Goal: Task Accomplishment & Management: Use online tool/utility

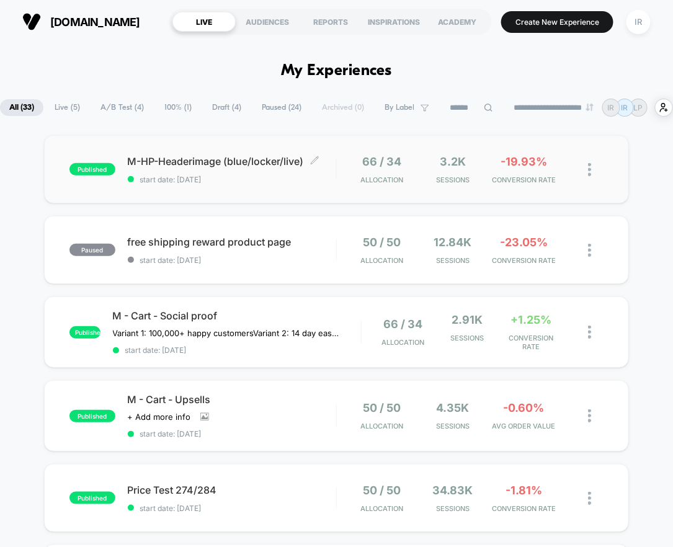
click at [282, 180] on div "M-HP-Headerimage (blue/locker/live) Click to edit experience details Click to e…" at bounding box center [232, 169] width 208 height 29
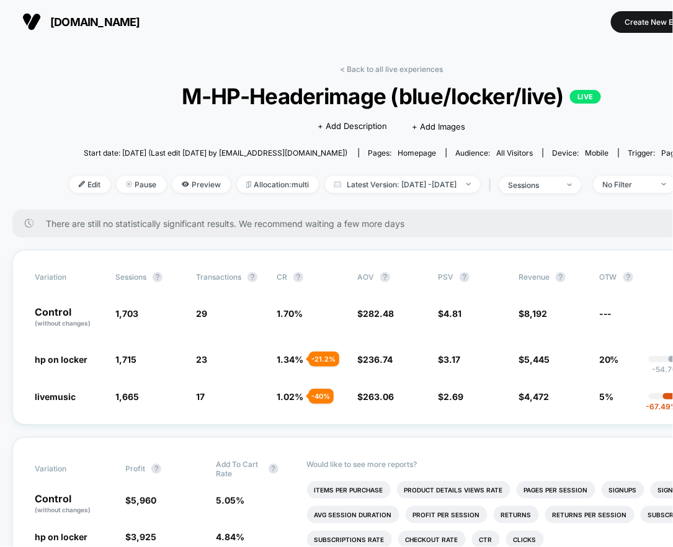
click at [415, 92] on span "M-HP-Headerimage (blue/locker/live) LIVE" at bounding box center [391, 96] width 580 height 26
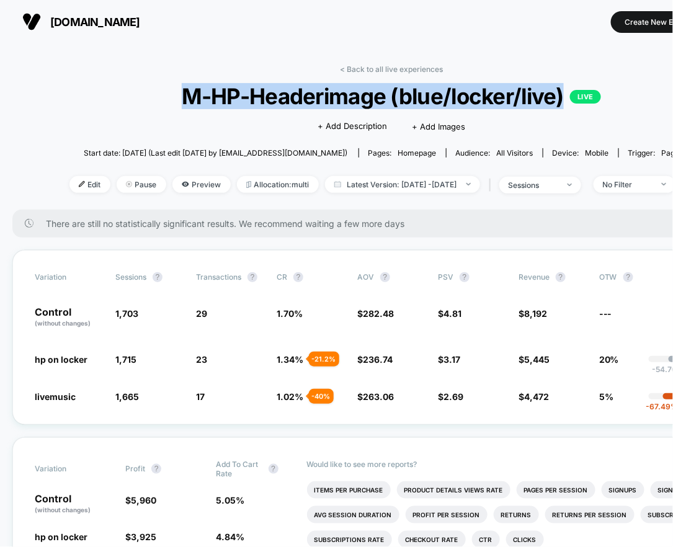
click at [415, 92] on span "M-HP-Headerimage (blue/locker/live) LIVE" at bounding box center [391, 96] width 580 height 26
click at [239, 361] on span "23 - 21.2 %" at bounding box center [230, 359] width 68 height 12
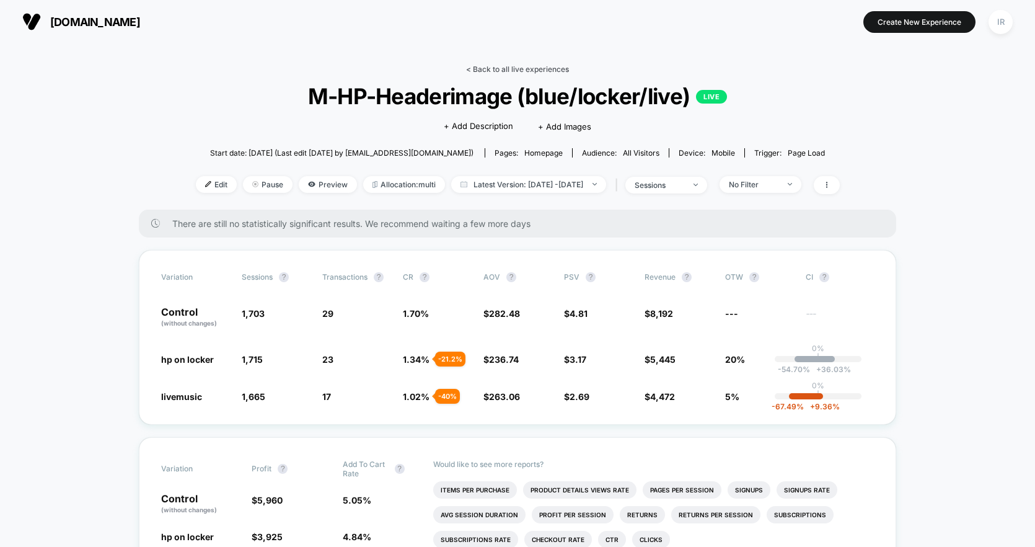
click at [528, 73] on link "< Back to all live experiences" at bounding box center [517, 68] width 103 height 9
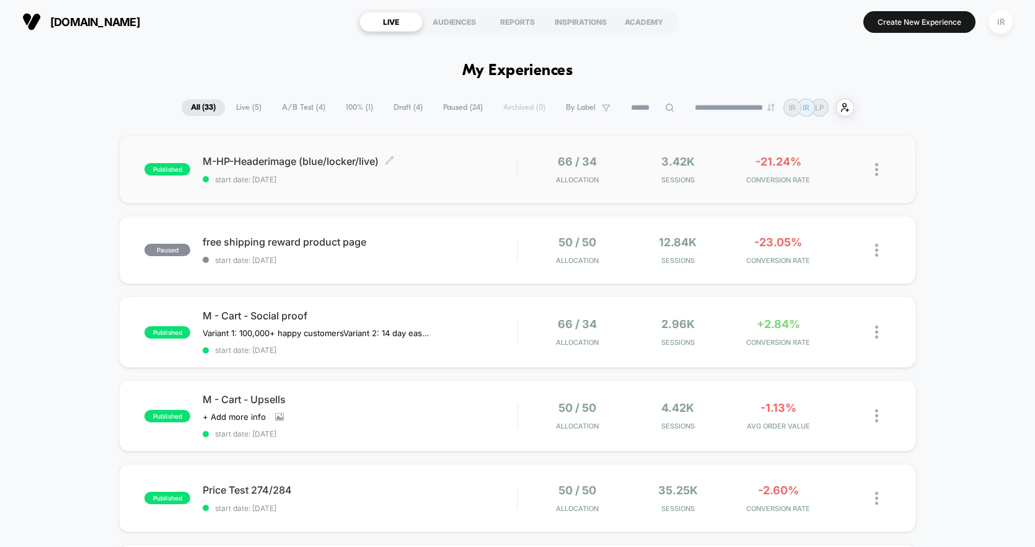
click at [488, 159] on span "M-HP-Headerimage (blue/locker/live) Click to edit experience details" at bounding box center [360, 161] width 314 height 12
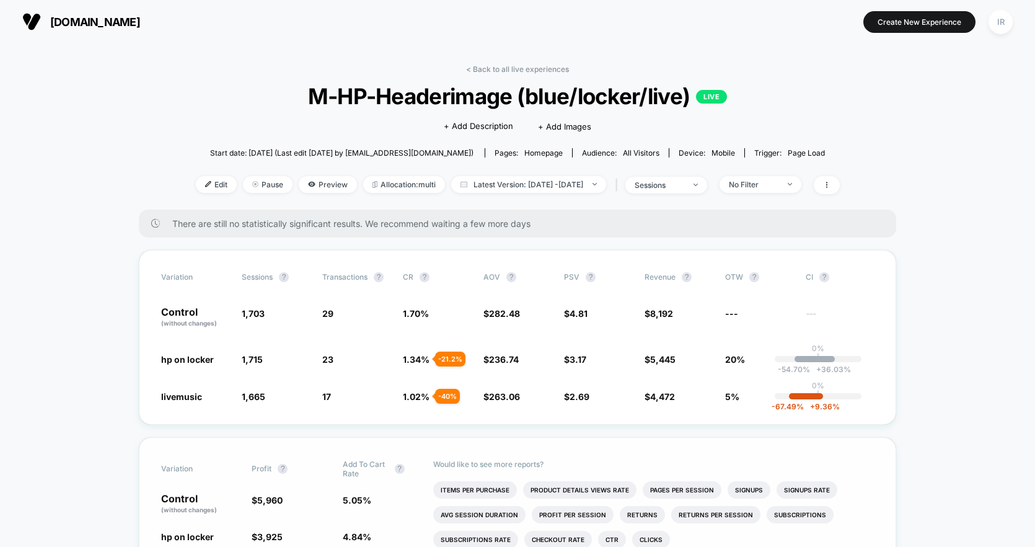
drag, startPoint x: 177, startPoint y: 325, endPoint x: 538, endPoint y: 454, distance: 383.9
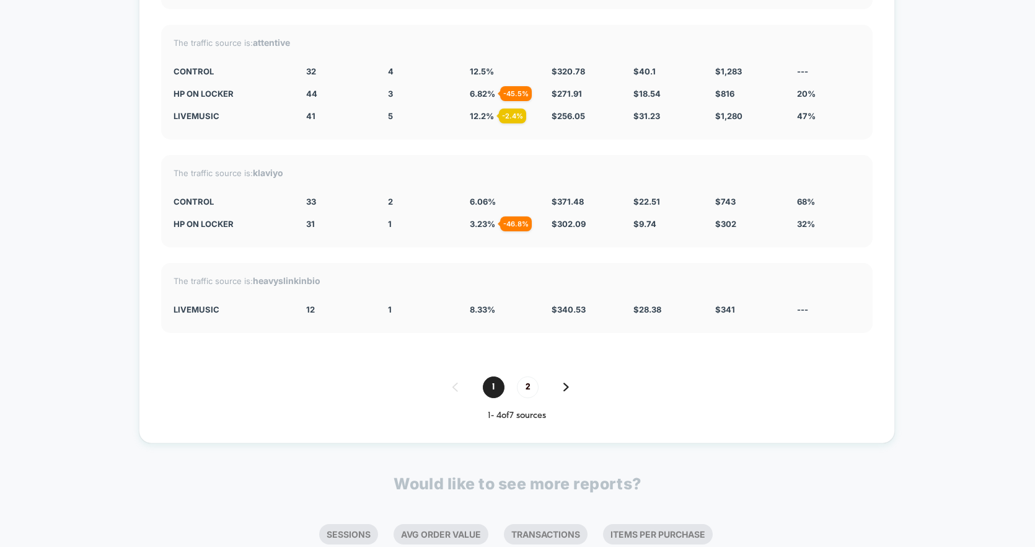
scroll to position [3121, 0]
drag, startPoint x: 462, startPoint y: 72, endPoint x: 594, endPoint y: 116, distance: 139.8
click at [594, 116] on div "The traffic source is: attentive CONTROL 32 4 12.5 % $ 320.78 $ 40.1 $ 1,283 --…" at bounding box center [517, 81] width 712 height 115
click at [442, 88] on div "3 - 45.5 %" at bounding box center [419, 93] width 63 height 10
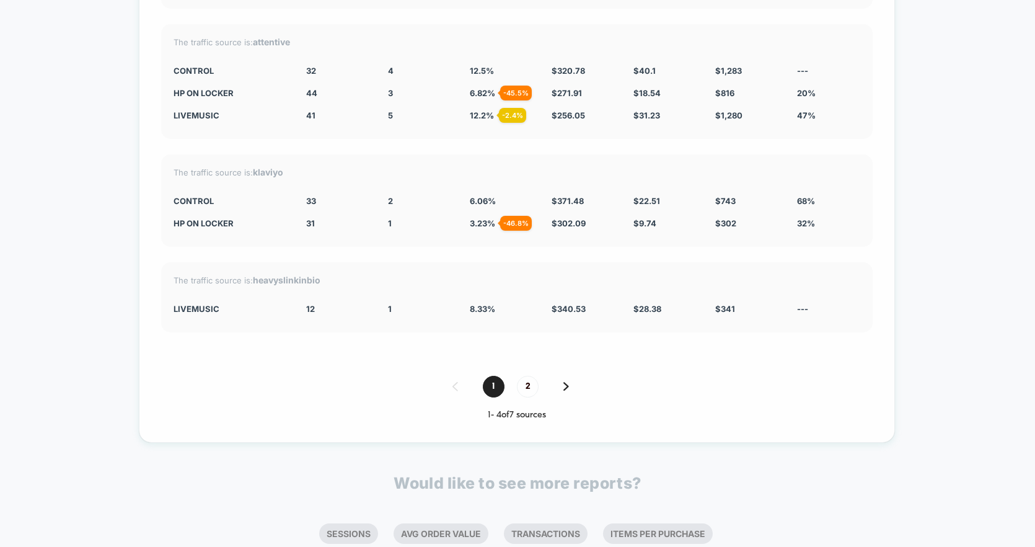
click at [442, 88] on div "3 - 45.5 %" at bounding box center [419, 93] width 63 height 10
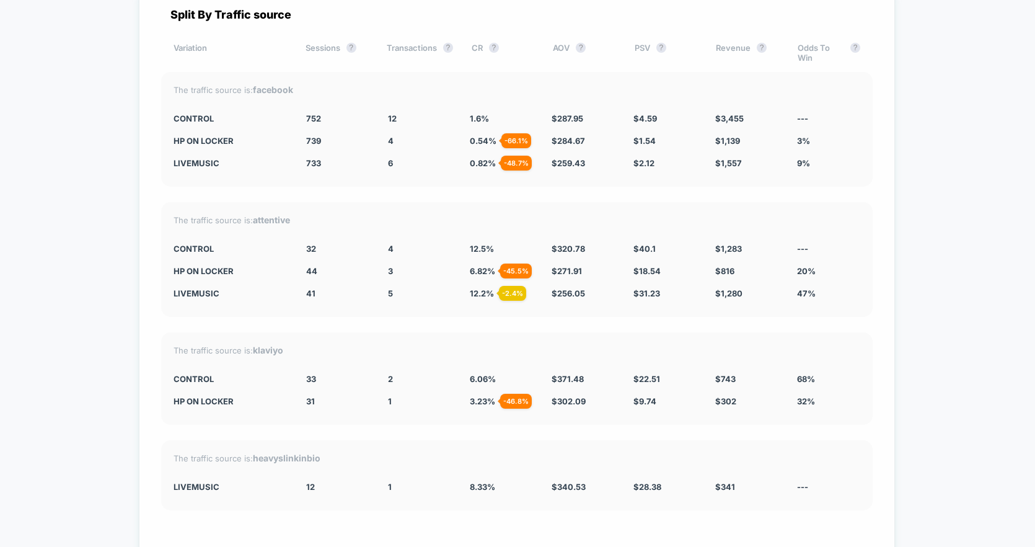
scroll to position [2941, 0]
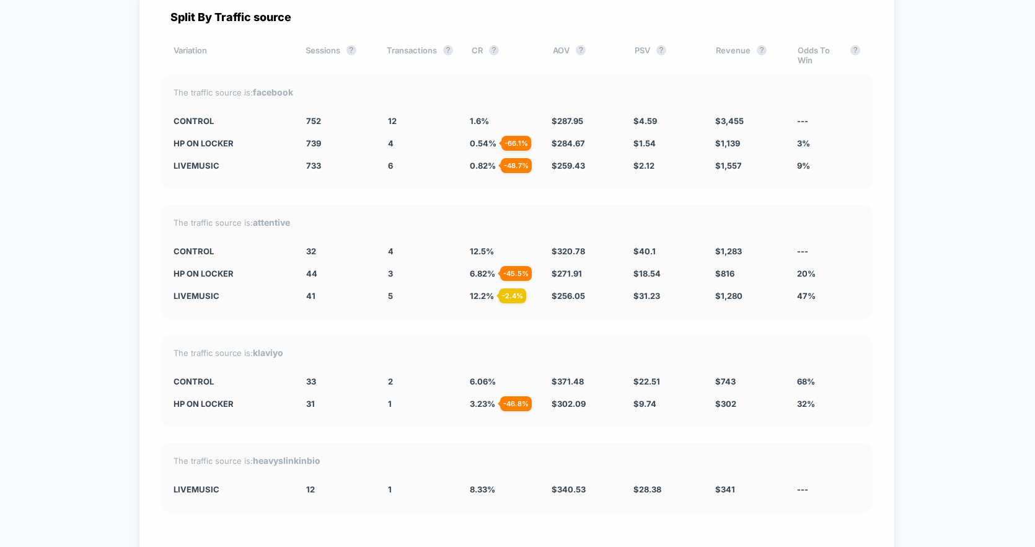
drag, startPoint x: 176, startPoint y: 115, endPoint x: 635, endPoint y: 143, distance: 460.2
click at [635, 143] on div "The traffic source is: facebook CONTROL 752 12 1.6 % $ 287.95 $ 4.59 $ 3,455 --…" at bounding box center [517, 131] width 712 height 115
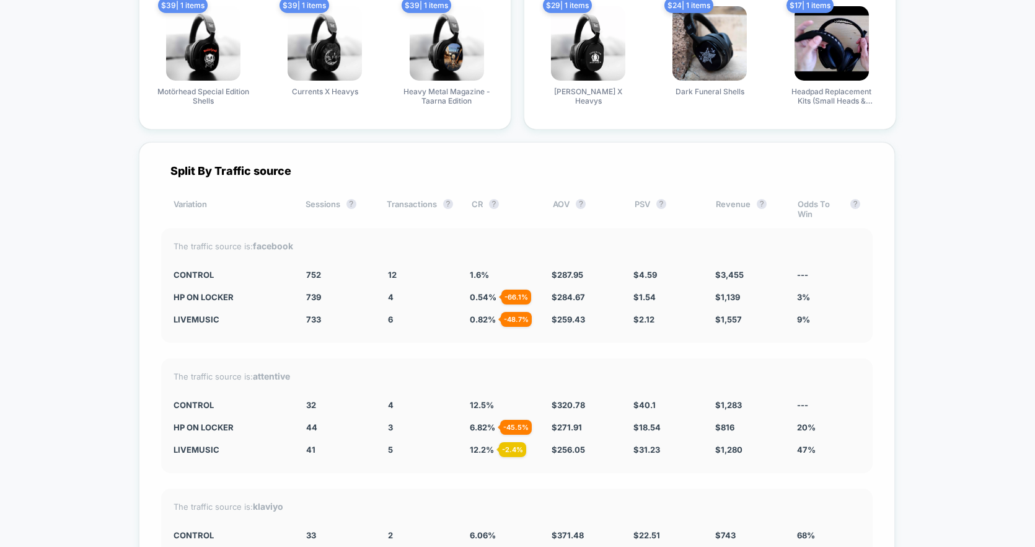
scroll to position [2804, 0]
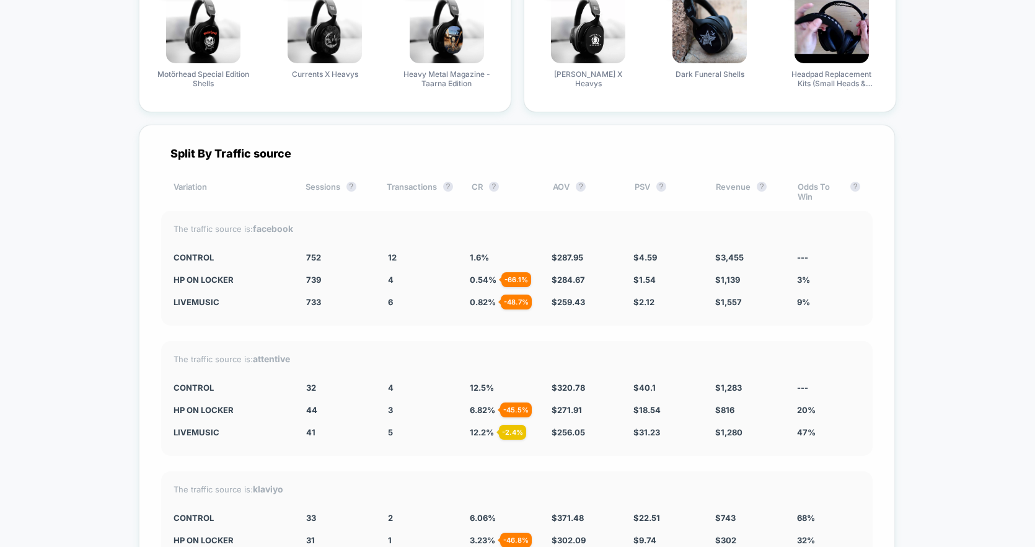
drag, startPoint x: 309, startPoint y: 242, endPoint x: 513, endPoint y: 329, distance: 221.9
click at [513, 329] on div "Split By Traffic source Variation Sessions ? Transactions ? CR ? AOV ? PSV ? Re…" at bounding box center [517, 442] width 756 height 635
drag, startPoint x: 797, startPoint y: 257, endPoint x: 430, endPoint y: 266, distance: 367.7
click at [429, 266] on div "The traffic source is: facebook CONTROL 752 12 1.6 % $ 287.95 $ 4.59 $ 3,455 --…" at bounding box center [517, 268] width 712 height 115
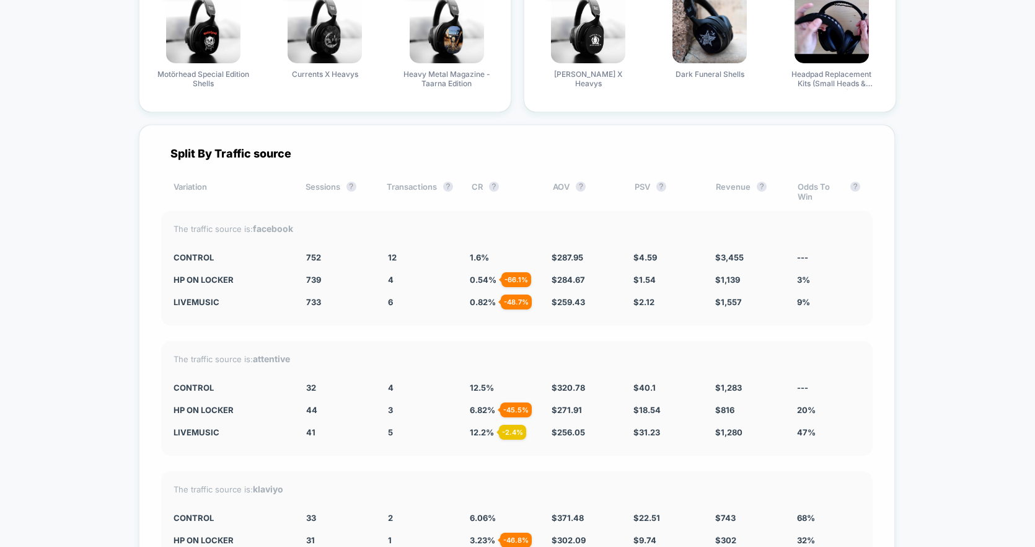
click at [430, 266] on div "The traffic source is: facebook CONTROL 752 12 1.6 % $ 287.95 $ 4.59 $ 3,455 --…" at bounding box center [517, 268] width 712 height 115
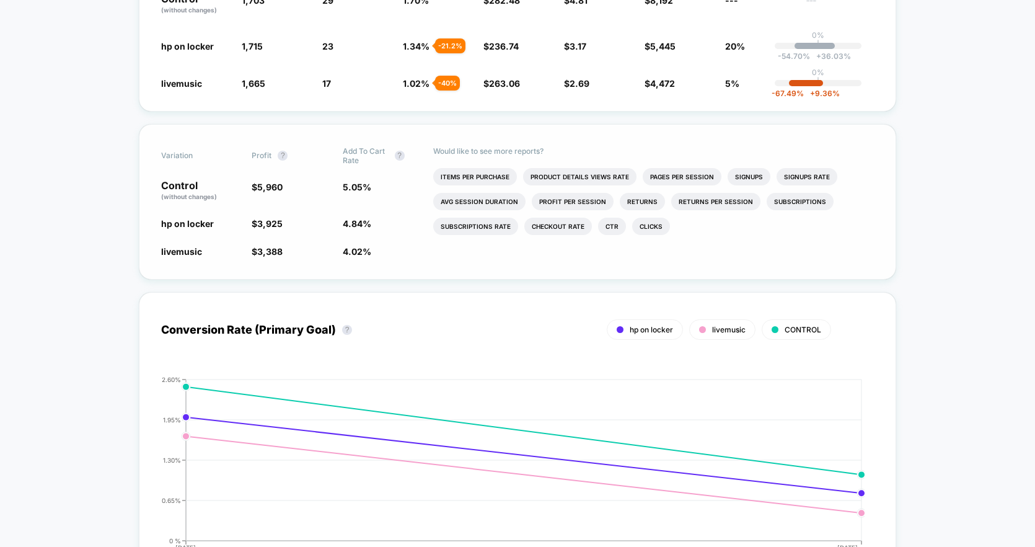
scroll to position [0, 0]
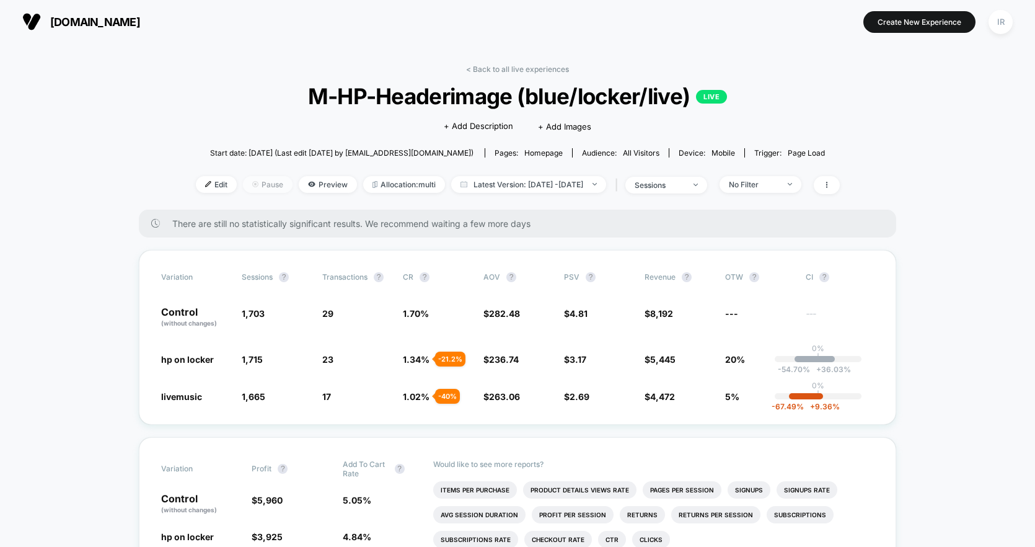
click at [256, 190] on span "Pause" at bounding box center [268, 184] width 50 height 17
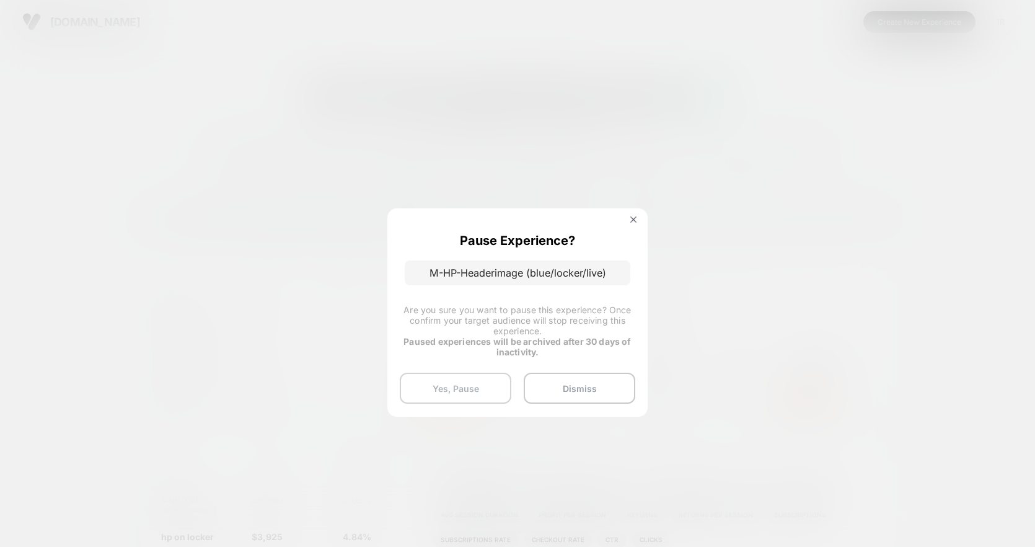
click at [493, 394] on button "Yes, Pause" at bounding box center [456, 388] width 112 height 31
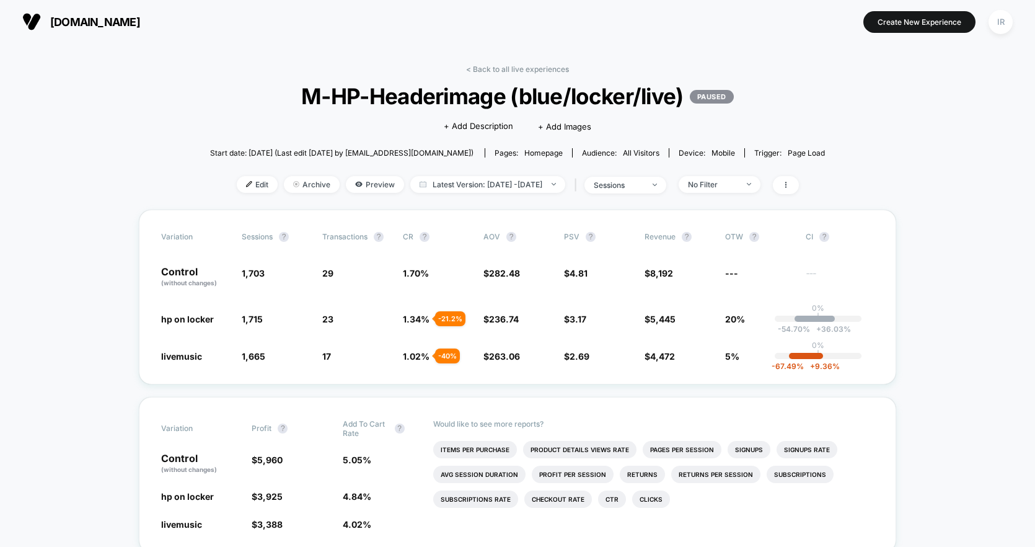
click at [506, 77] on div "< Back to all live experiences M-HP-Headerimage (blue/locker/live) PAUSED Click…" at bounding box center [517, 136] width 615 height 145
click at [508, 72] on link "< Back to all live experiences" at bounding box center [517, 68] width 103 height 9
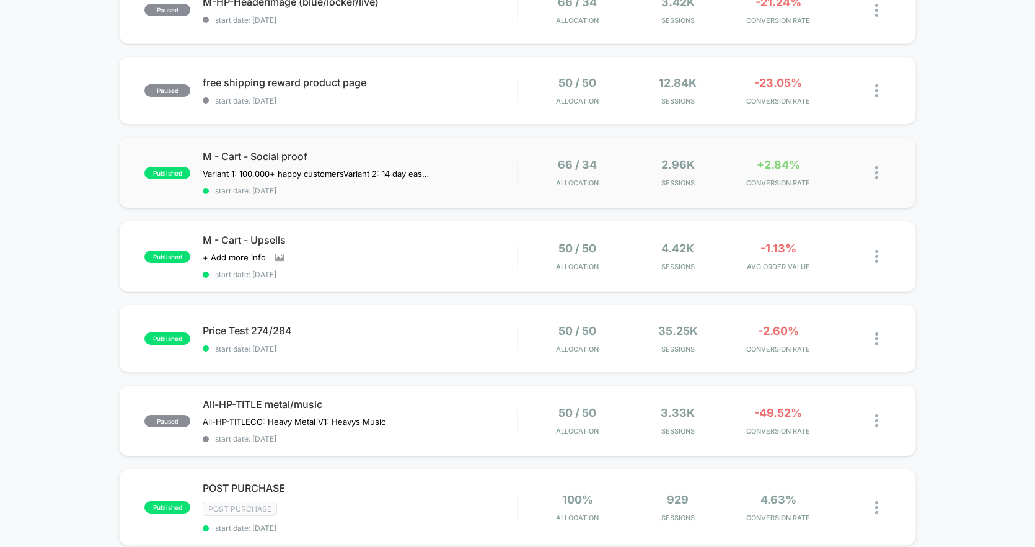
scroll to position [200, 0]
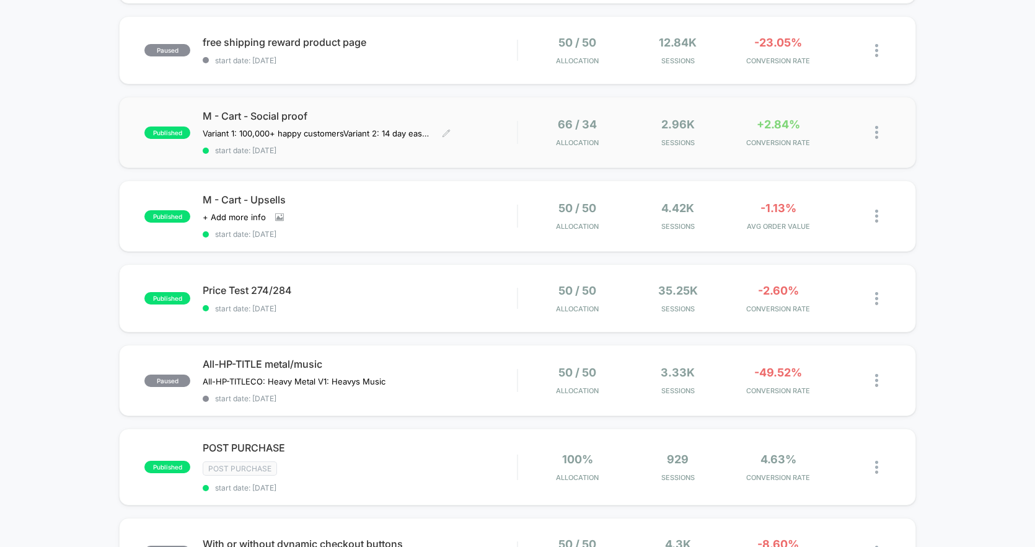
click at [512, 133] on div "M - Cart - Social proof Variant 1: 100,000+ happy customers Variant 2: 14 day e…" at bounding box center [360, 132] width 314 height 45
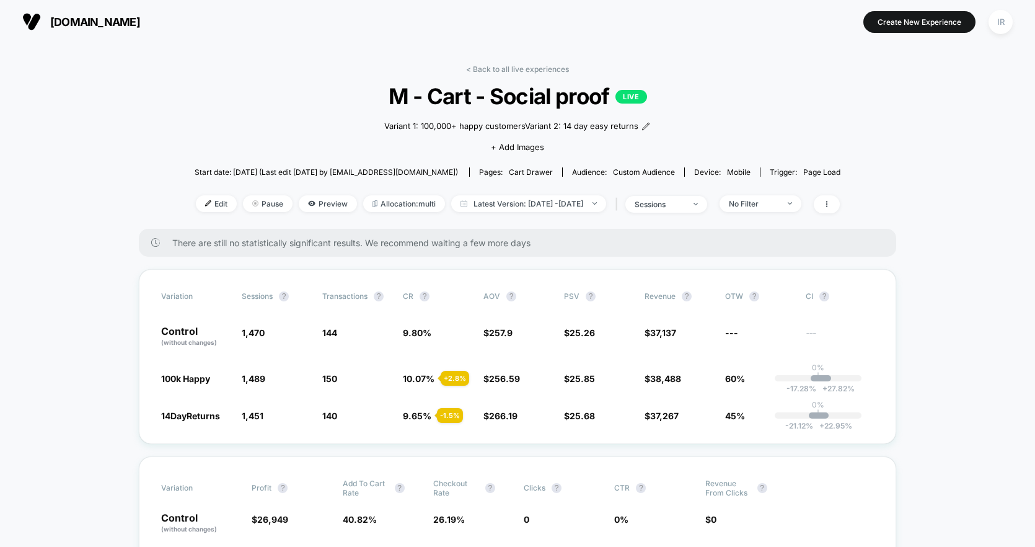
click at [518, 75] on div "< Back to all live experiences M - Cart - Social proof LIVE Variant 1: 100,000+…" at bounding box center [518, 146] width 646 height 164
click at [519, 71] on link "< Back to all live experiences" at bounding box center [517, 68] width 103 height 9
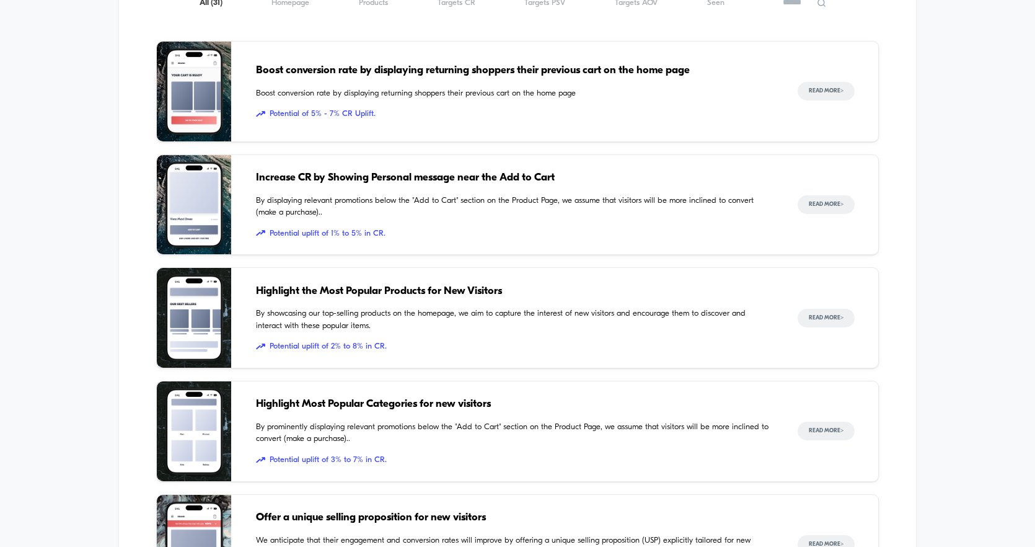
scroll to position [1681, 0]
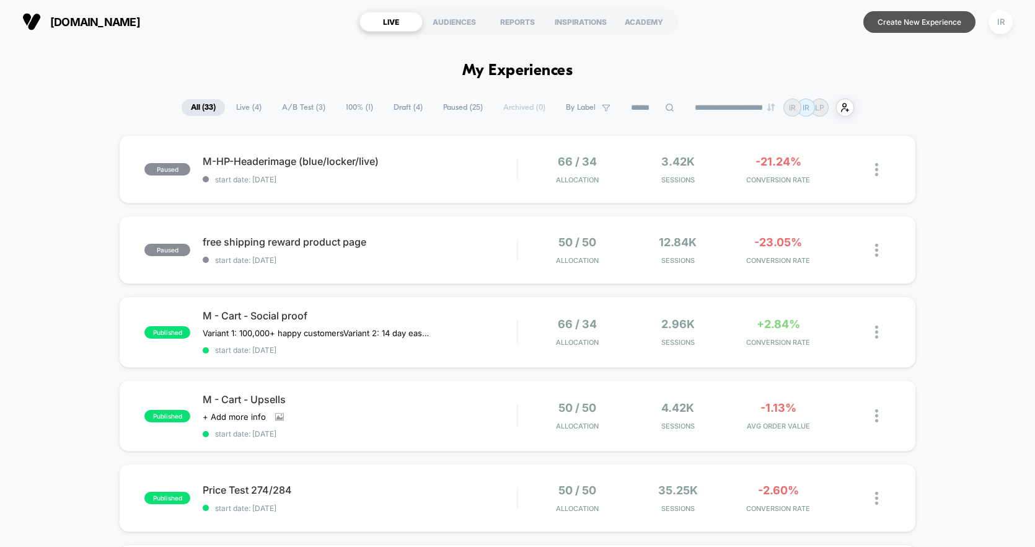
click at [915, 27] on button "Create New Experience" at bounding box center [920, 22] width 112 height 22
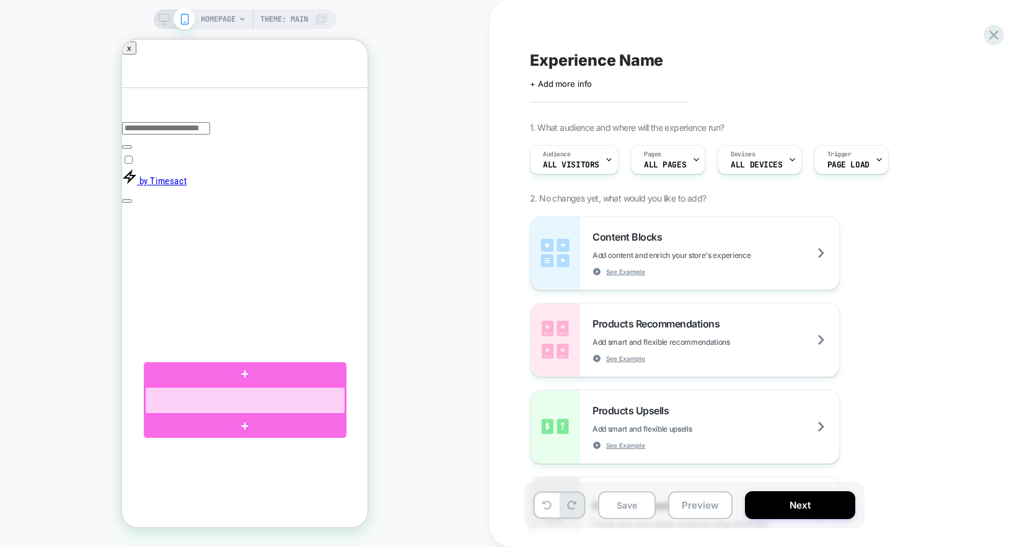
click at [298, 401] on div at bounding box center [245, 400] width 200 height 27
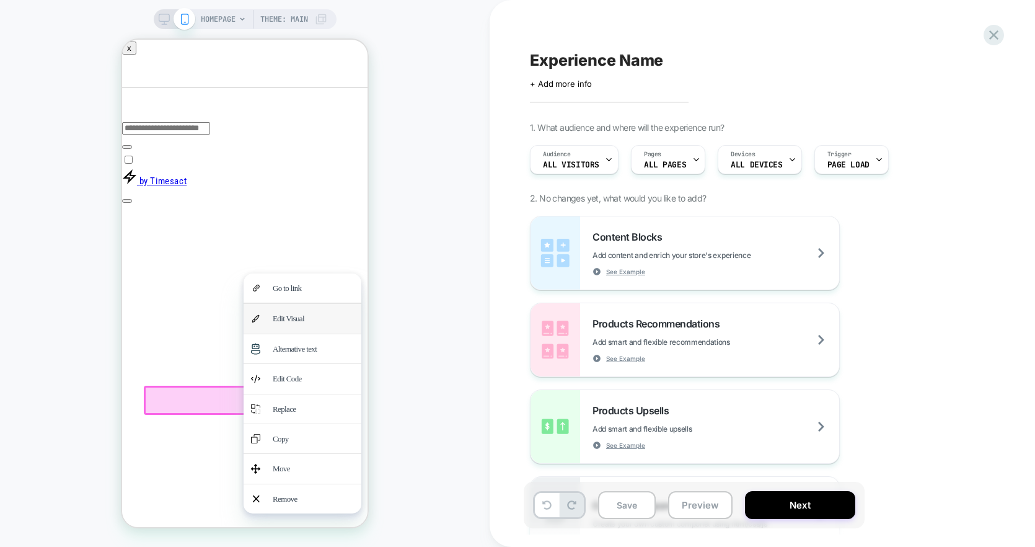
click at [314, 311] on div "Edit Visual" at bounding box center [313, 318] width 81 height 14
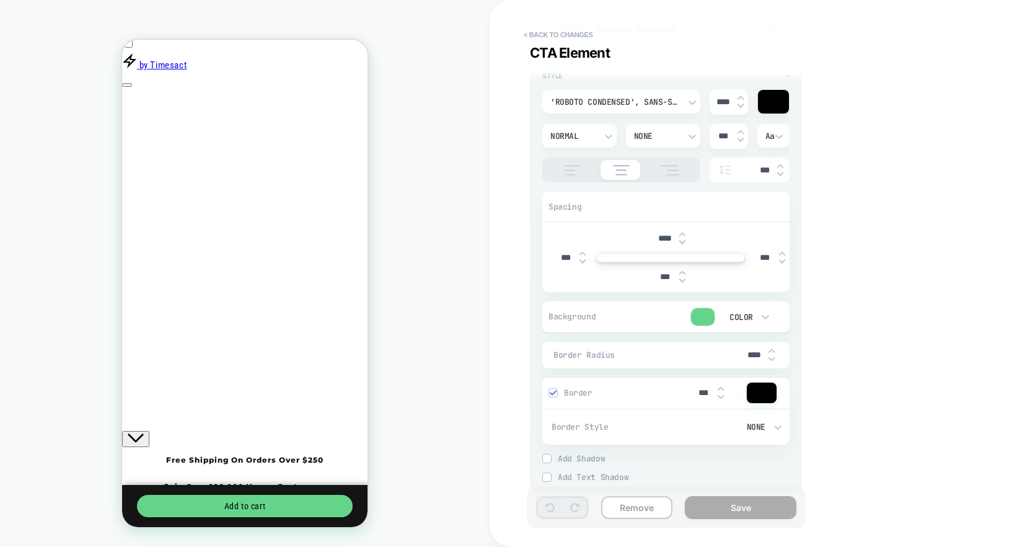
scroll to position [242, 0]
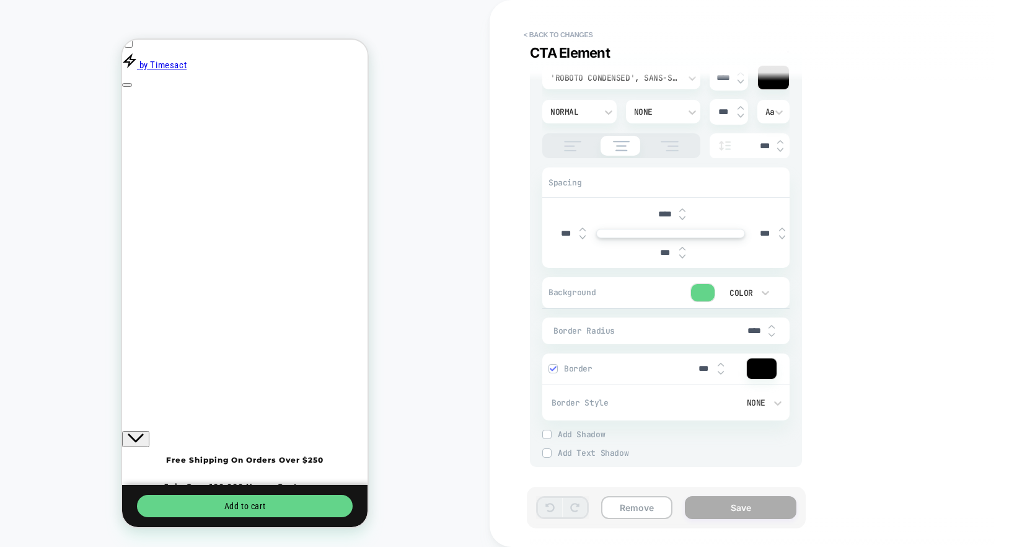
click at [707, 288] on div at bounding box center [703, 292] width 24 height 17
type textarea "*"
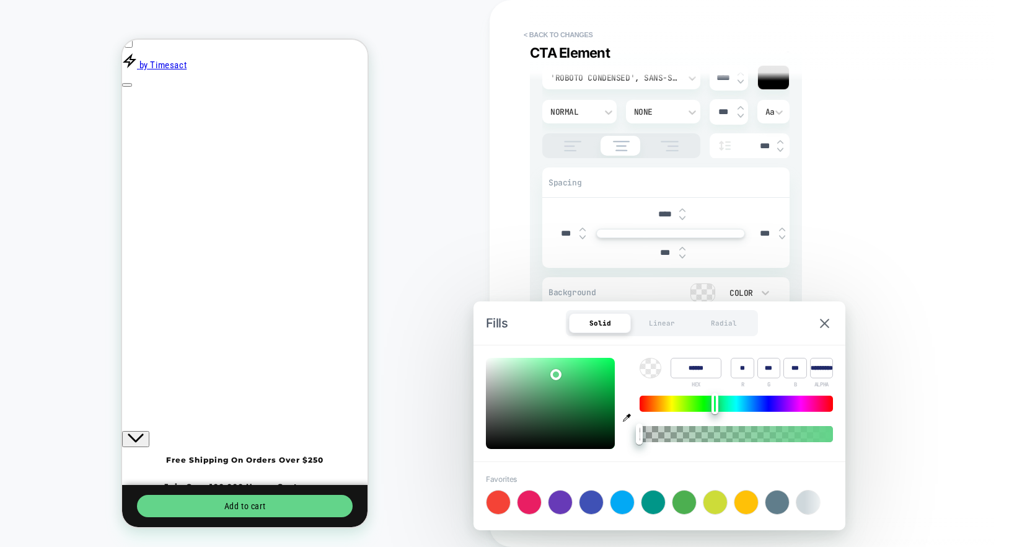
click at [501, 504] on div at bounding box center [499, 502] width 24 height 24
type input "******"
type input "***"
type input "**"
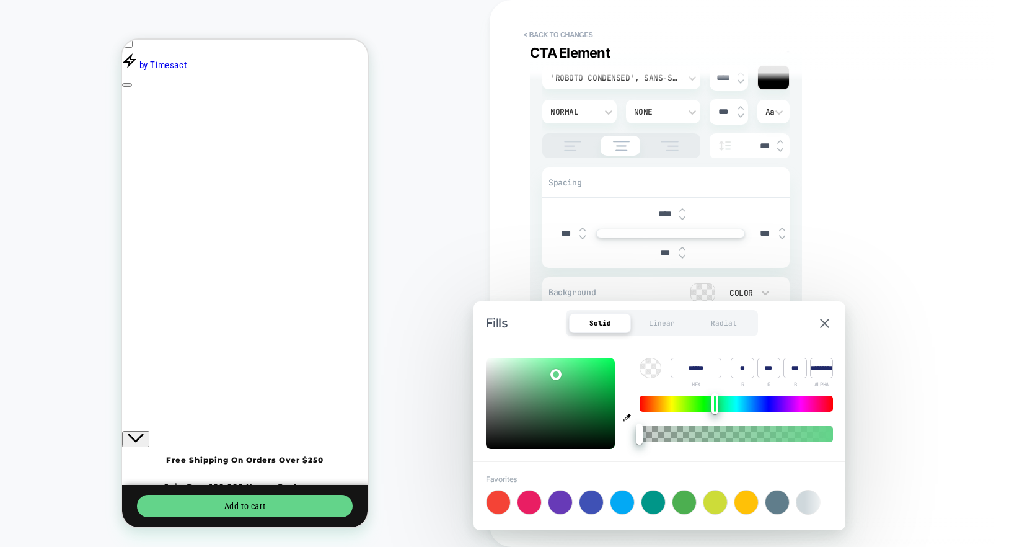
type input "*"
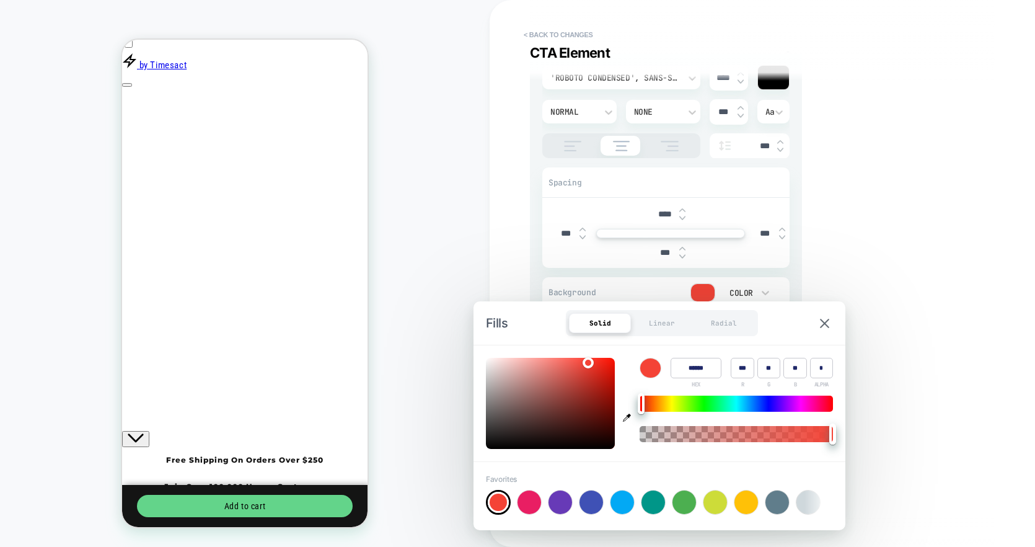
click at [898, 326] on div "**********" at bounding box center [756, 273] width 465 height 522
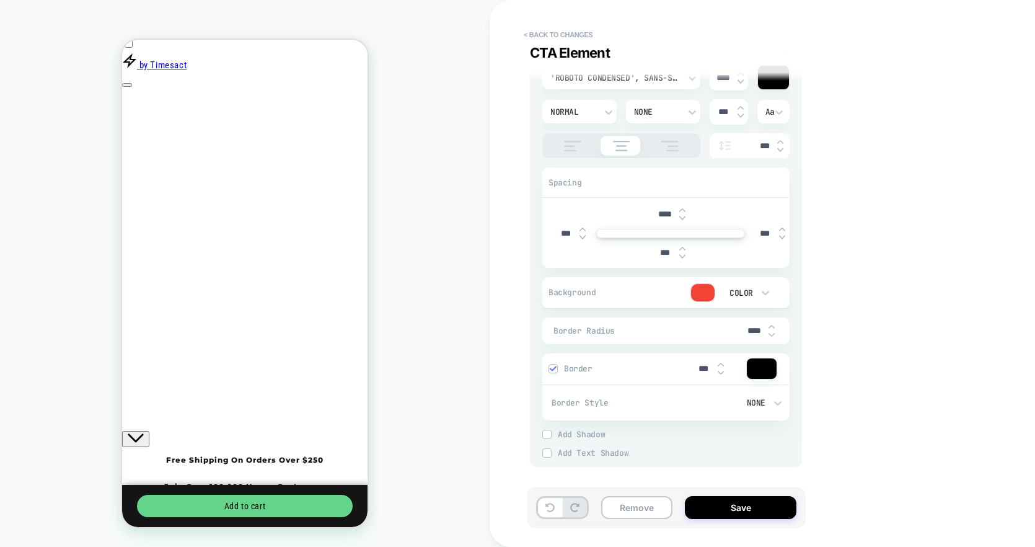
click at [568, 370] on span "Border" at bounding box center [624, 368] width 120 height 11
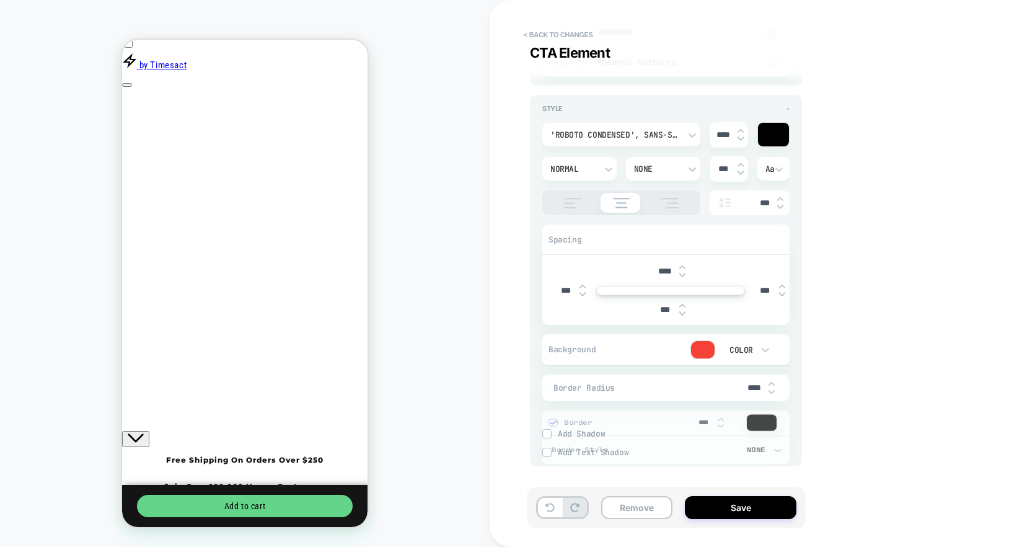
scroll to position [184, 0]
click at [560, 392] on span "Border Radius" at bounding box center [648, 388] width 188 height 11
click at [568, 386] on span "Border Radius" at bounding box center [648, 388] width 188 height 11
click at [729, 383] on span "Border Radius" at bounding box center [648, 388] width 188 height 11
click at [581, 389] on span "Border Radius" at bounding box center [648, 388] width 188 height 11
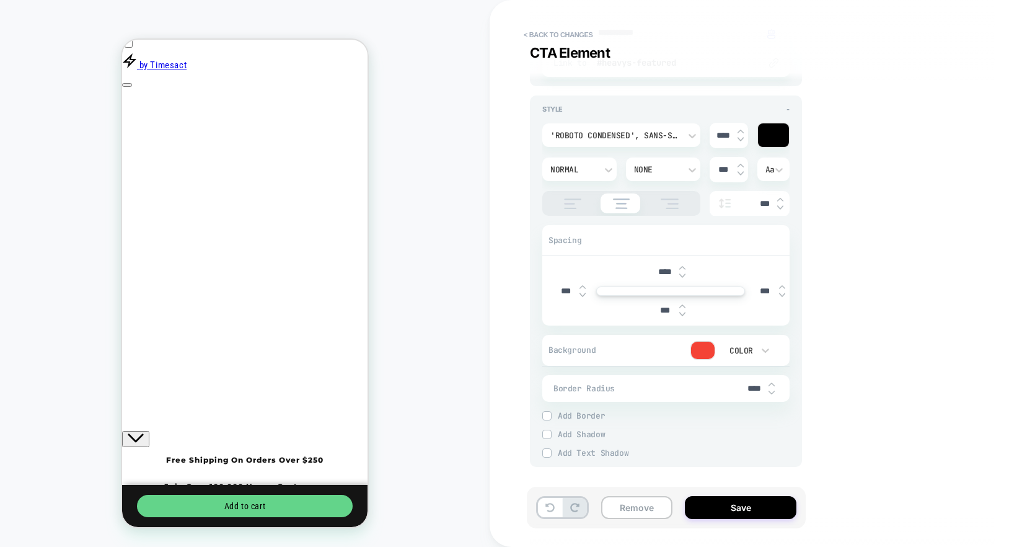
click at [568, 410] on span "Add Border" at bounding box center [674, 415] width 232 height 11
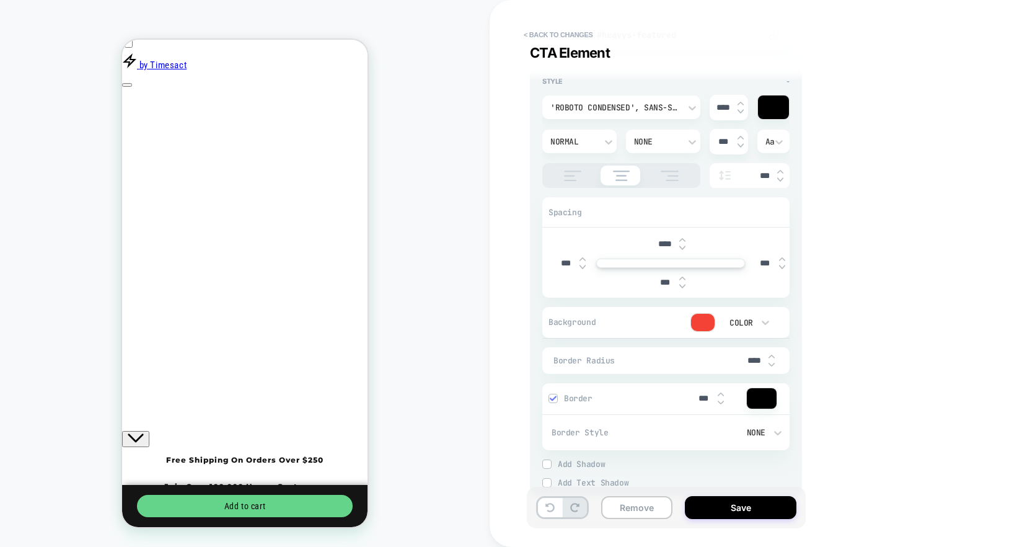
scroll to position [242, 0]
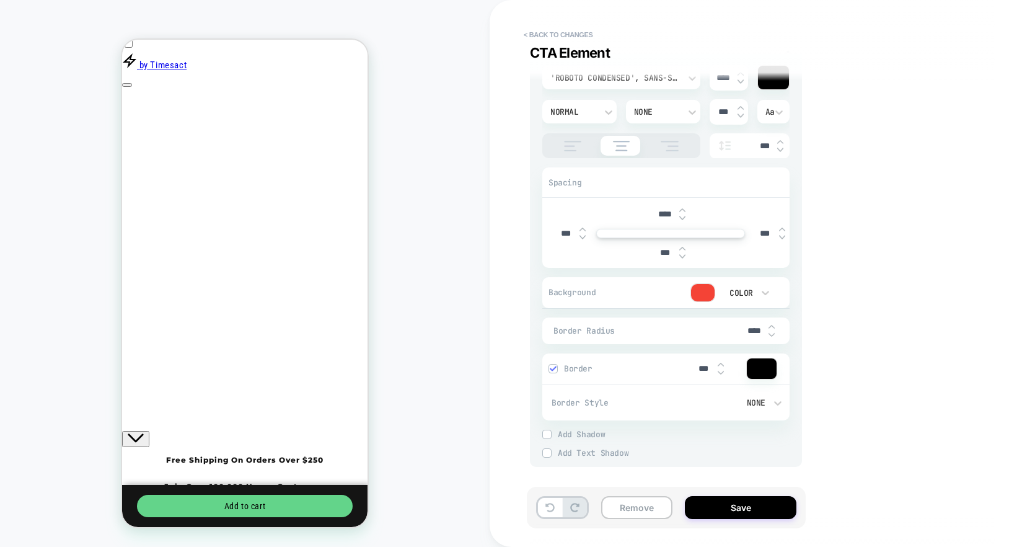
click at [719, 363] on img at bounding box center [721, 364] width 6 height 5
type textarea "*"
type input "***"
click at [720, 373] on img at bounding box center [721, 372] width 6 height 5
type textarea "*"
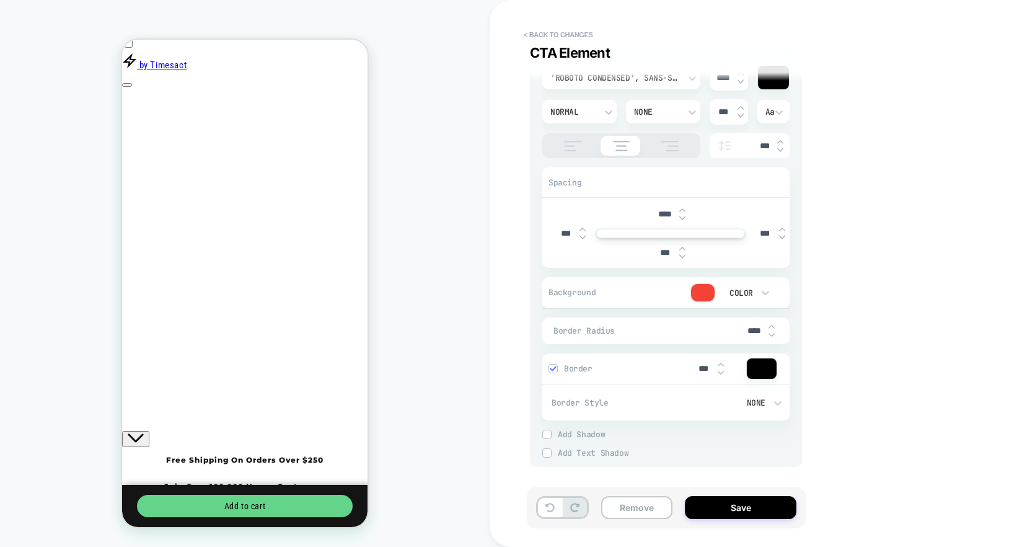
type input "***"
click at [735, 333] on span "Border Radius" at bounding box center [648, 330] width 188 height 11
click at [756, 328] on input "****" at bounding box center [755, 330] width 28 height 11
click at [766, 297] on icon at bounding box center [765, 292] width 12 height 12
drag, startPoint x: 741, startPoint y: 370, endPoint x: 772, endPoint y: 283, distance: 92.4
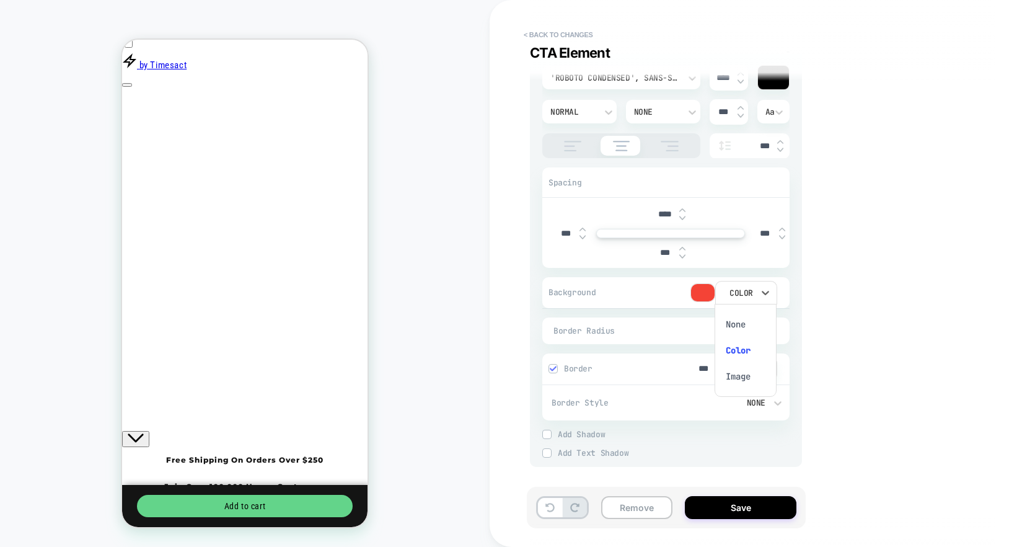
click at [772, 304] on div "None Color Image" at bounding box center [746, 350] width 62 height 93
click at [823, 261] on div "**********" at bounding box center [756, 273] width 465 height 522
click at [597, 438] on span "Add Shadow" at bounding box center [674, 434] width 232 height 11
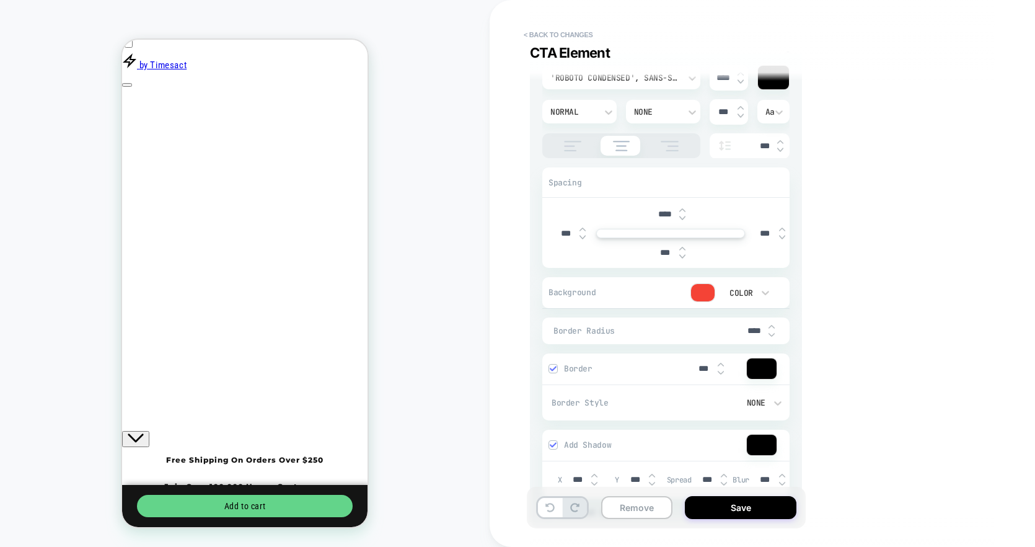
click at [560, 445] on div "Add Shadow" at bounding box center [648, 444] width 198 height 9
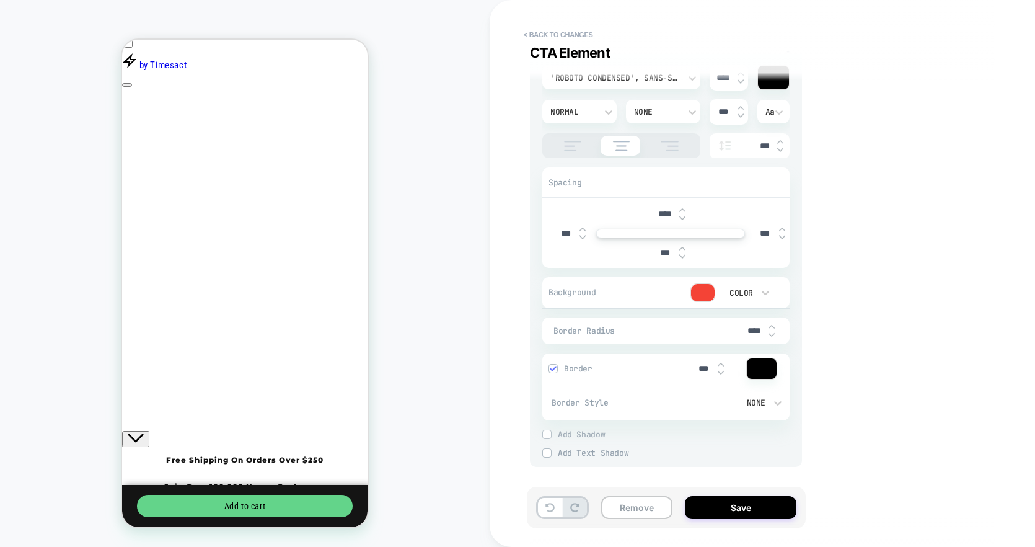
click at [554, 368] on img at bounding box center [553, 368] width 6 height 6
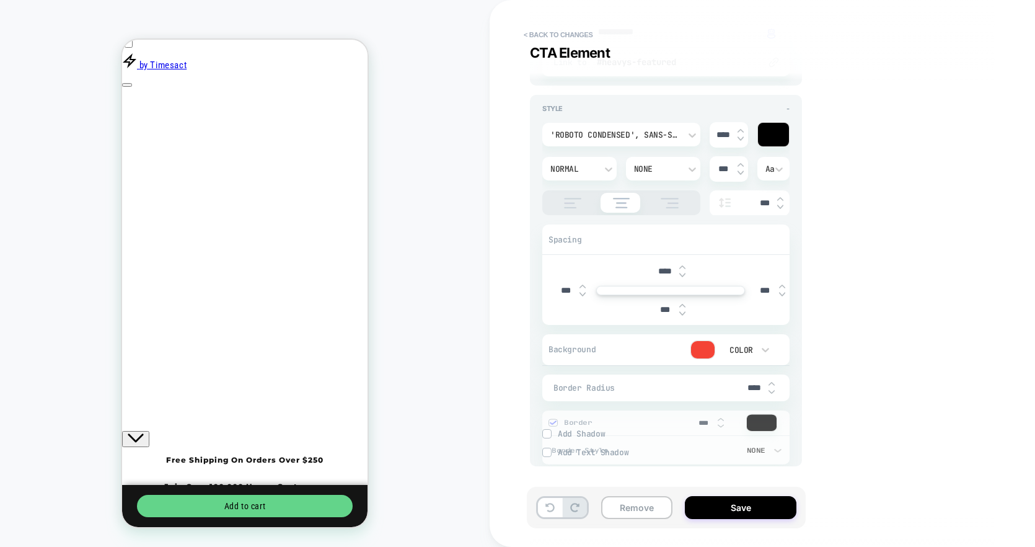
scroll to position [184, 0]
click at [555, 387] on span "Border Radius" at bounding box center [648, 388] width 188 height 11
click at [594, 387] on span "Border Radius" at bounding box center [648, 388] width 188 height 11
click at [772, 385] on img at bounding box center [772, 384] width 6 height 5
type textarea "*"
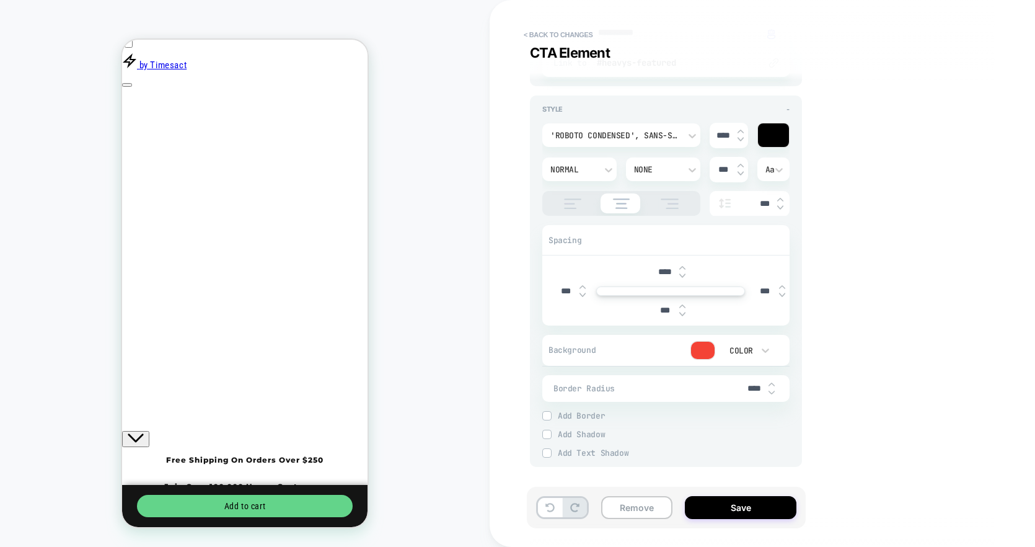
type input "****"
click at [772, 390] on img at bounding box center [772, 392] width 6 height 5
type textarea "*"
type input "****"
click at [653, 390] on span "Border Radius" at bounding box center [648, 388] width 188 height 11
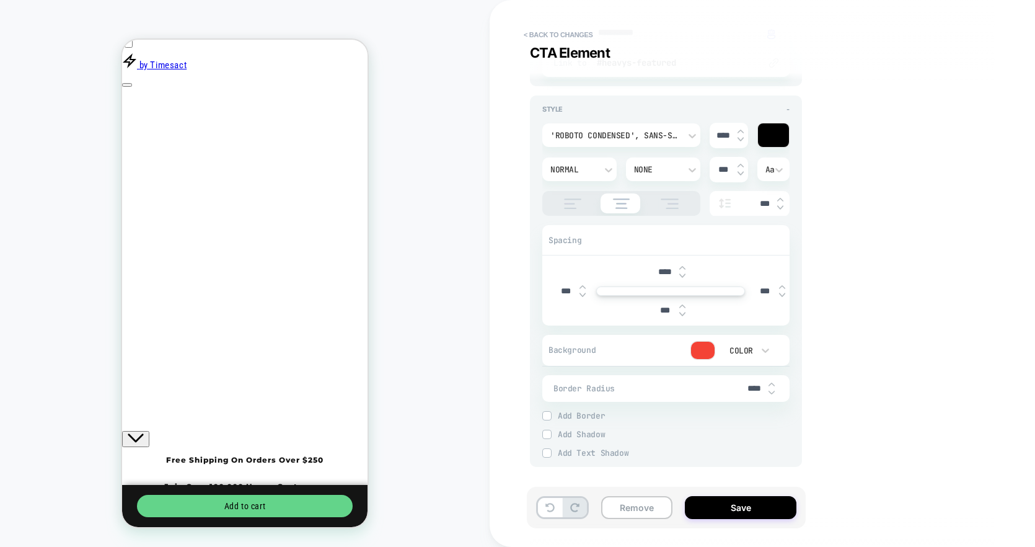
click at [599, 390] on span "Border Radius" at bounding box center [648, 388] width 188 height 11
click at [616, 351] on div at bounding box center [659, 350] width 111 height 19
click at [585, 350] on span "Background" at bounding box center [577, 350] width 56 height 11
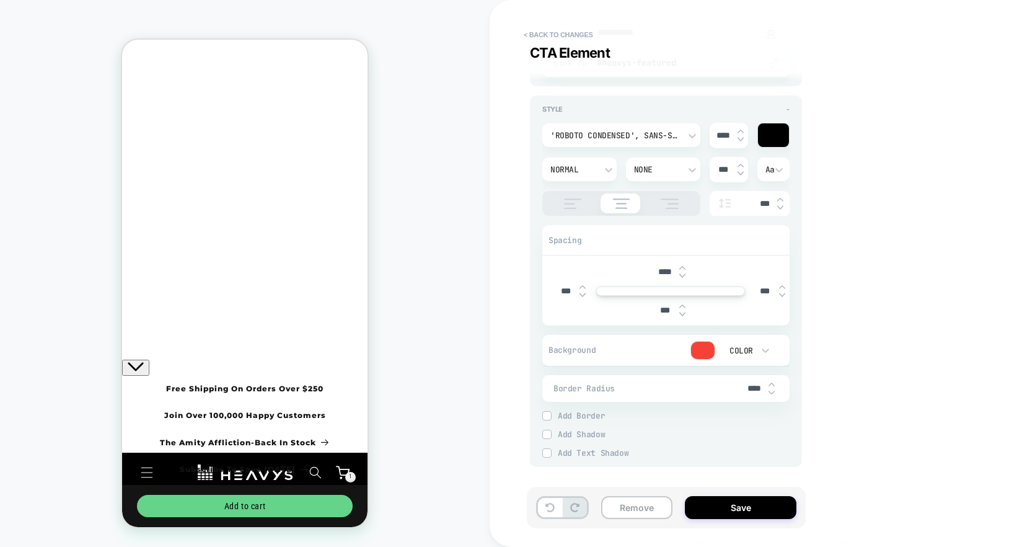
scroll to position [0, 0]
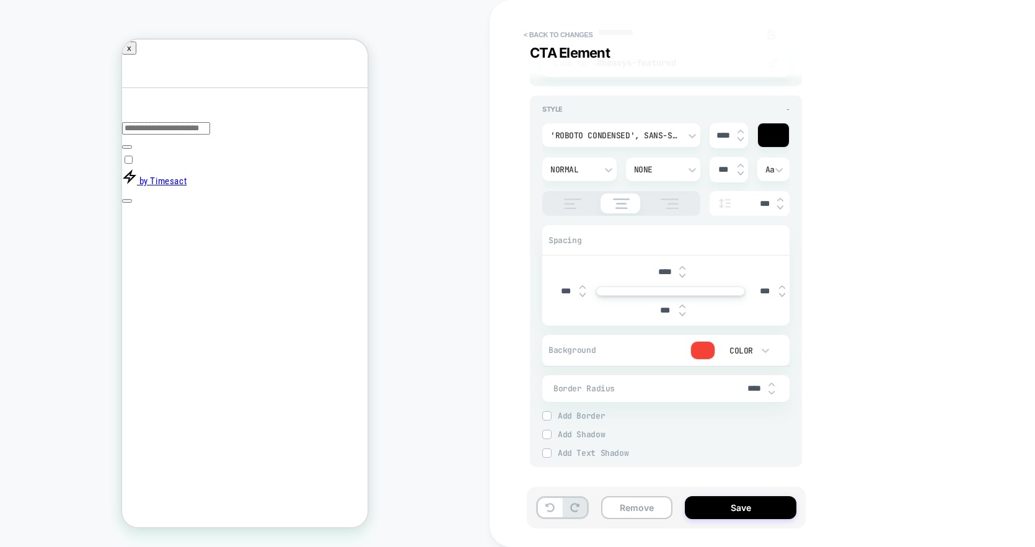
click at [543, 28] on button "< Back to changes" at bounding box center [559, 35] width 82 height 20
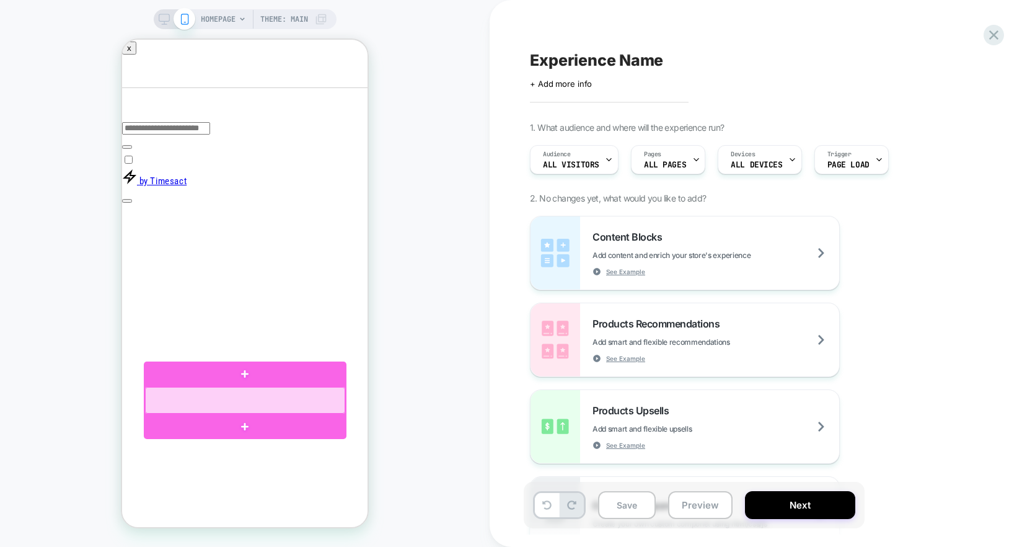
click at [299, 399] on div at bounding box center [245, 400] width 200 height 27
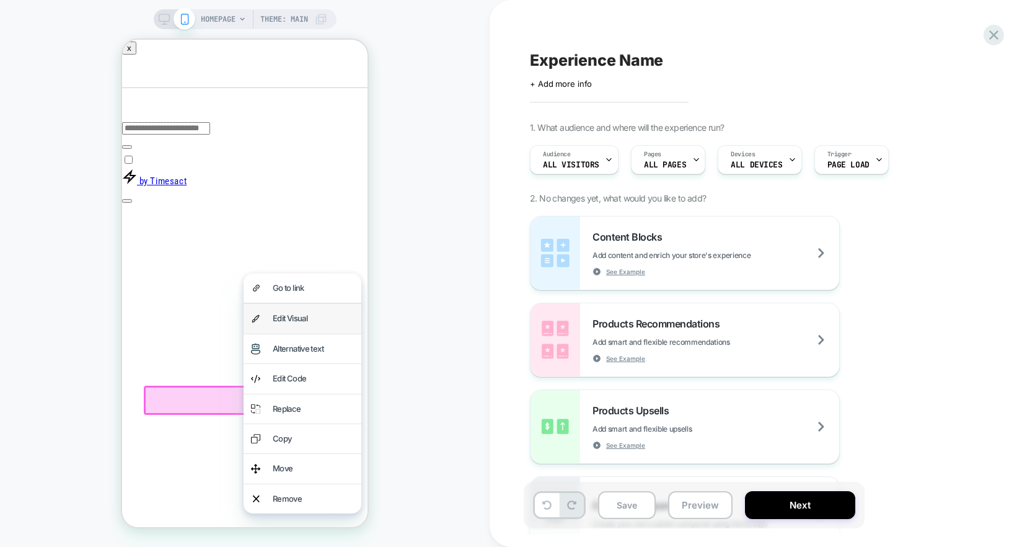
click at [321, 320] on div "Edit Visual" at bounding box center [313, 318] width 81 height 14
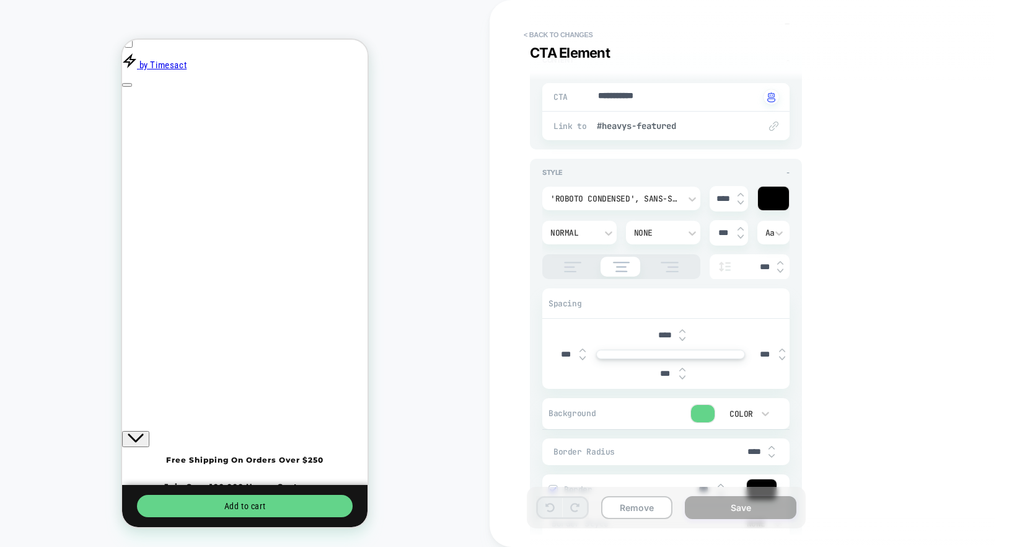
scroll to position [242, 0]
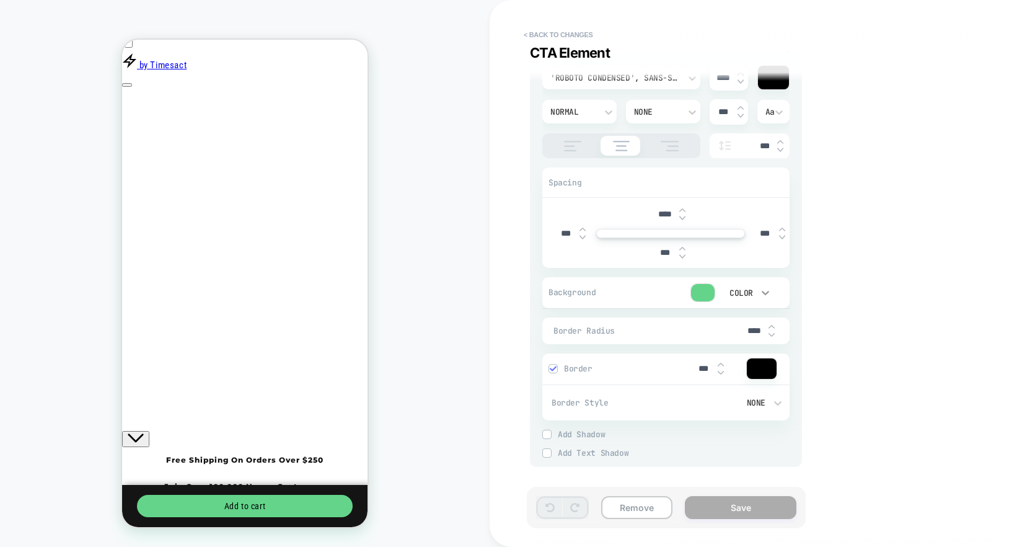
click at [768, 290] on icon at bounding box center [765, 292] width 12 height 12
click at [713, 291] on div at bounding box center [517, 273] width 1035 height 547
click at [707, 291] on div at bounding box center [703, 292] width 24 height 17
type textarea "*"
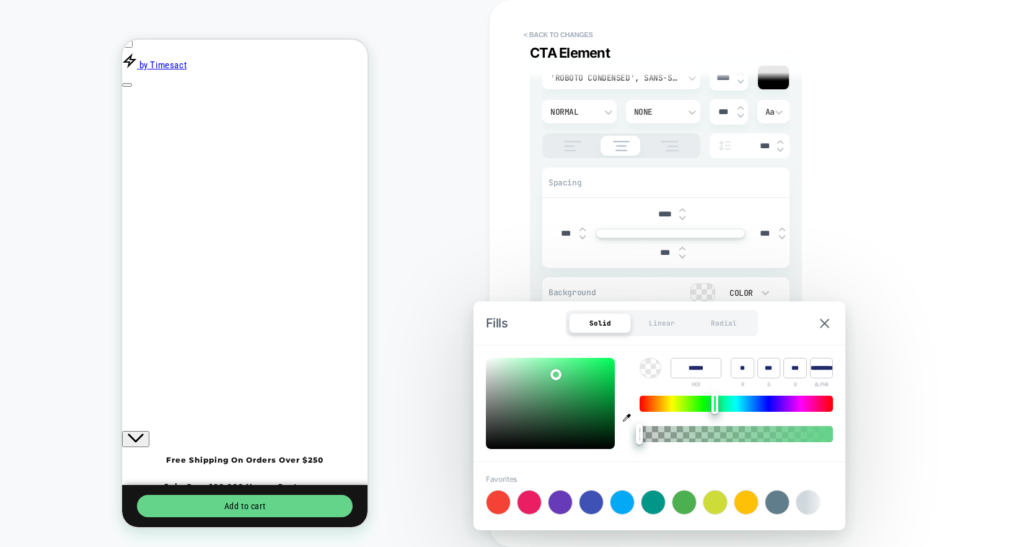
click at [805, 500] on div "Favorites +" at bounding box center [659, 494] width 347 height 40
click at [504, 505] on div at bounding box center [499, 502] width 24 height 24
type input "******"
type input "***"
type input "**"
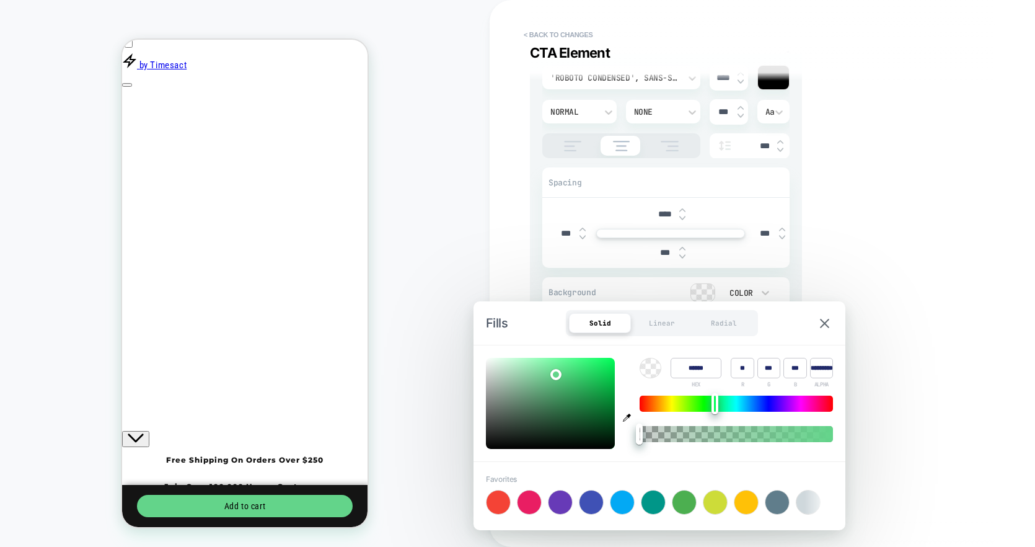
type input "**"
type input "*"
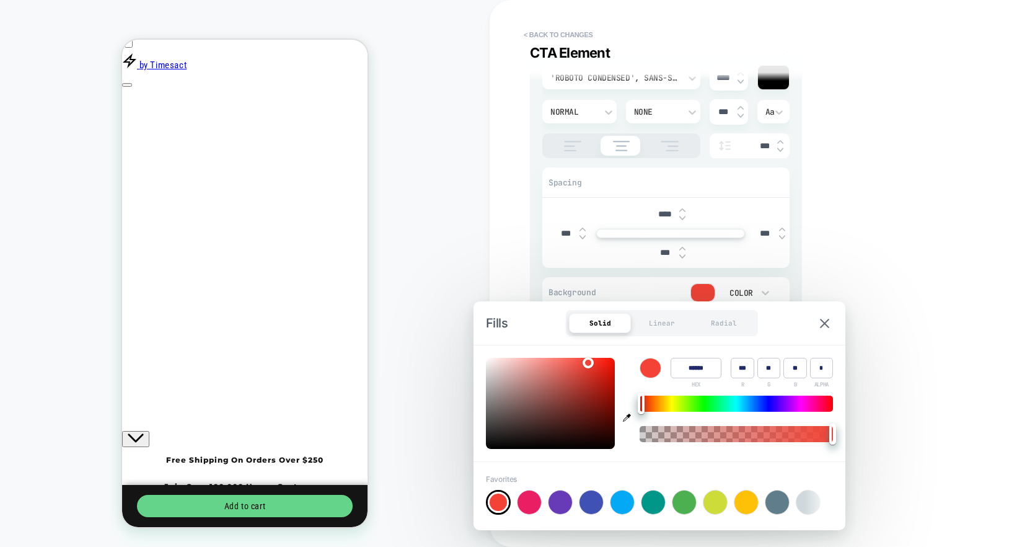
click at [938, 227] on div "**********" at bounding box center [756, 273] width 465 height 522
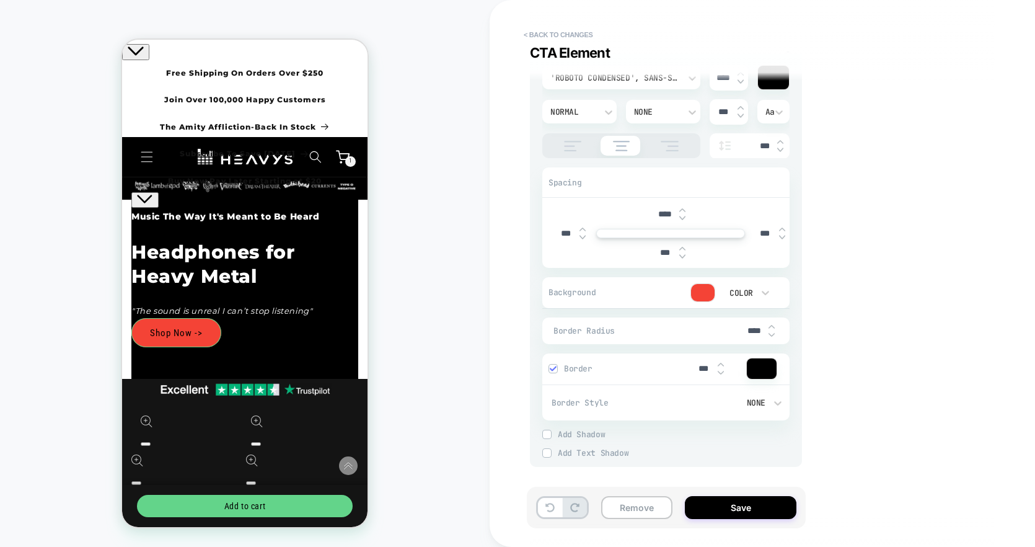
scroll to position [587, 0]
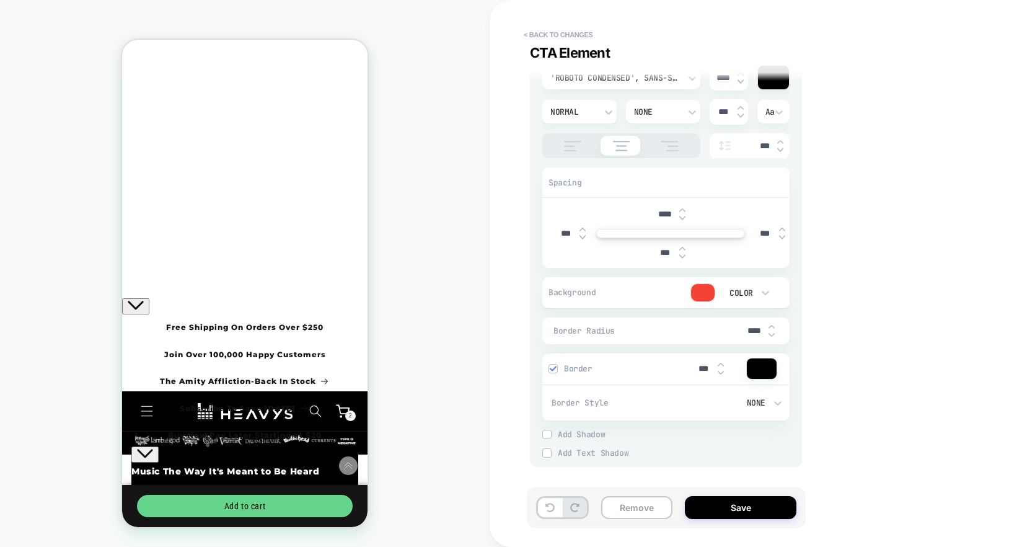
scroll to position [557, 0]
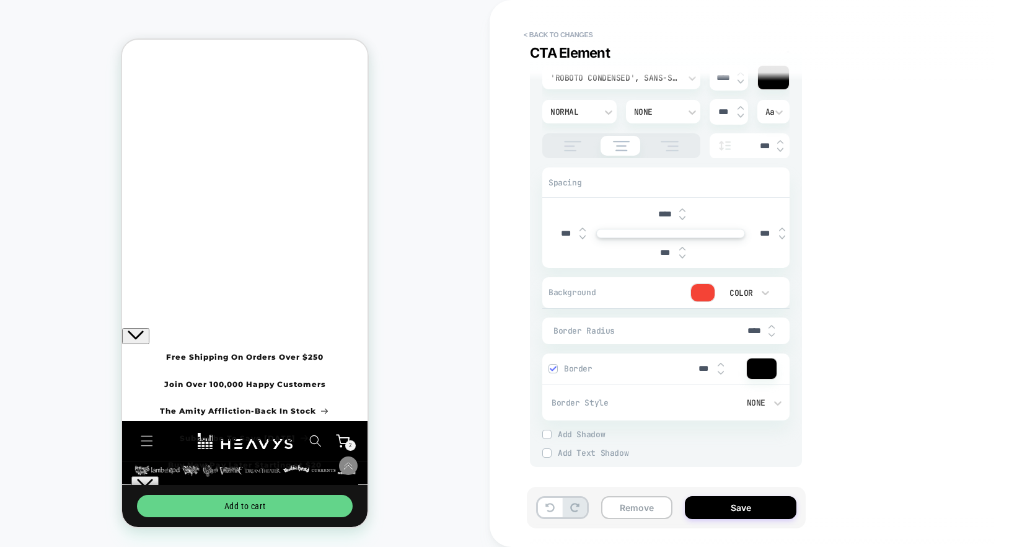
click at [743, 510] on button "Save" at bounding box center [741, 507] width 112 height 23
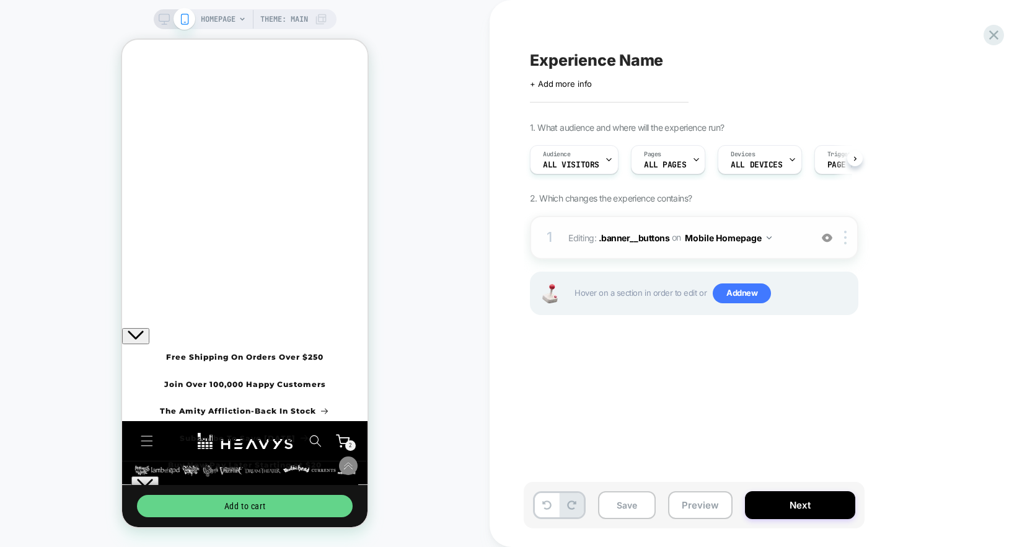
scroll to position [0, 1]
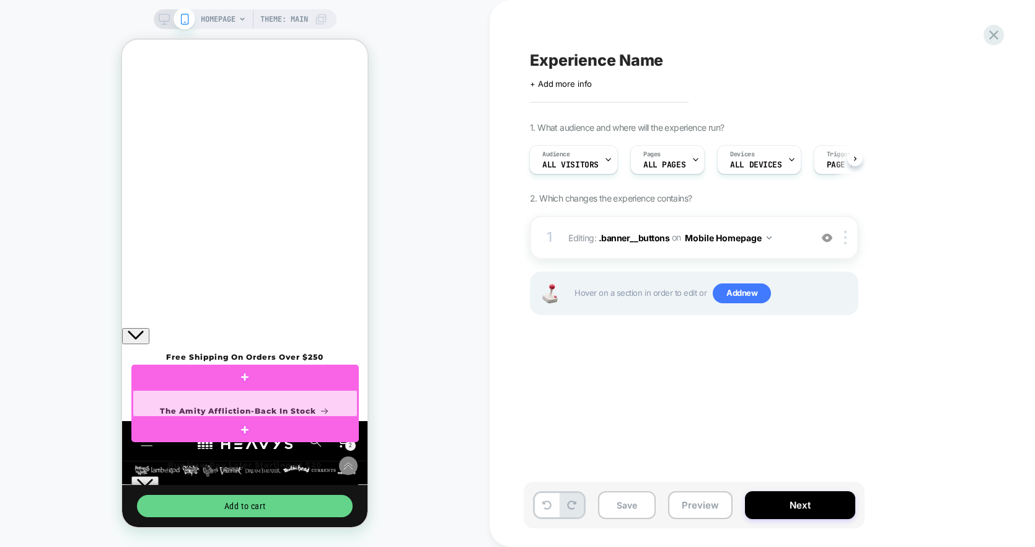
click at [285, 405] on div at bounding box center [245, 403] width 225 height 27
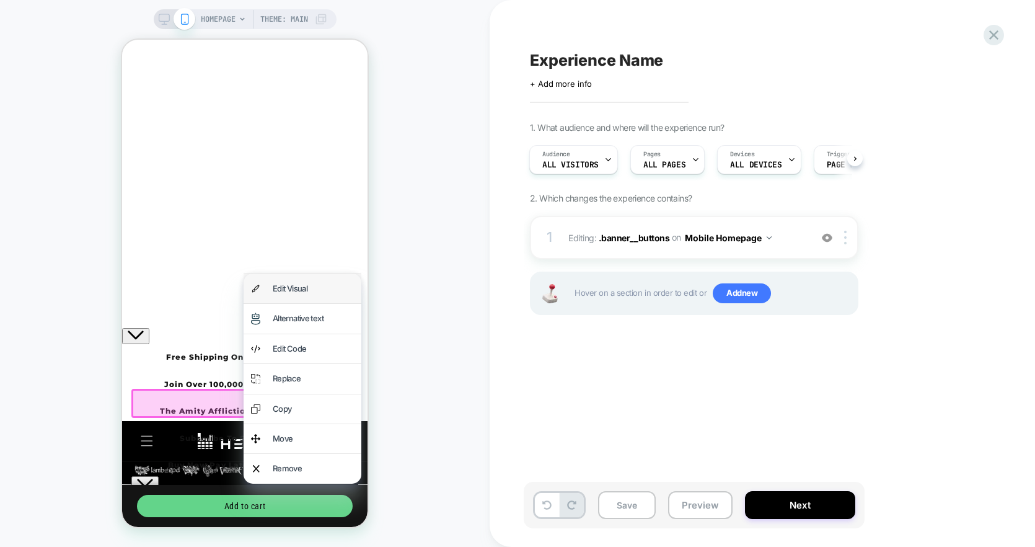
click at [315, 288] on div "Edit Visual" at bounding box center [313, 288] width 81 height 14
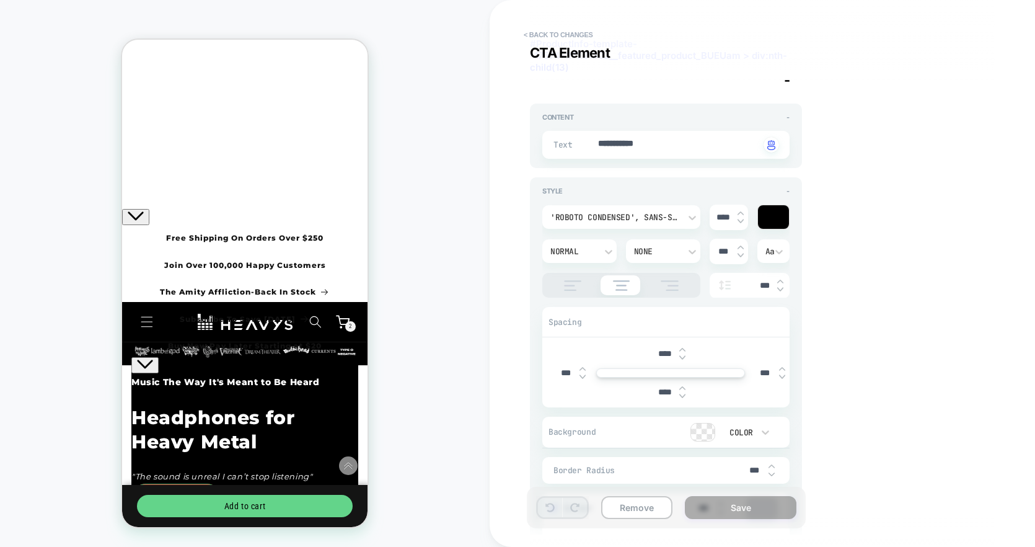
scroll to position [0, 0]
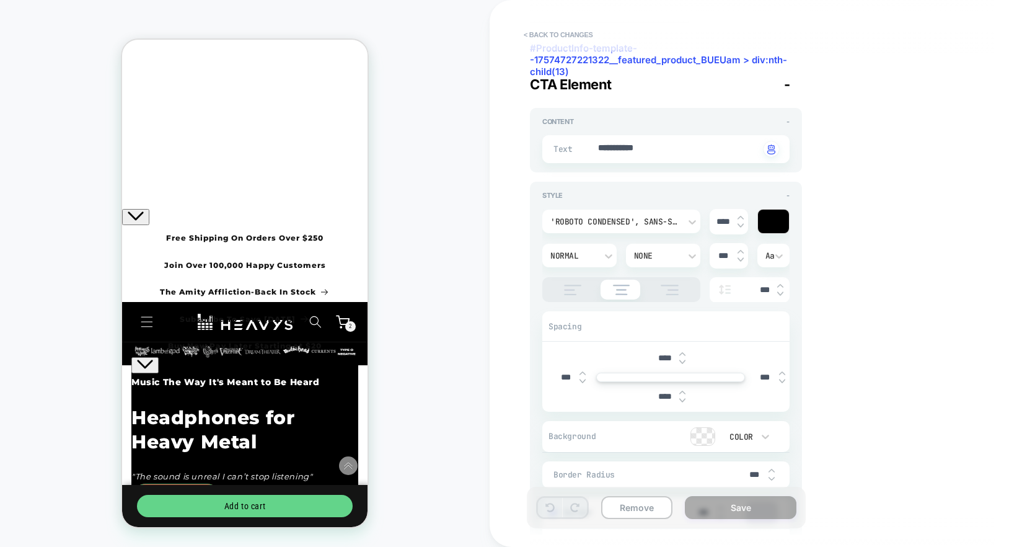
type textarea "*"
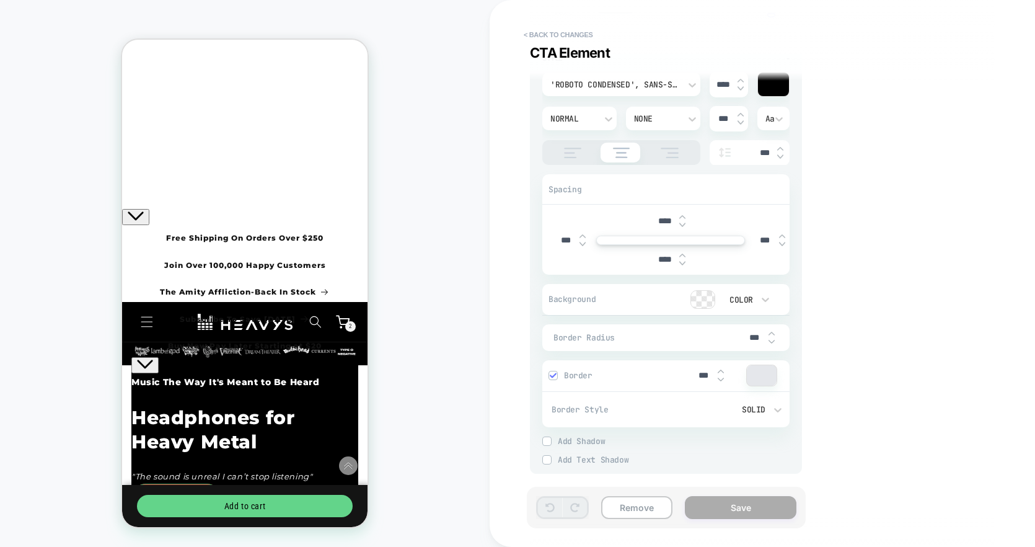
scroll to position [203, 0]
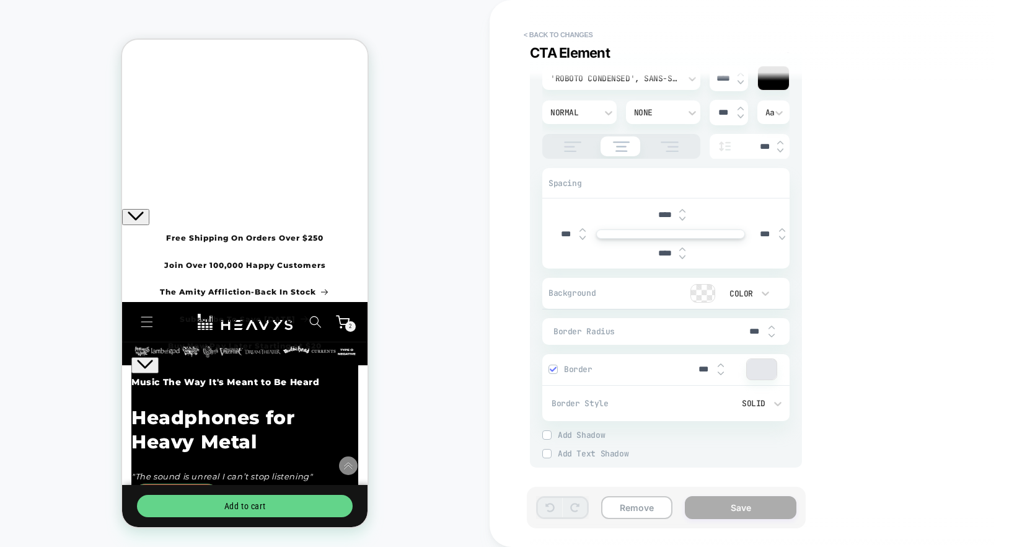
click at [719, 274] on div "'Roboto Condensed', sans-serif **** Normal None *** Aa *** Spacing **** *** ***…" at bounding box center [665, 257] width 247 height 402
click at [709, 289] on div at bounding box center [703, 293] width 24 height 17
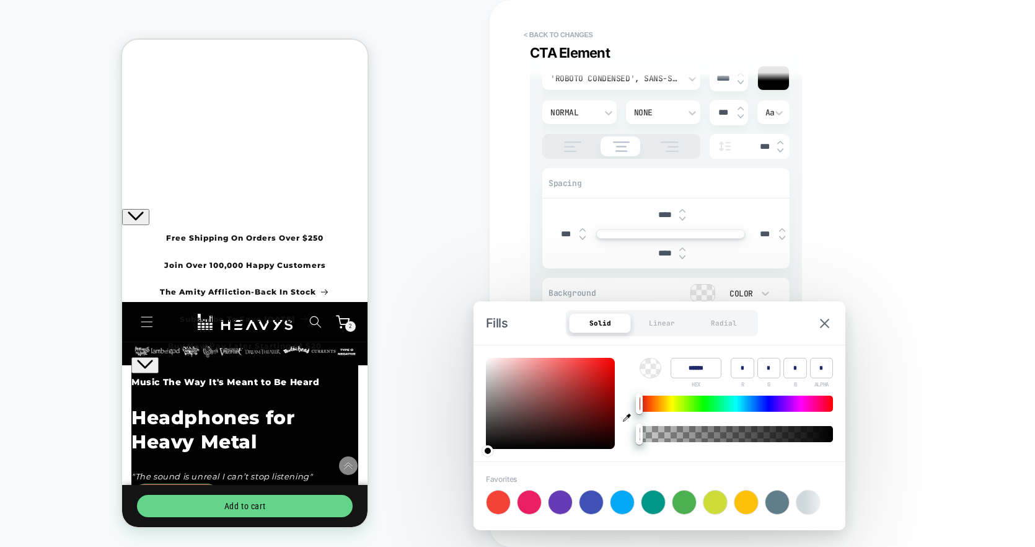
click at [492, 500] on div at bounding box center [499, 502] width 24 height 24
type input "******"
type input "***"
type input "**"
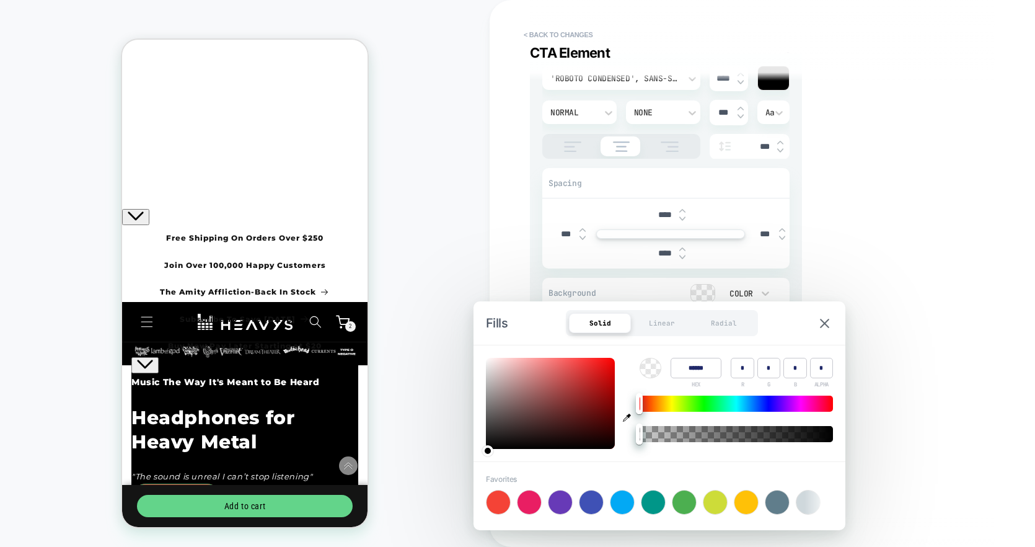
type input "*"
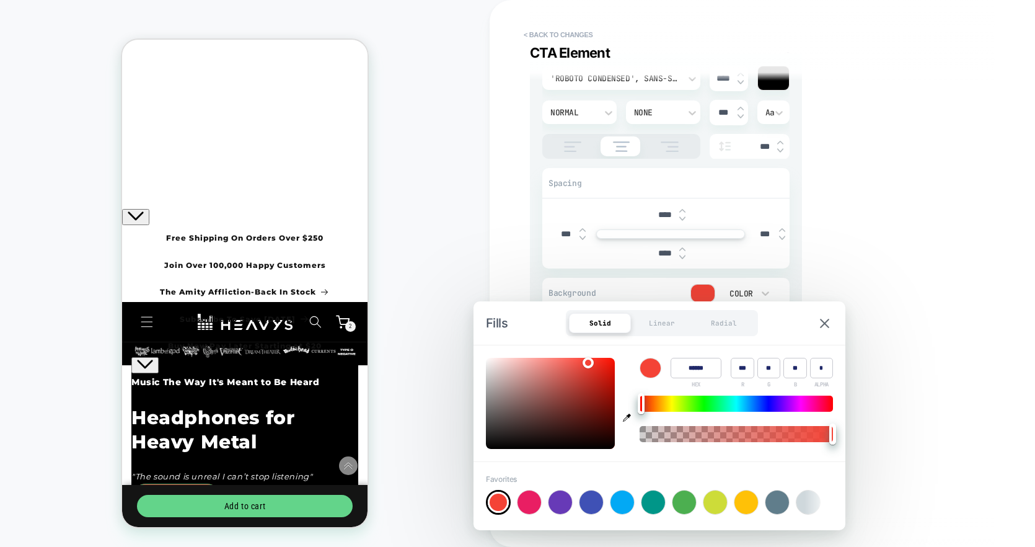
click at [855, 270] on div "**********" at bounding box center [756, 273] width 465 height 522
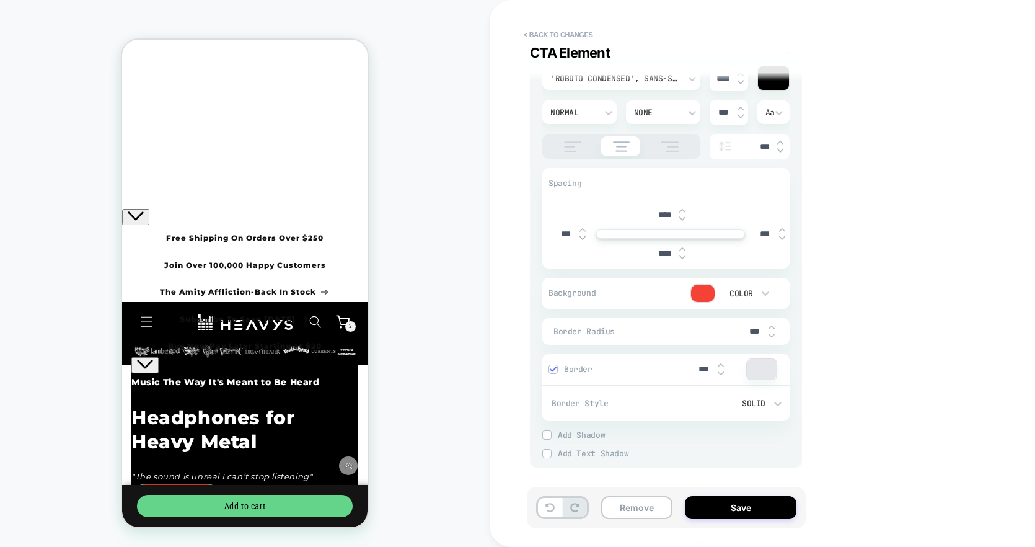
scroll to position [63, 0]
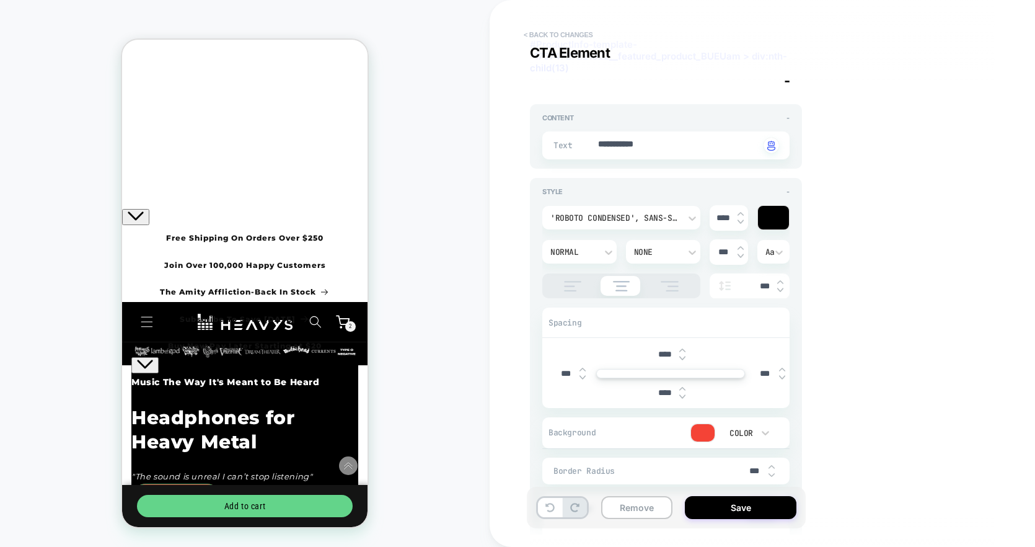
click at [583, 29] on button "< Back to changes" at bounding box center [559, 35] width 82 height 20
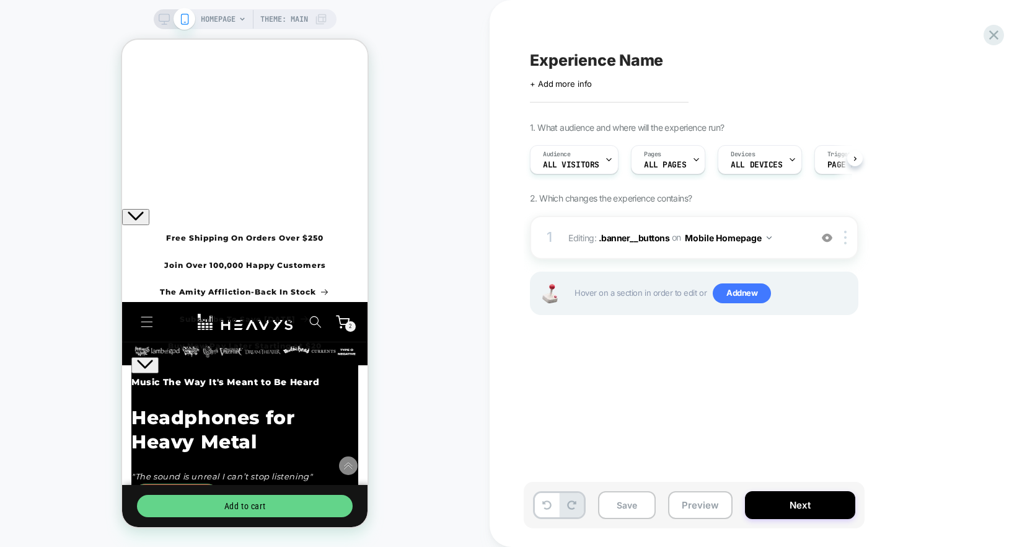
scroll to position [0, 1]
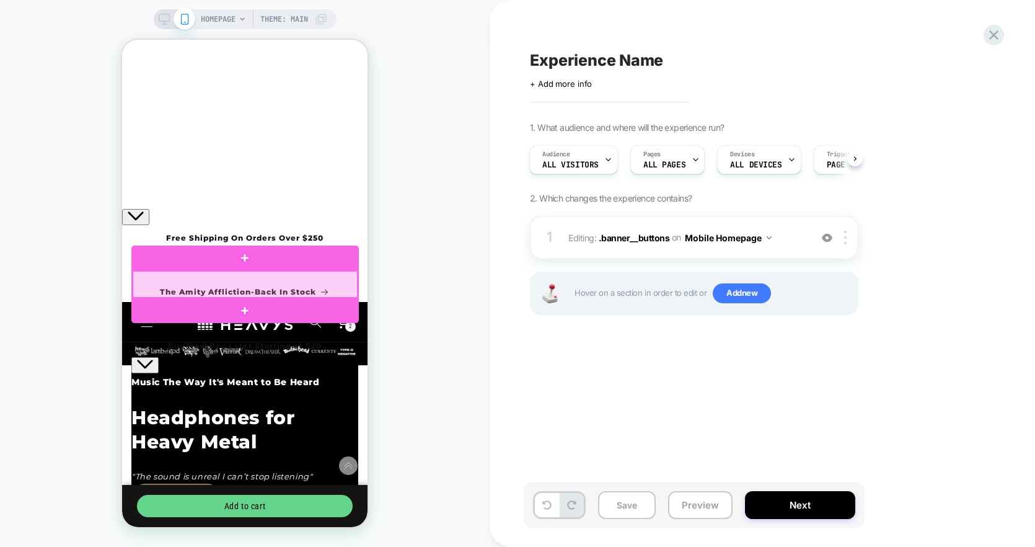
click at [342, 281] on div at bounding box center [245, 284] width 225 height 27
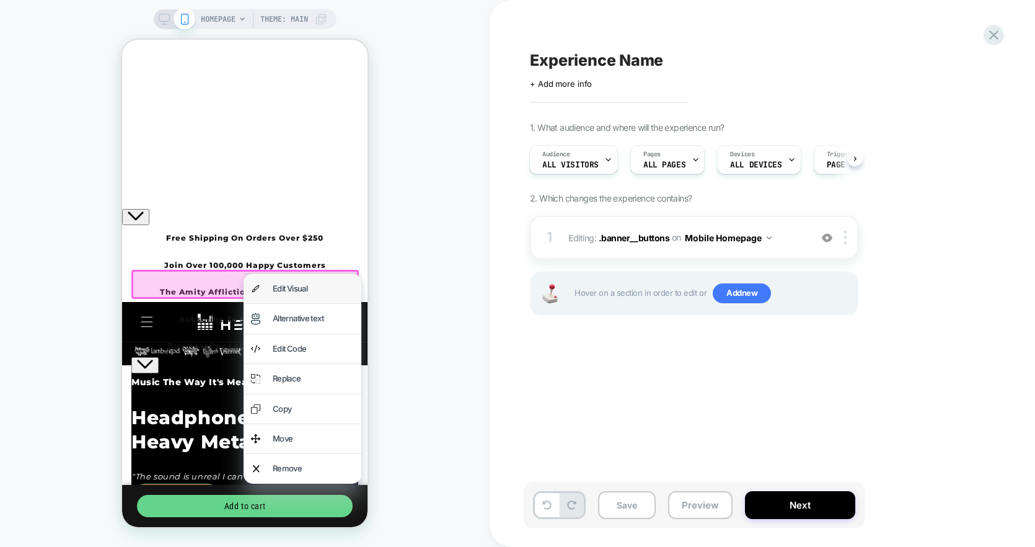
click at [334, 291] on div "Edit Visual" at bounding box center [313, 288] width 81 height 14
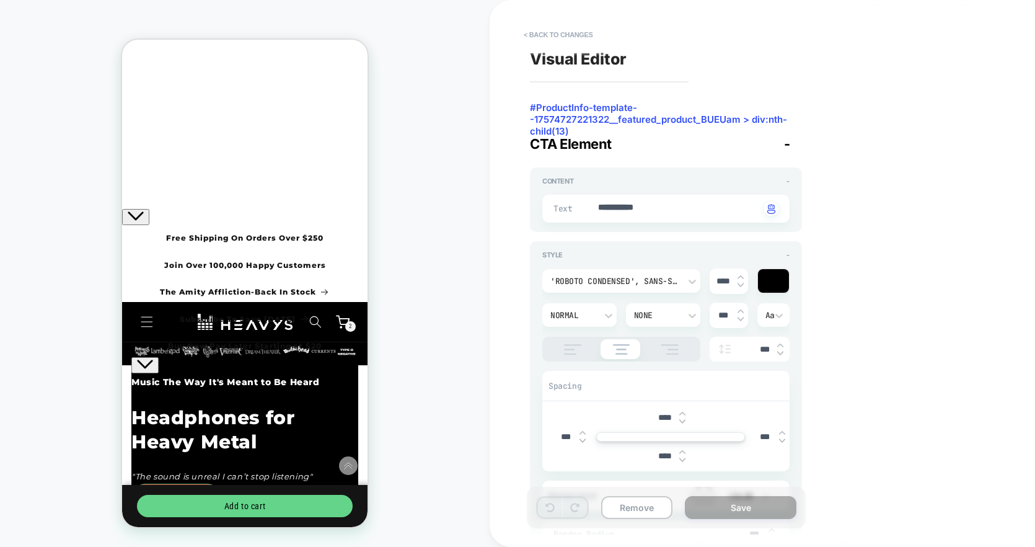
scroll to position [203, 0]
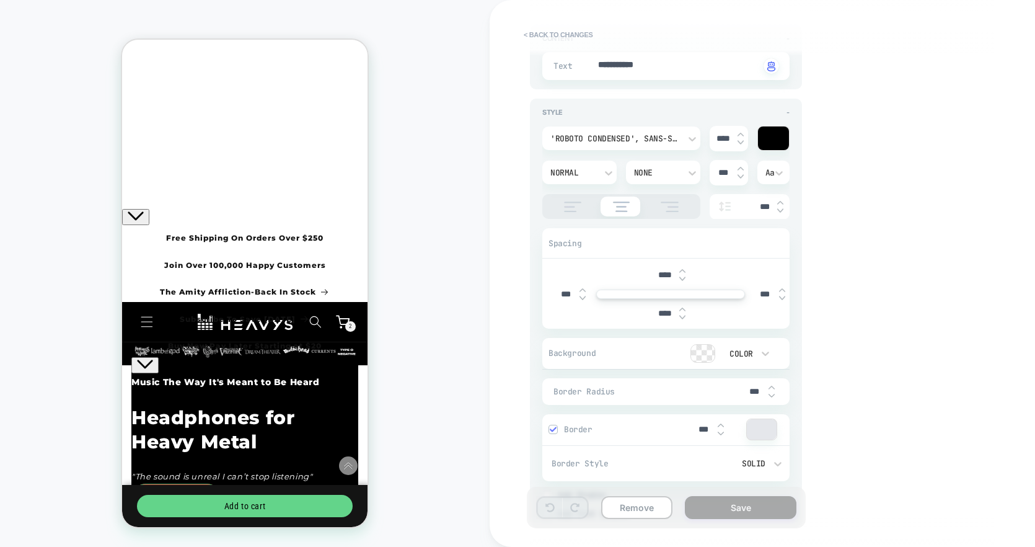
type textarea "*"
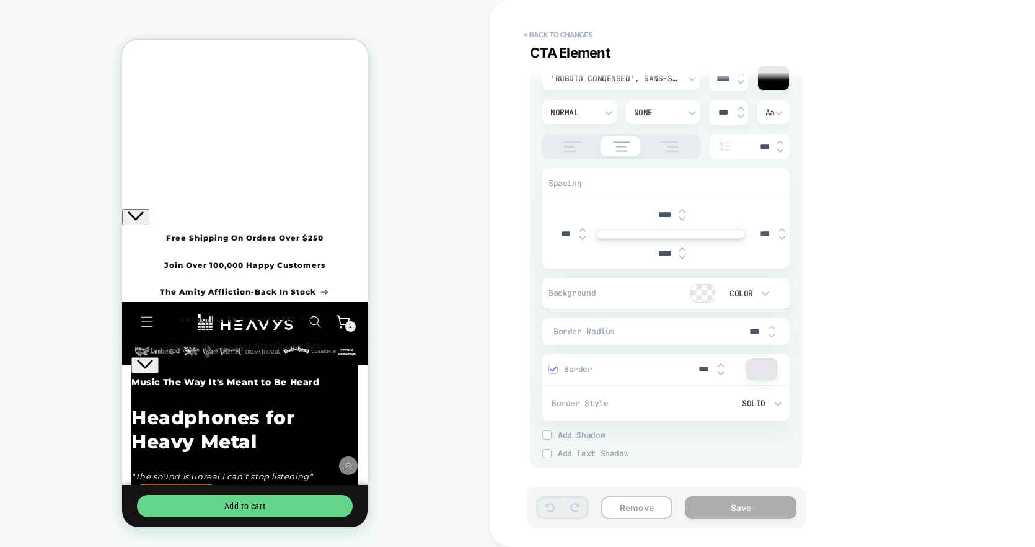
click at [404, 306] on div "HOMEPAGE Theme: MAIN" at bounding box center [245, 273] width 490 height 522
click at [530, 30] on button "< Back to changes" at bounding box center [559, 35] width 82 height 20
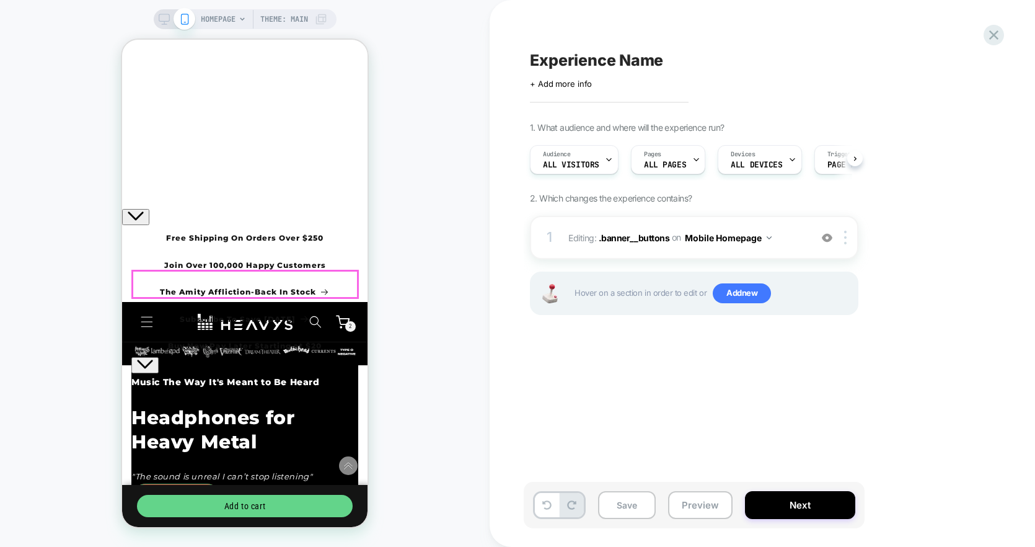
scroll to position [0, 1]
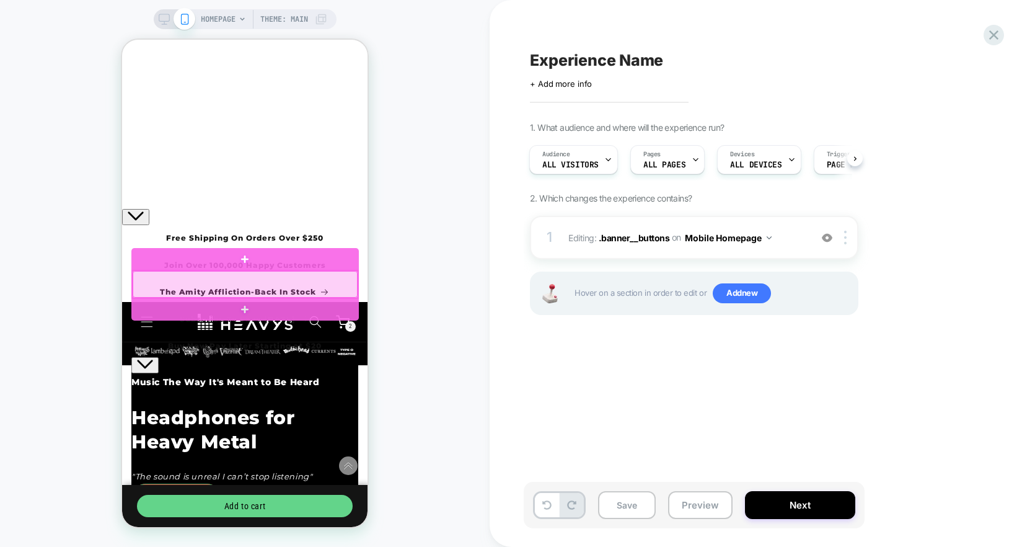
click at [157, 281] on div at bounding box center [245, 284] width 225 height 27
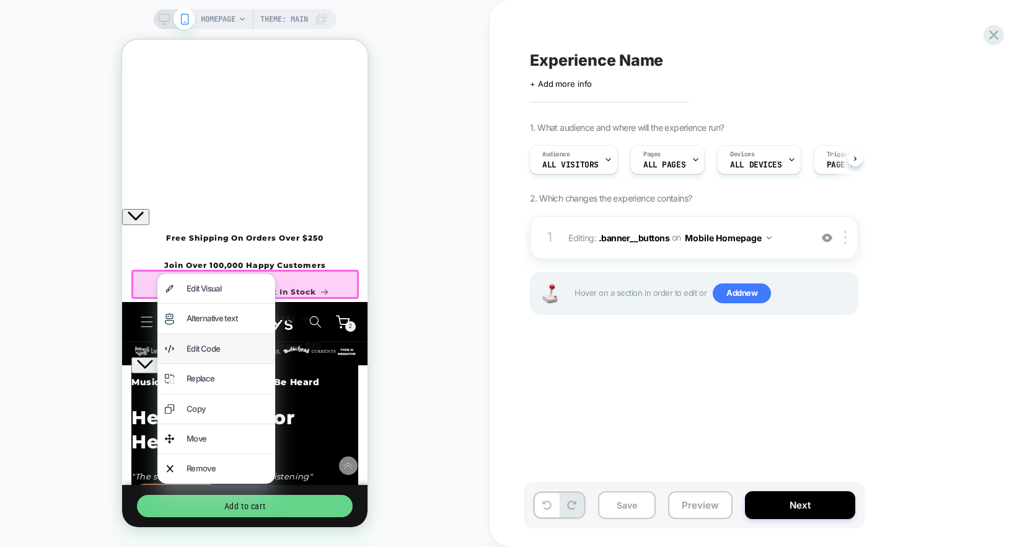
click at [205, 334] on div "Edit Code" at bounding box center [216, 348] width 118 height 29
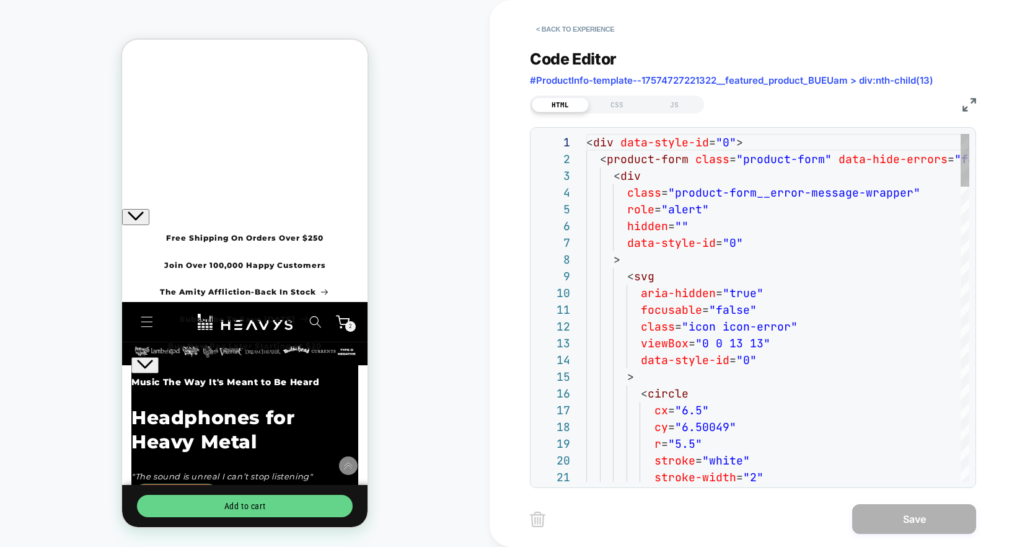
scroll to position [167, 0]
click at [624, 107] on div "CSS" at bounding box center [617, 104] width 57 height 15
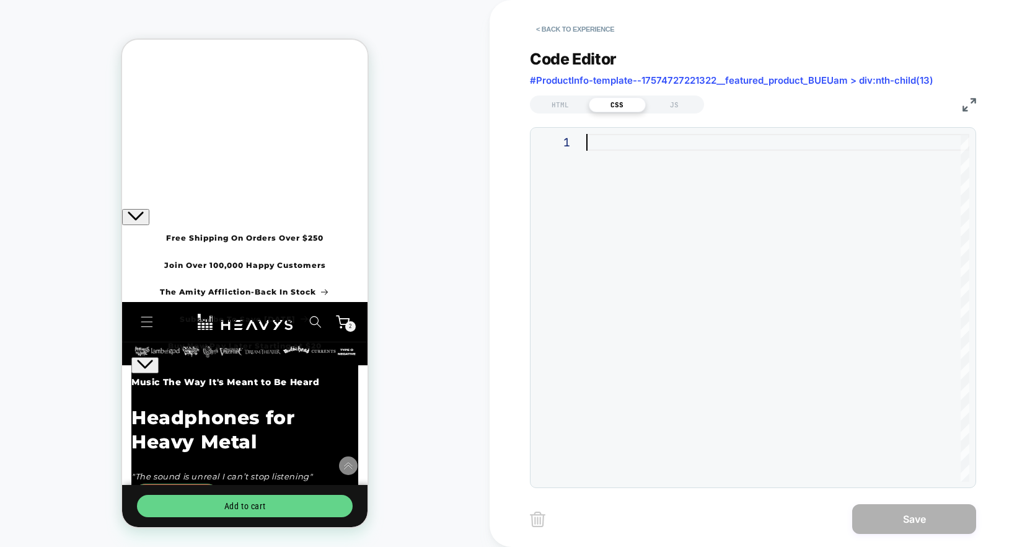
click at [706, 156] on div at bounding box center [777, 308] width 383 height 348
type textarea "*******"
click at [685, 104] on div "JS" at bounding box center [674, 104] width 57 height 15
click at [559, 103] on div "HTML" at bounding box center [560, 104] width 57 height 15
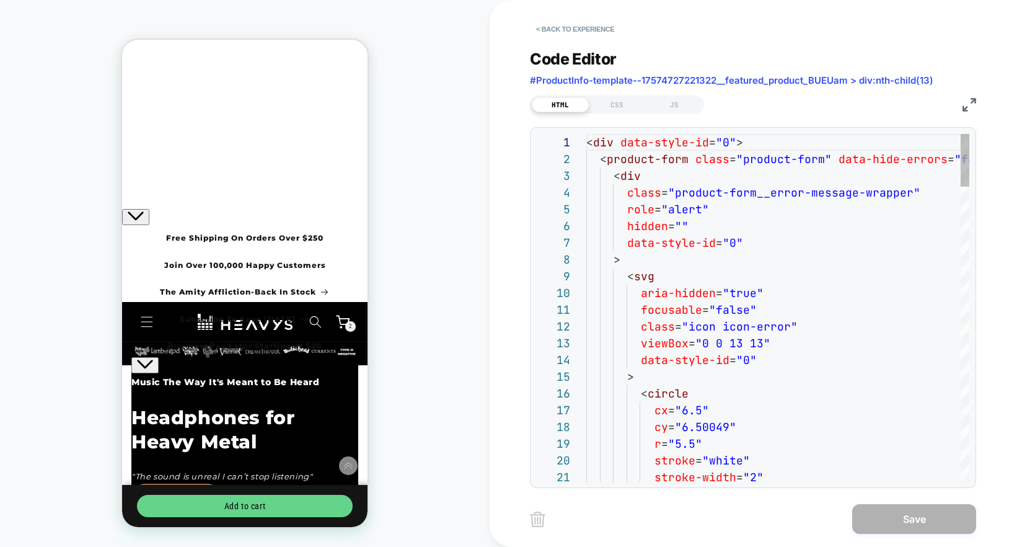
scroll to position [167, 0]
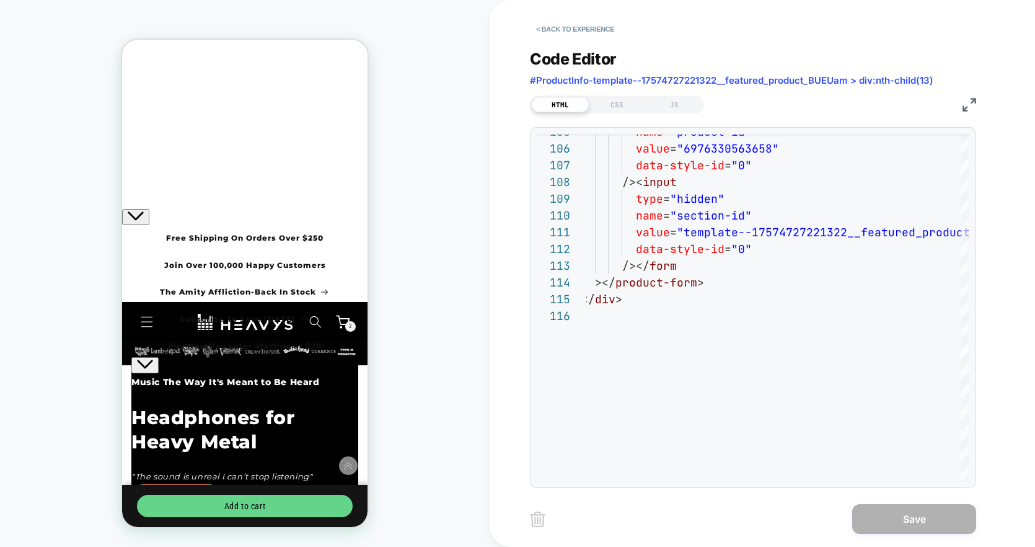
click at [582, 42] on div "**********" at bounding box center [753, 261] width 446 height 454
click at [583, 38] on button "< Back to experience" at bounding box center [575, 29] width 91 height 20
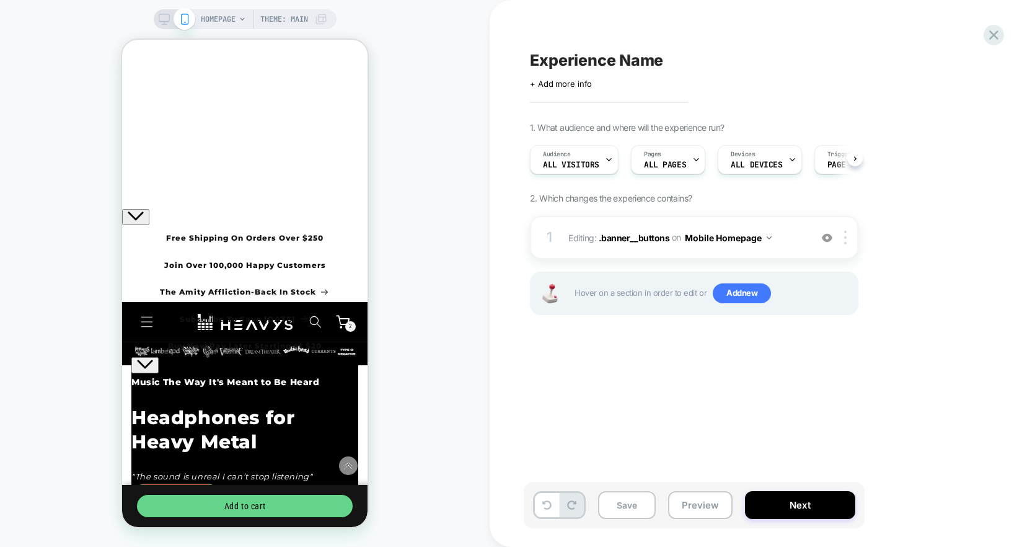
scroll to position [0, 1]
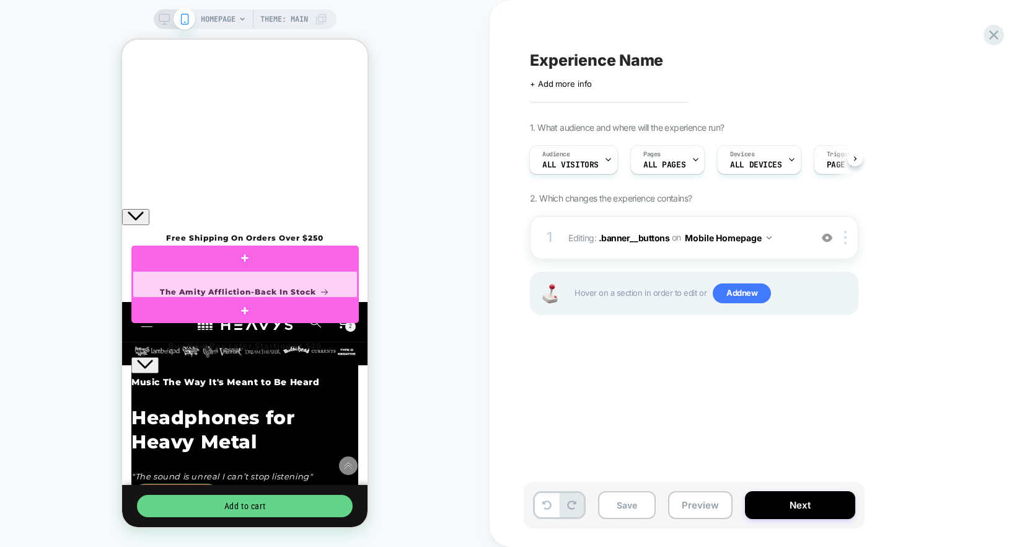
click at [322, 291] on div at bounding box center [245, 284] width 225 height 27
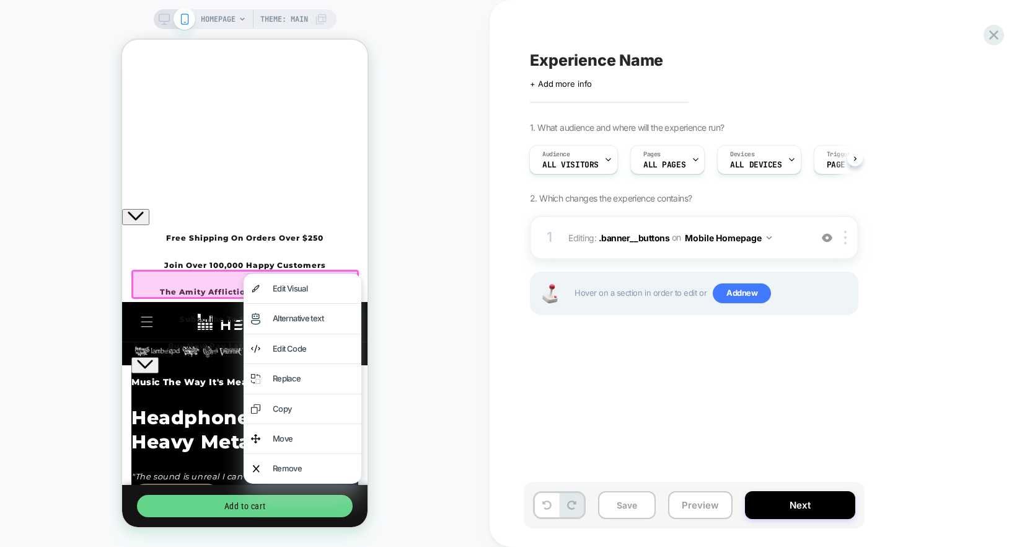
click at [459, 386] on div "HOMEPAGE Theme: MAIN" at bounding box center [245, 273] width 490 height 522
click at [293, 291] on div "Edit Visual" at bounding box center [313, 288] width 81 height 14
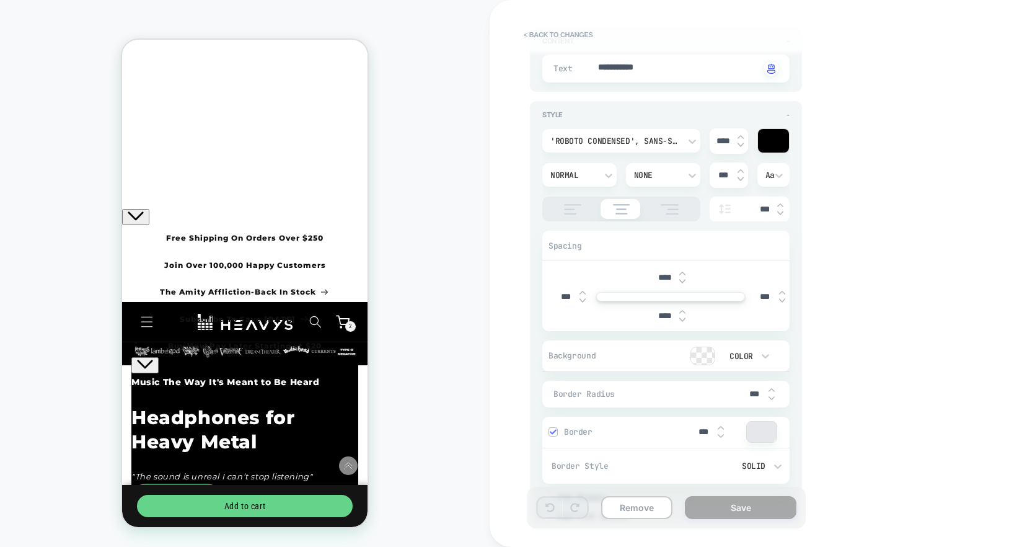
scroll to position [0, 0]
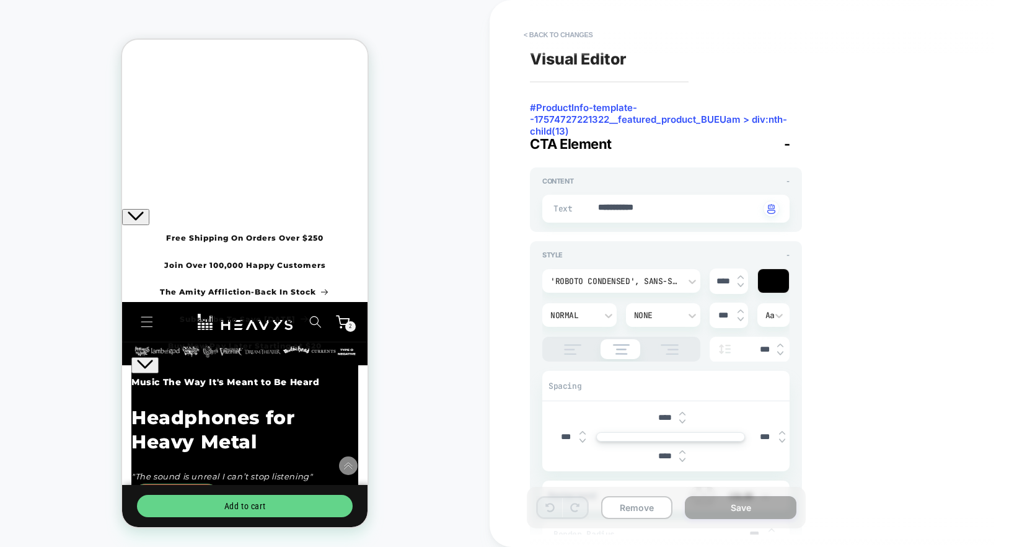
click at [771, 273] on div at bounding box center [773, 281] width 31 height 24
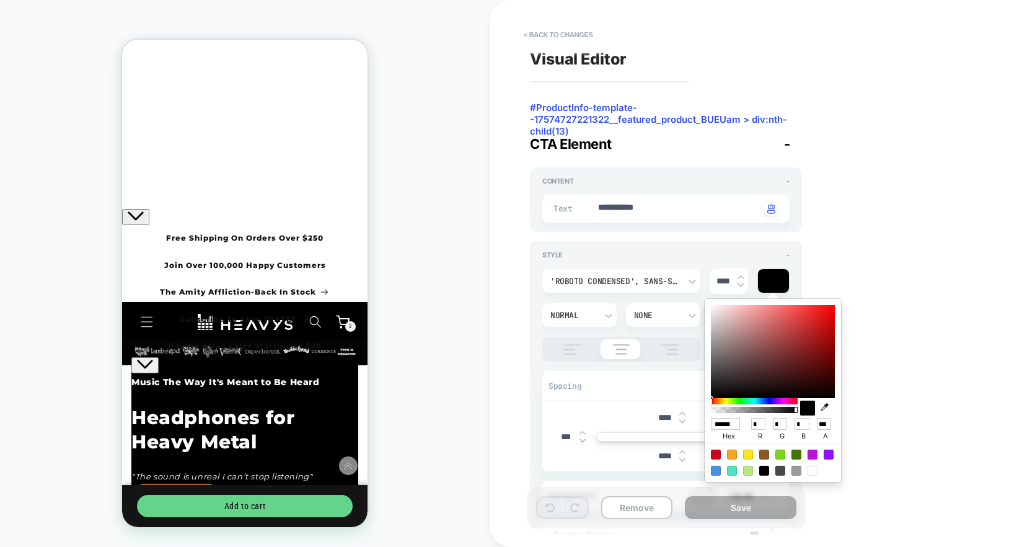
type textarea "*"
type input "******"
type input "***"
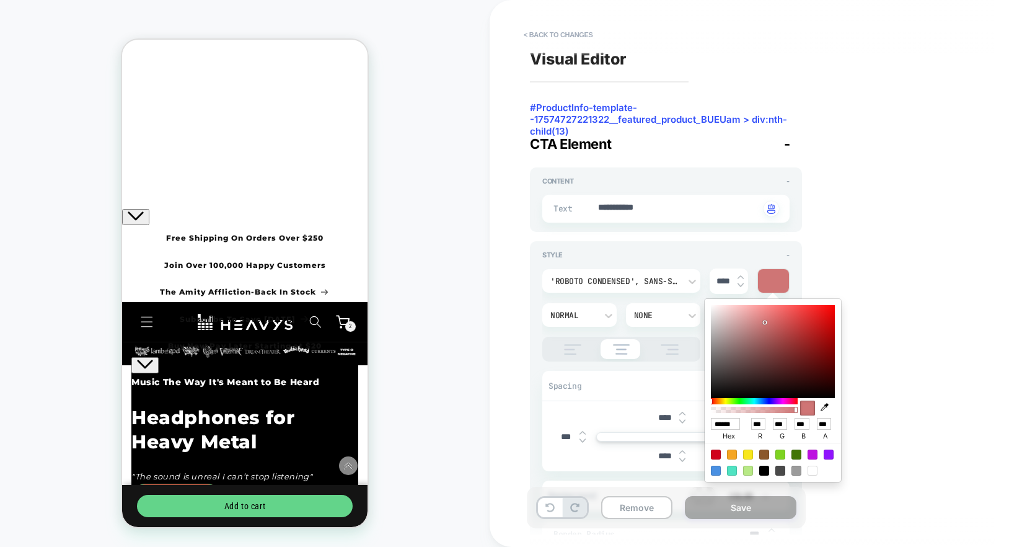
type textarea "*"
type input "******"
type input "***"
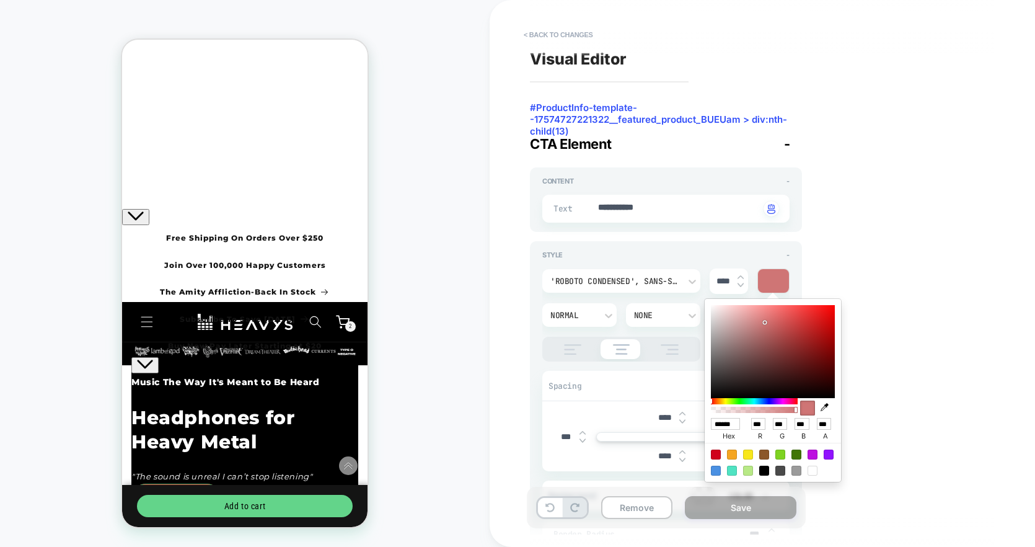
click at [765, 323] on div at bounding box center [773, 351] width 124 height 93
click at [862, 304] on div "**********" at bounding box center [756, 273] width 465 height 522
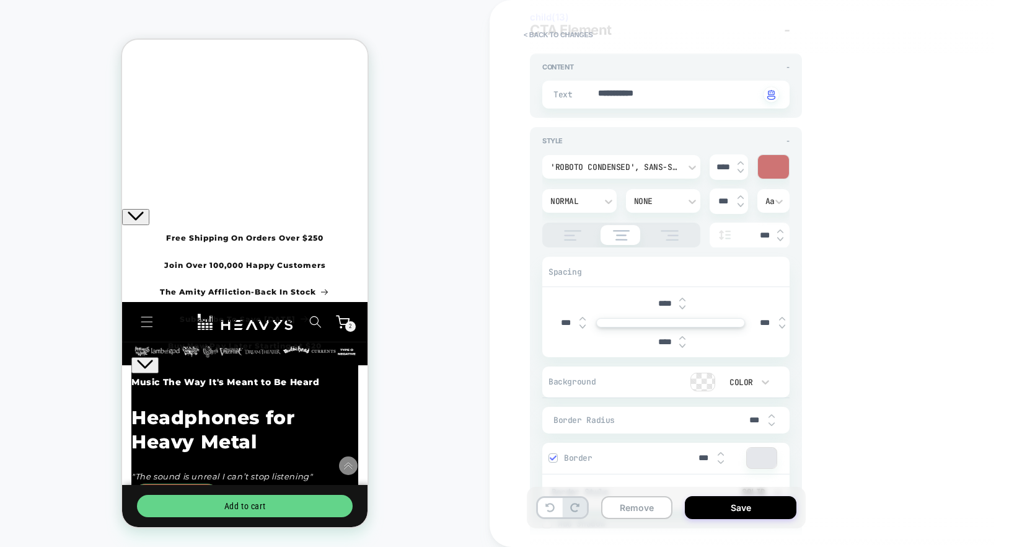
type textarea "*"
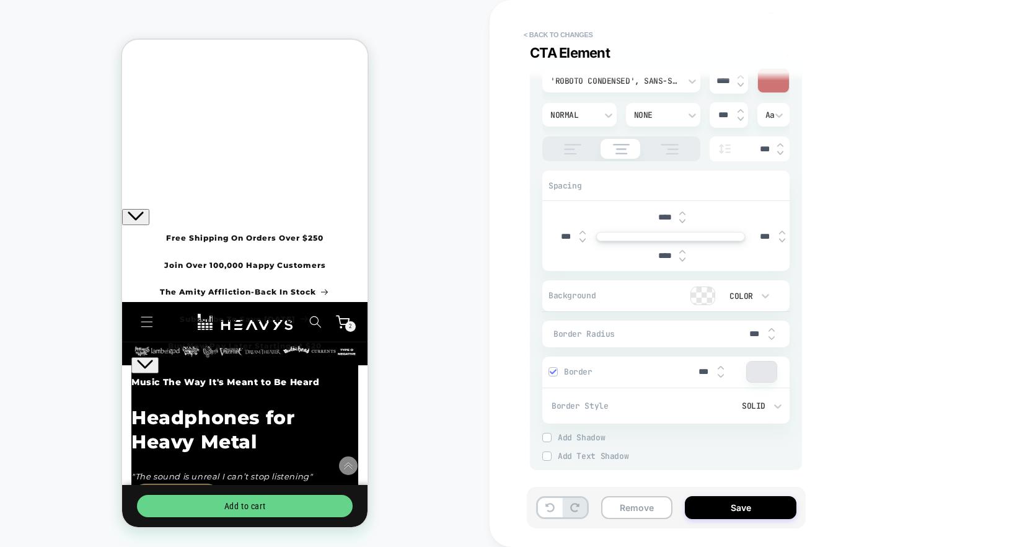
scroll to position [203, 0]
click at [704, 294] on div at bounding box center [703, 293] width 24 height 17
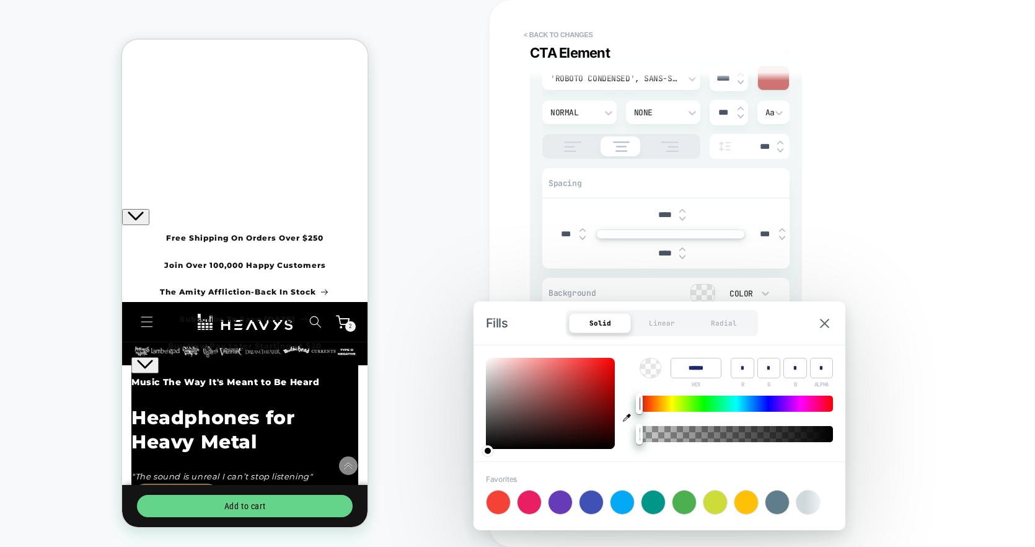
type input "******"
type input "***"
type input "**"
type textarea "*"
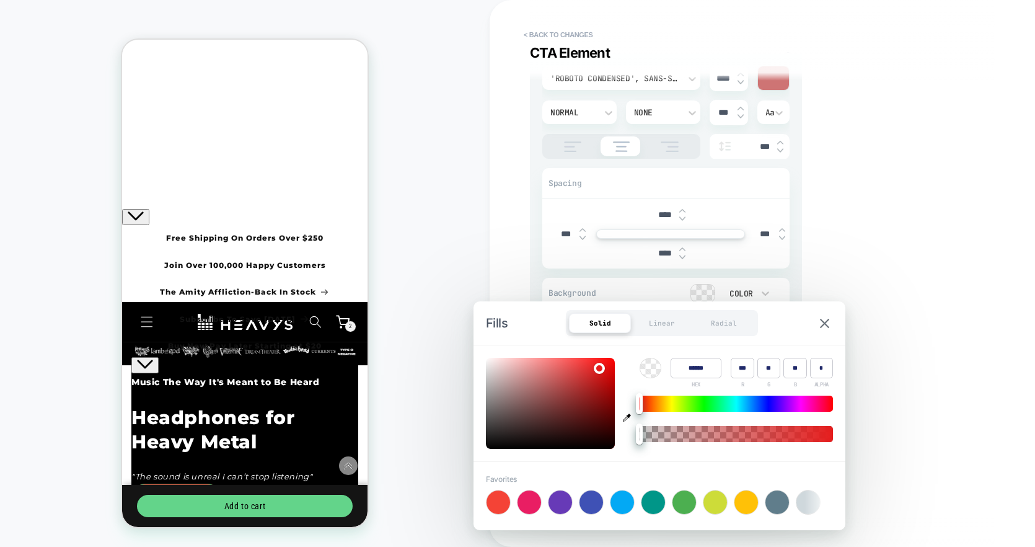
type input "******"
type input "**"
type input "******"
type input "**"
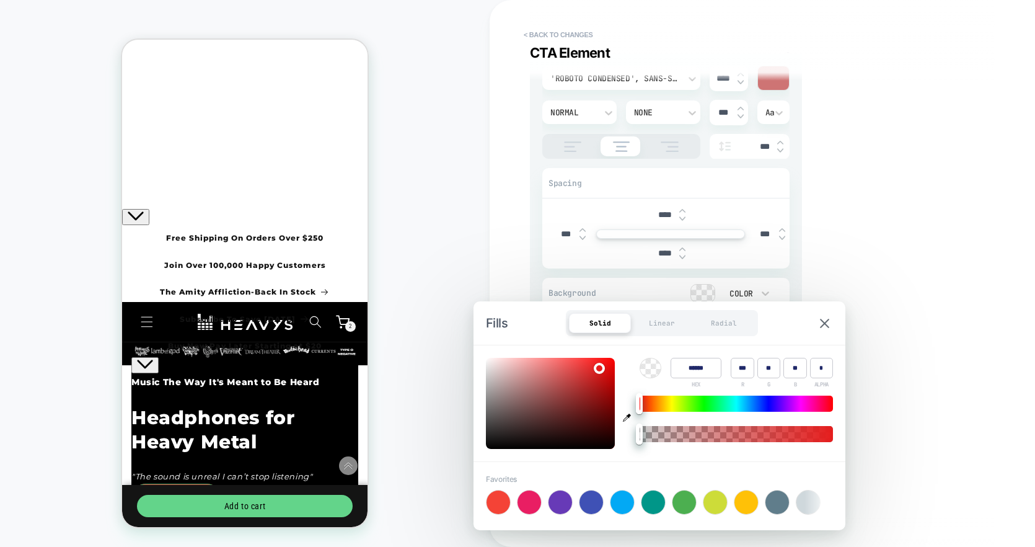
type input "**"
type input "******"
type input "***"
type input "*"
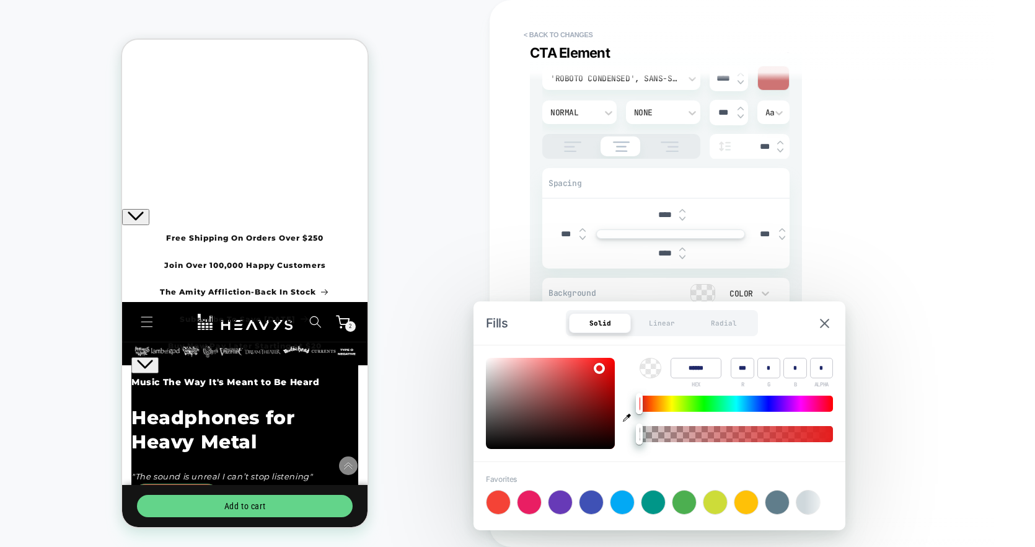
type input "******"
type input "***"
type input "*"
type input "******"
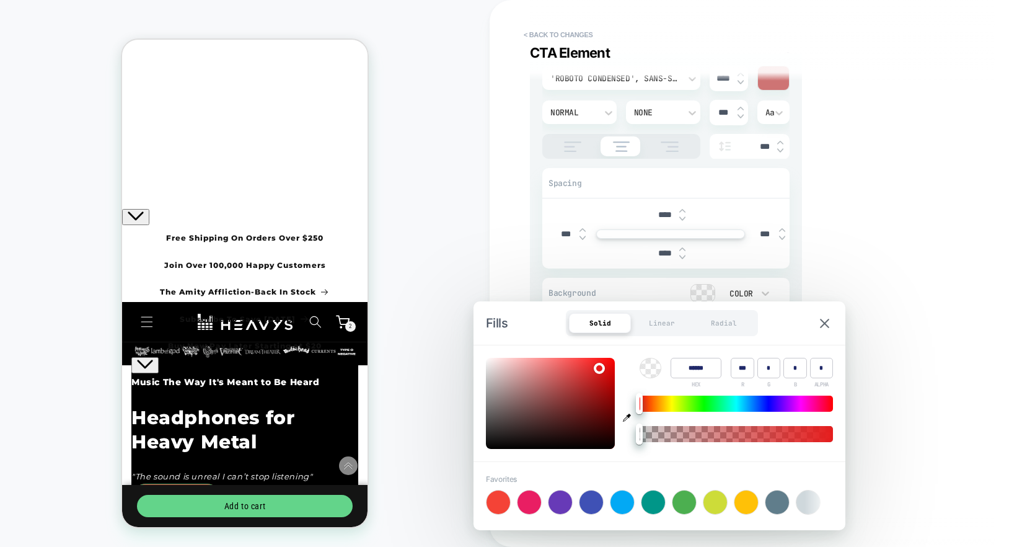
type input "*"
drag, startPoint x: 598, startPoint y: 366, endPoint x: 621, endPoint y: 364, distance: 22.4
click at [615, 364] on div at bounding box center [550, 403] width 129 height 91
click at [930, 254] on div "**********" at bounding box center [756, 273] width 465 height 522
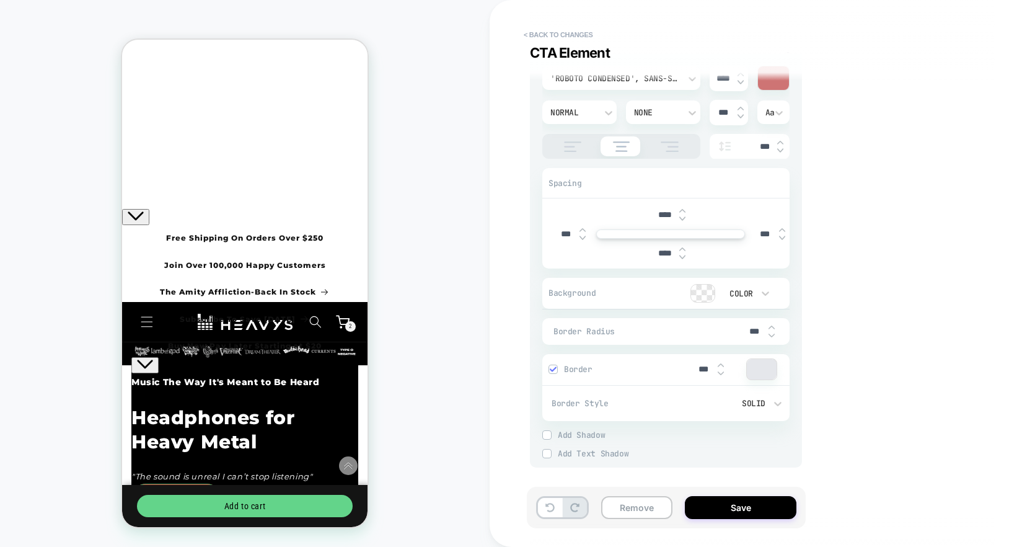
click at [563, 28] on button "< Back to changes" at bounding box center [559, 35] width 82 height 20
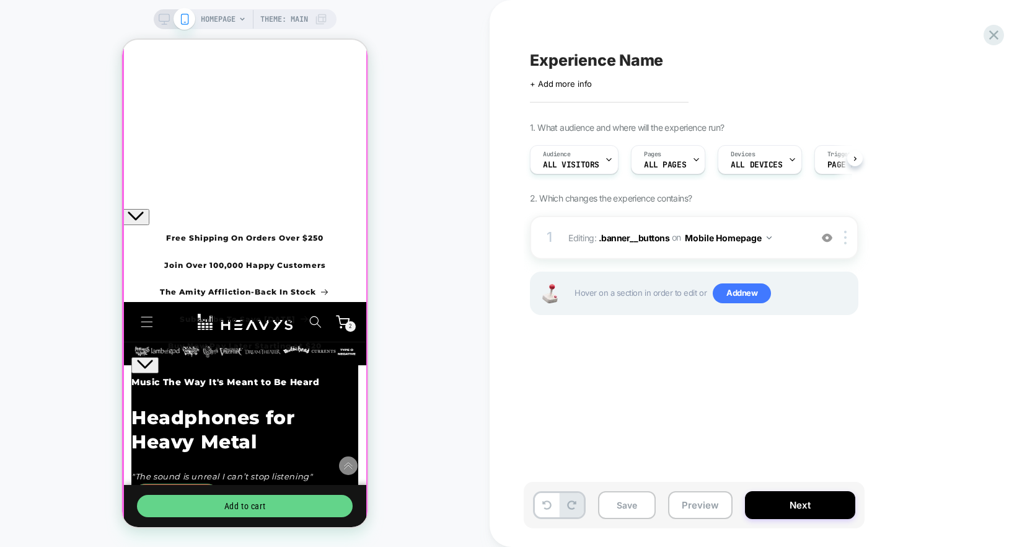
scroll to position [0, 1]
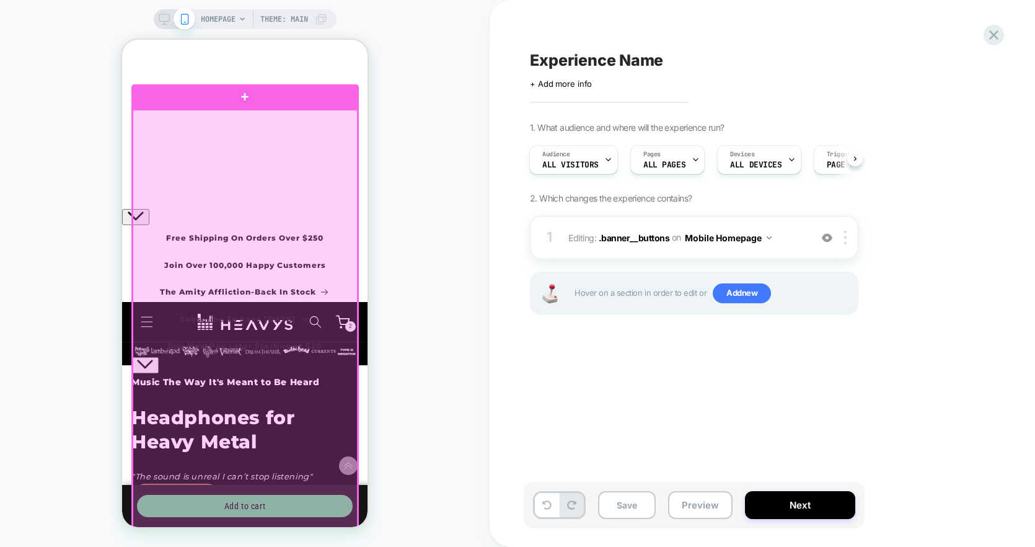
click at [314, 246] on div at bounding box center [245, 369] width 225 height 519
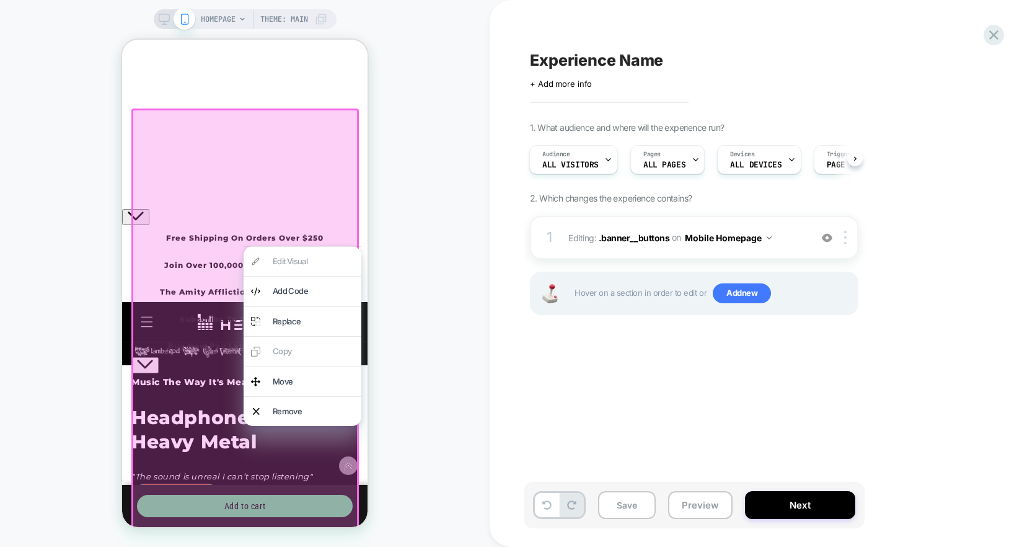
click at [181, 304] on div at bounding box center [245, 369] width 228 height 522
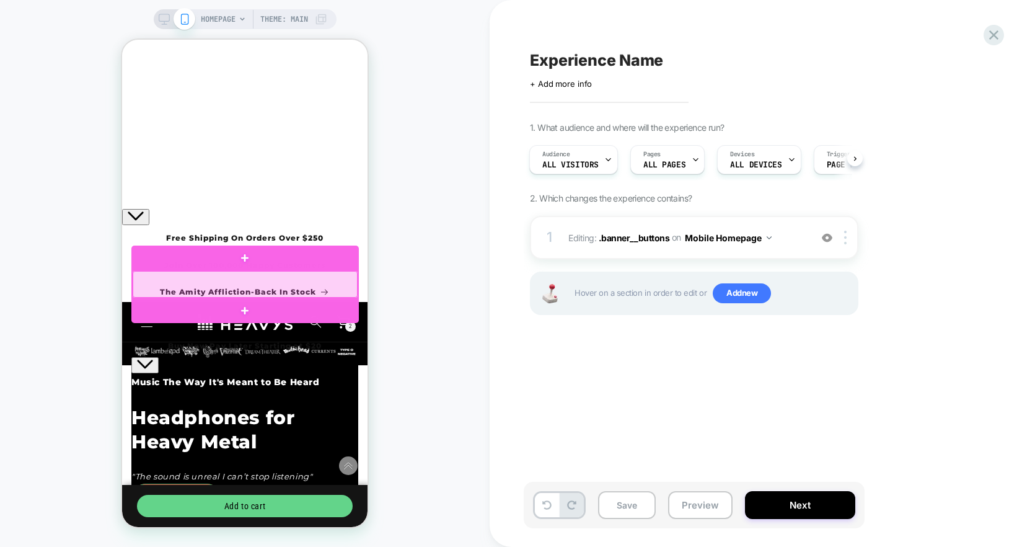
click at [144, 293] on div at bounding box center [245, 284] width 225 height 27
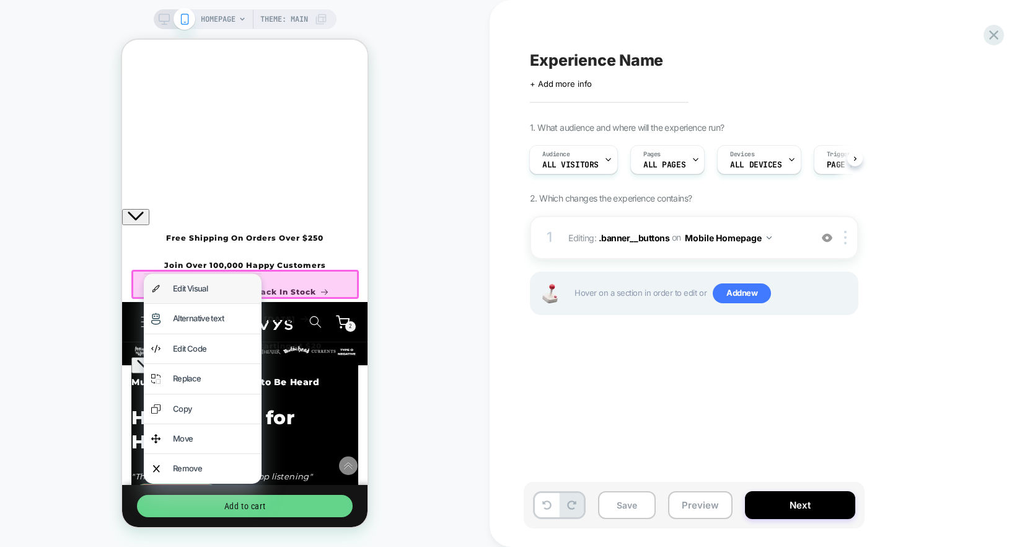
drag, startPoint x: 171, startPoint y: 288, endPoint x: 199, endPoint y: 284, distance: 28.1
click at [199, 284] on div "Edit Visual" at bounding box center [203, 288] width 118 height 29
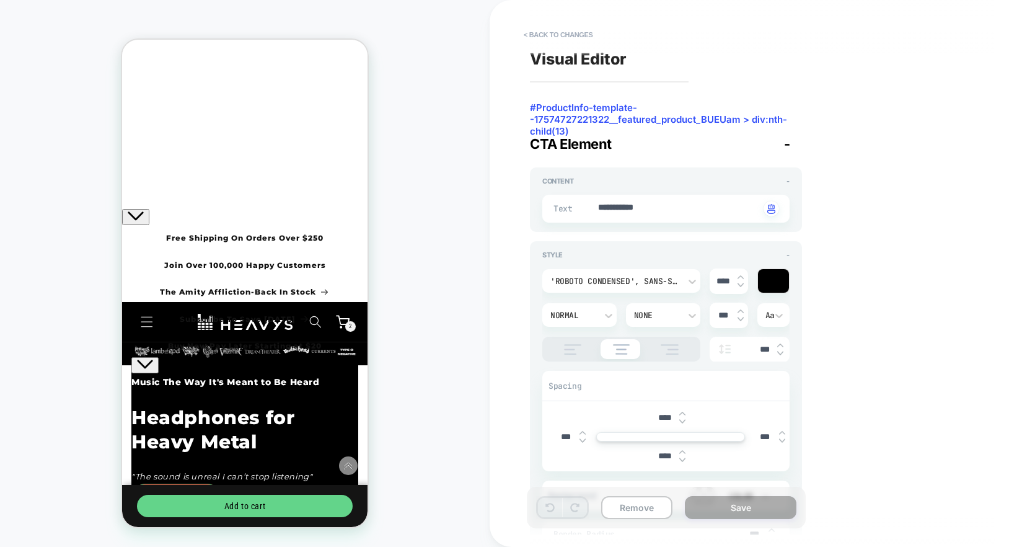
scroll to position [203, 0]
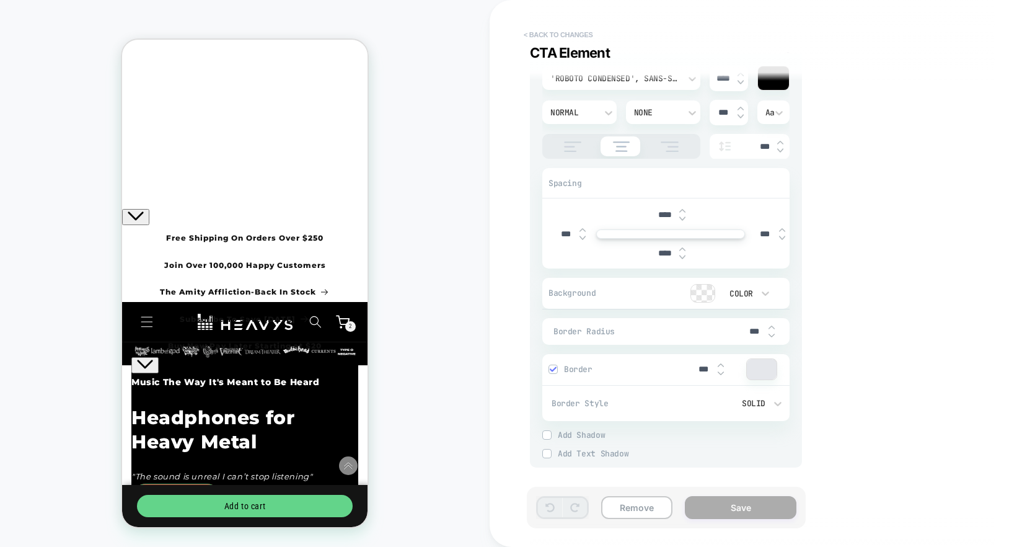
click at [523, 26] on button "< Back to changes" at bounding box center [559, 35] width 82 height 20
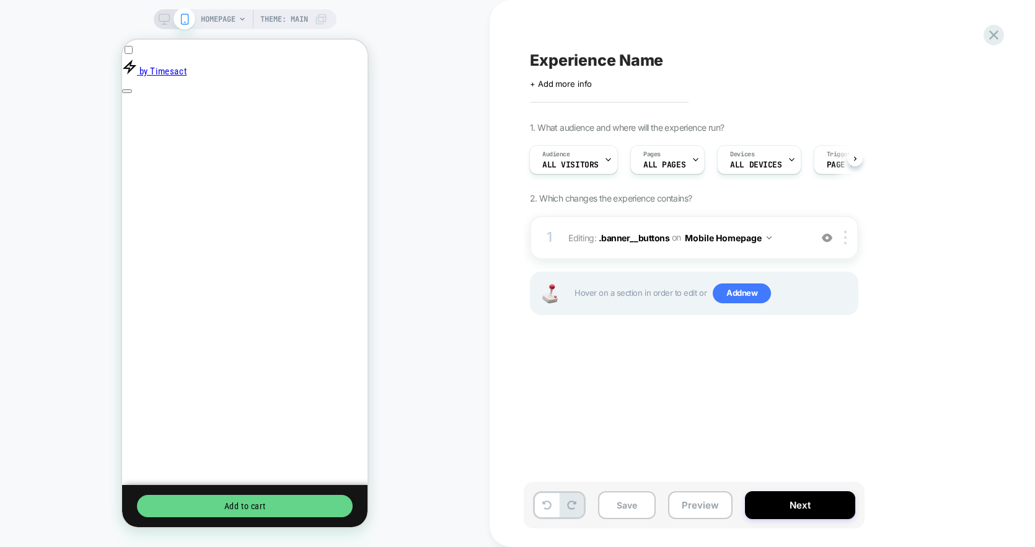
scroll to position [0, 0]
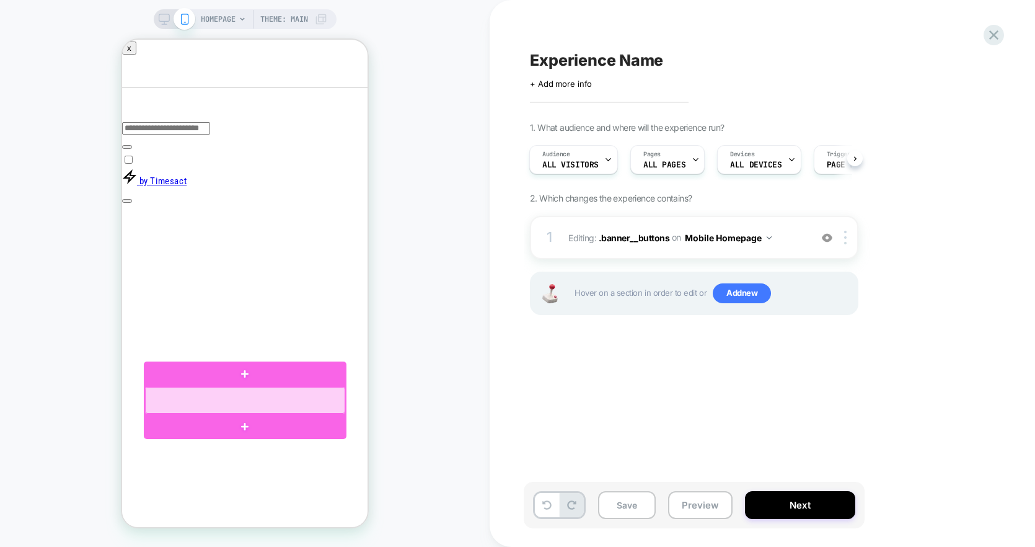
click at [288, 396] on div at bounding box center [245, 400] width 200 height 27
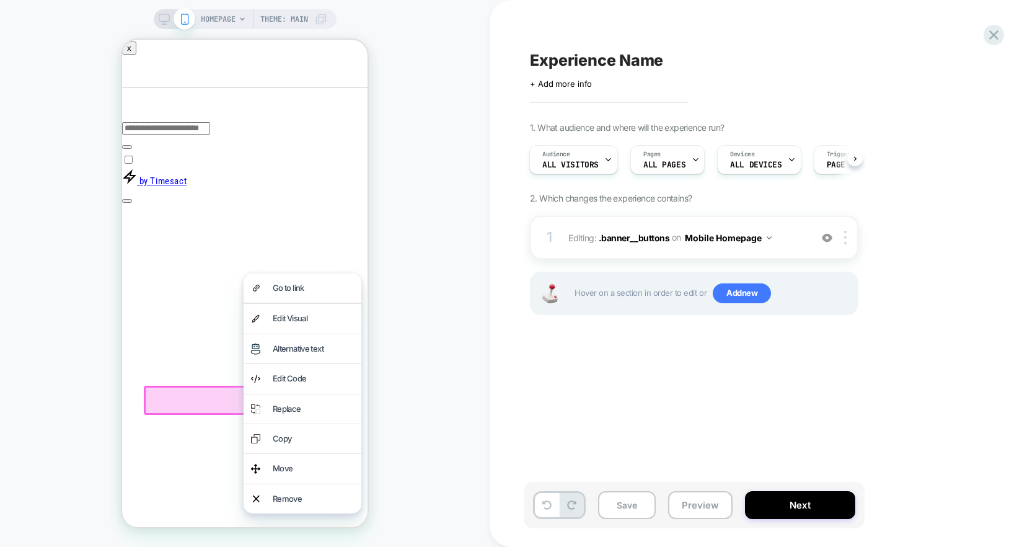
click at [622, 39] on div "Experience Name Click to edit experience details + Add more info 1. What audien…" at bounding box center [756, 273] width 465 height 522
click at [994, 30] on icon at bounding box center [994, 35] width 17 height 17
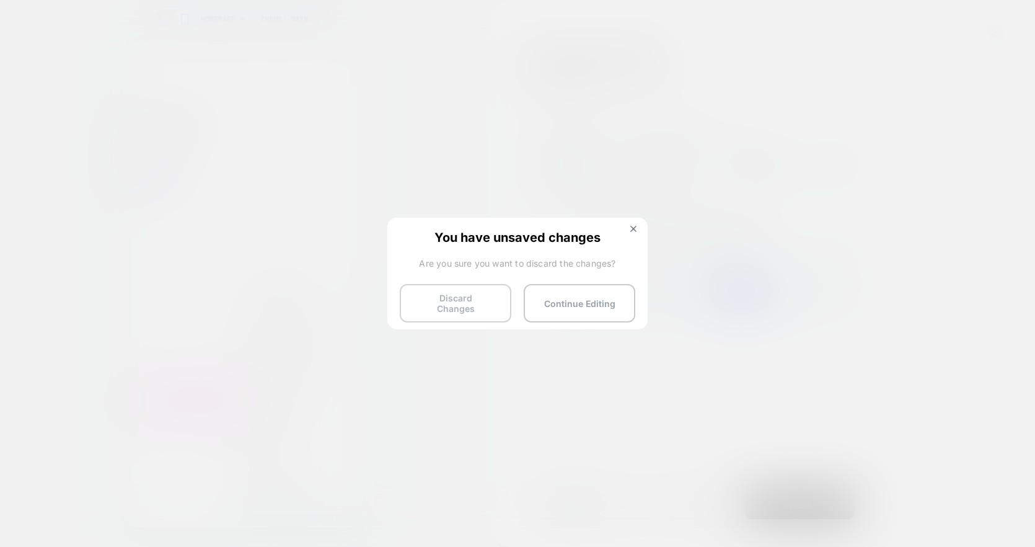
click at [487, 309] on button "Discard Changes" at bounding box center [456, 303] width 112 height 38
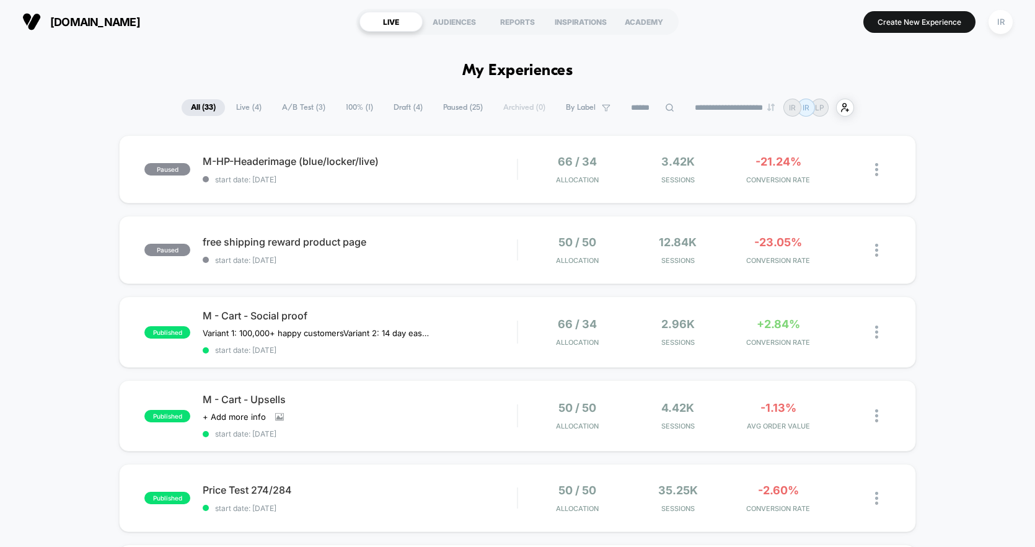
click at [400, 106] on span "Draft ( 4 )" at bounding box center [408, 107] width 48 height 17
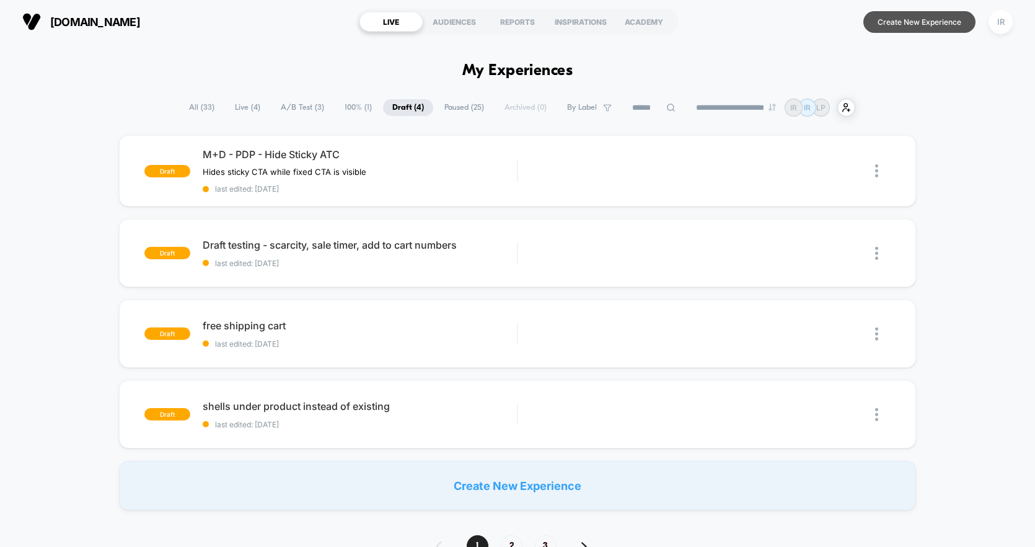
click at [909, 14] on button "Create New Experience" at bounding box center [920, 22] width 112 height 22
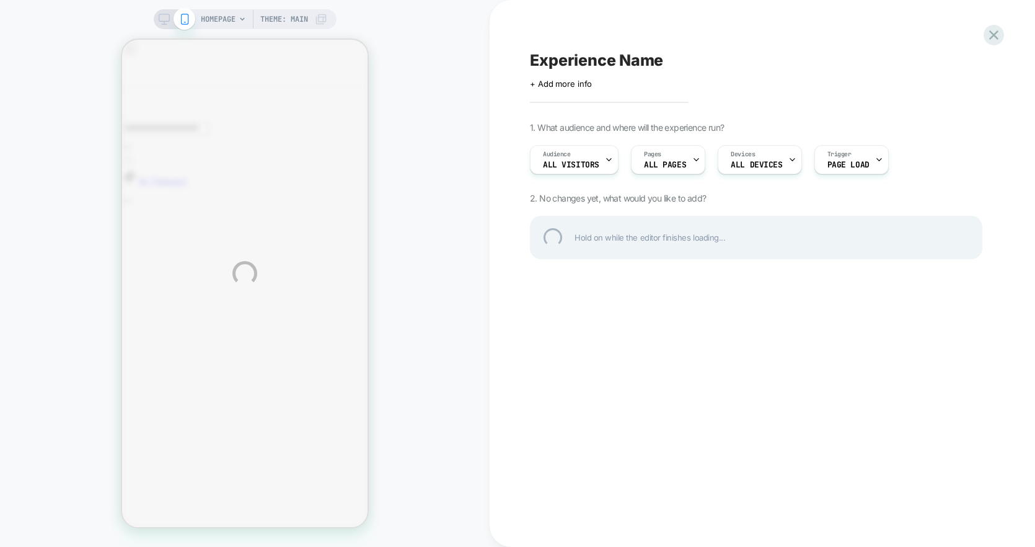
click at [337, 136] on div "HOMEPAGE Theme: MAIN Experience Name Click to edit experience details + Add mor…" at bounding box center [517, 273] width 1035 height 547
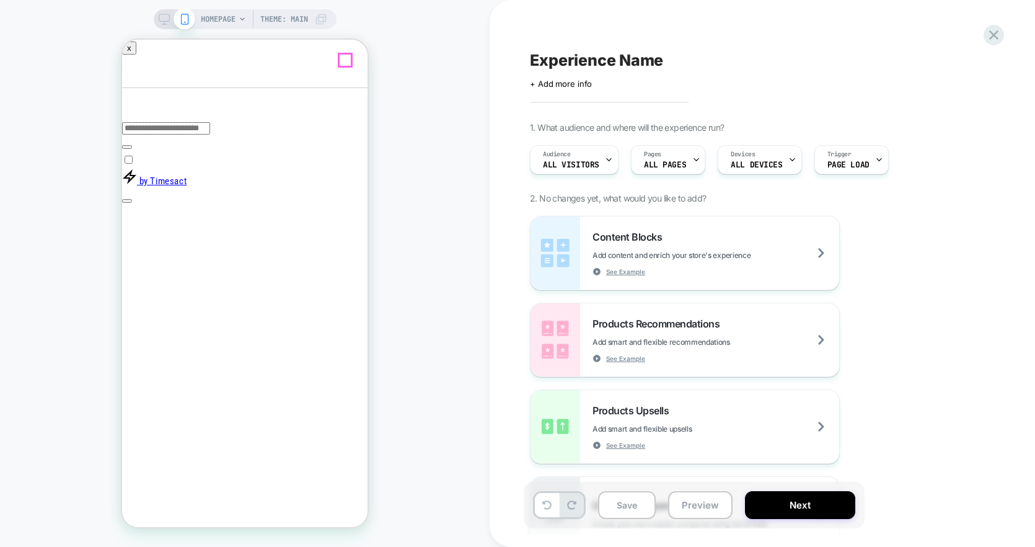
click at [127, 254] on icon "Close" at bounding box center [127, 254] width 0 height 0
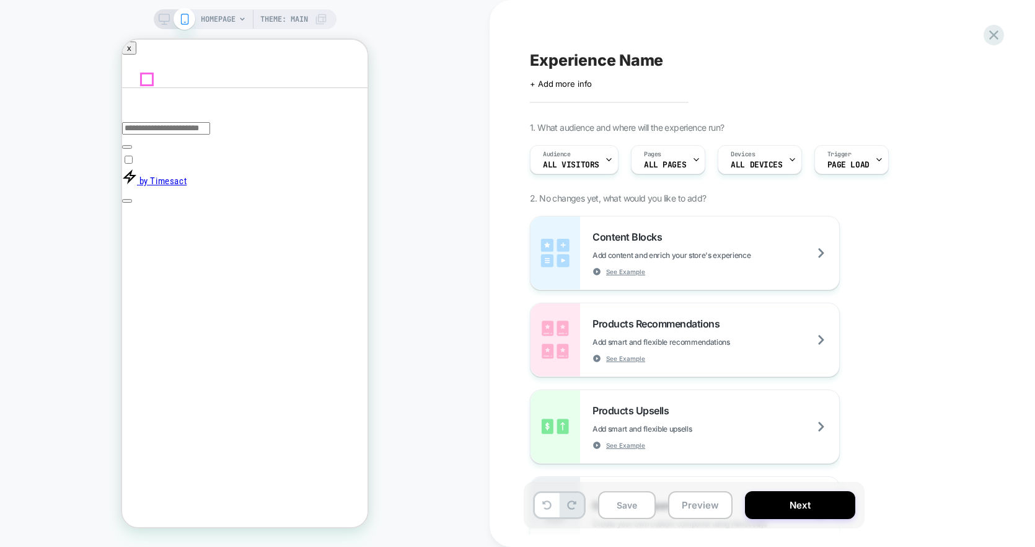
click at [232, 20] on span "HOMEPAGE" at bounding box center [218, 19] width 35 height 20
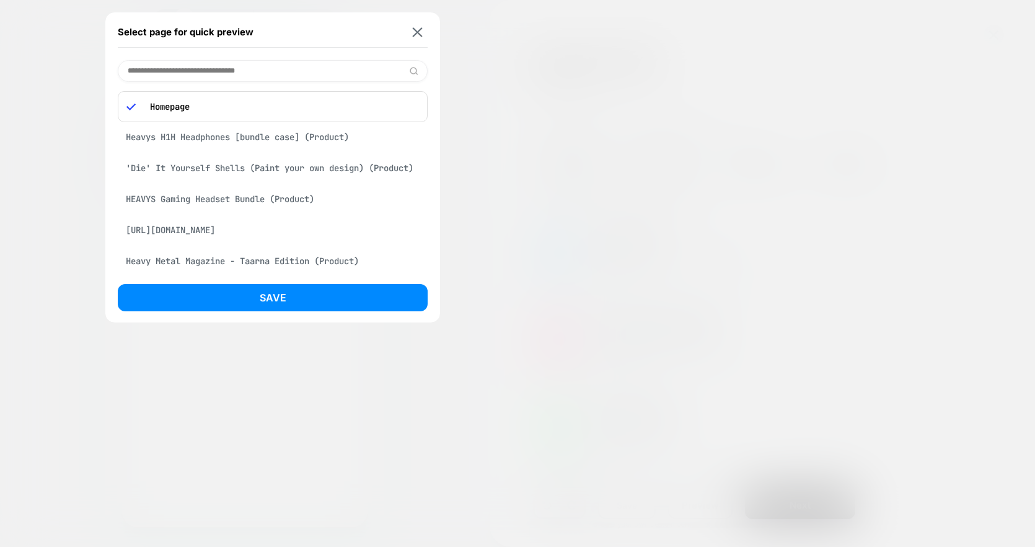
click at [196, 137] on div "Heavys H1H Headphones [bundle case] (Product)" at bounding box center [273, 137] width 310 height 24
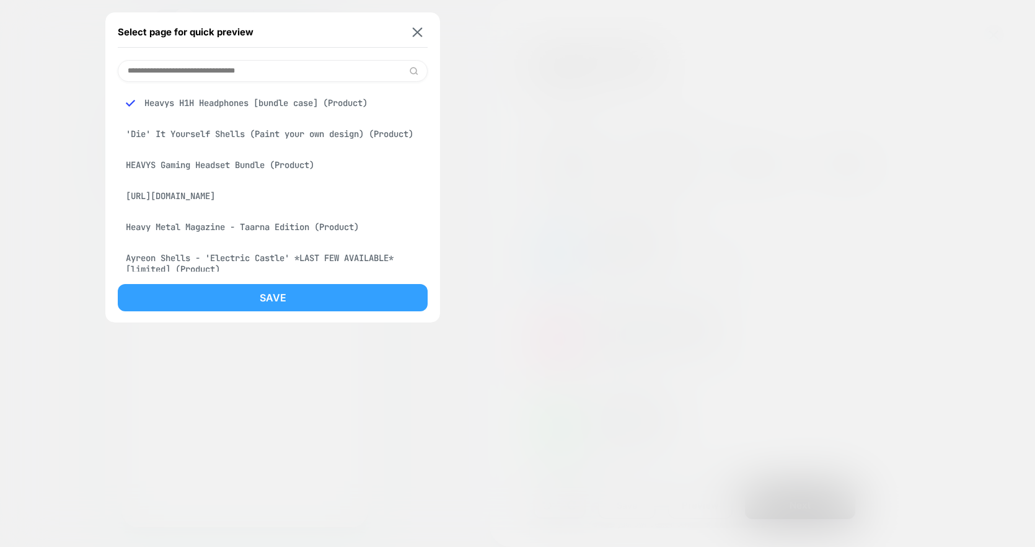
click at [341, 301] on button "Save" at bounding box center [273, 297] width 310 height 27
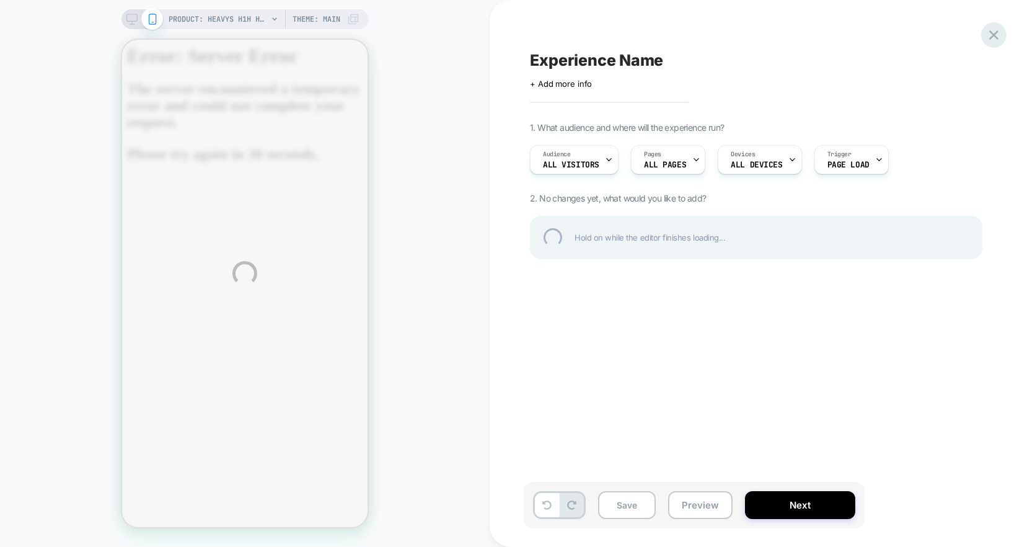
click at [998, 36] on div at bounding box center [993, 34] width 25 height 25
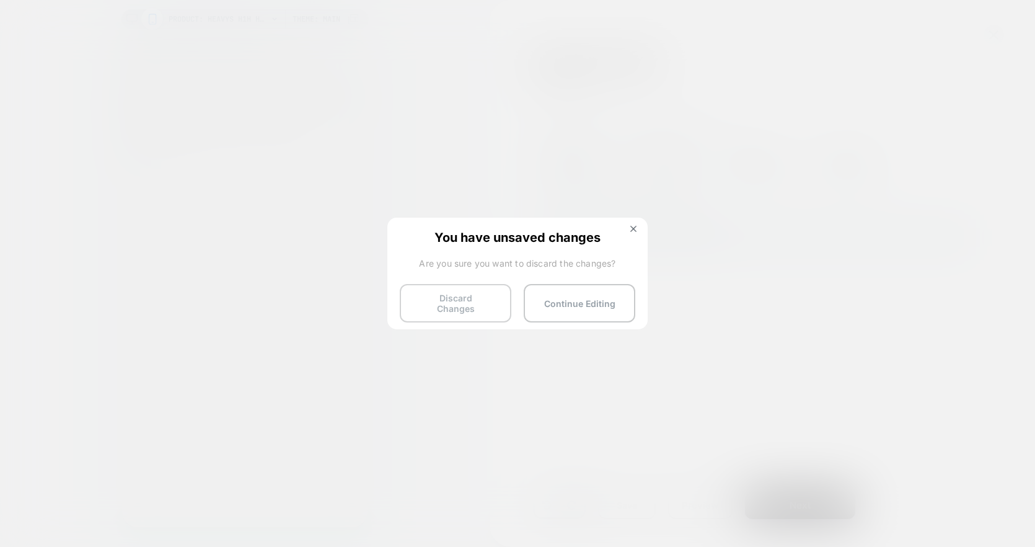
click at [451, 293] on button "Discard Changes" at bounding box center [456, 303] width 112 height 38
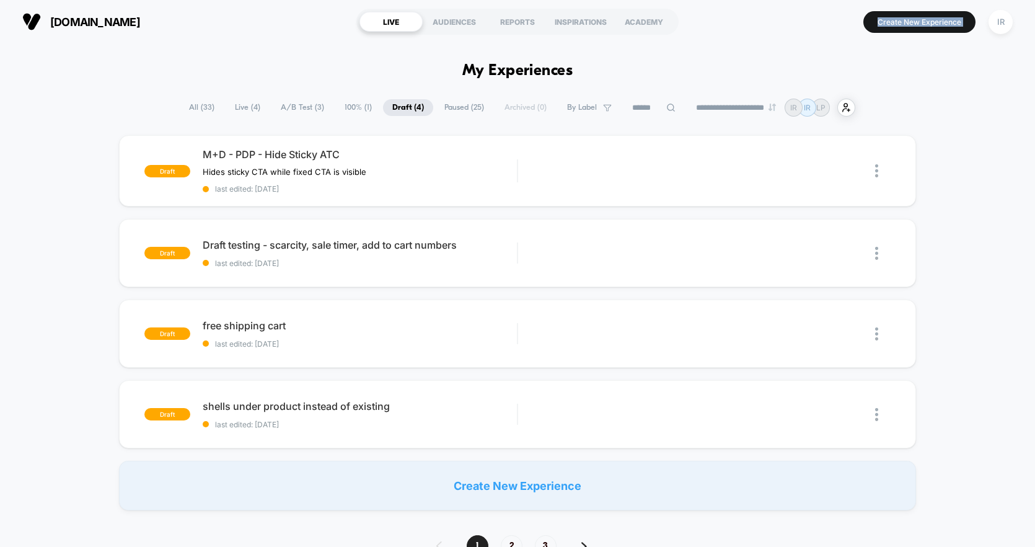
drag, startPoint x: 925, startPoint y: 6, endPoint x: 889, endPoint y: 51, distance: 57.8
click at [889, 51] on div "**********" at bounding box center [517, 273] width 1035 height 547
click at [896, 37] on div "[DOMAIN_NAME] LIVE AUDIENCES REPORTS INSPIRATIONS ACADEMY Create New Experience…" at bounding box center [517, 21] width 1035 height 43
click at [902, 27] on button "Create New Experience" at bounding box center [920, 22] width 112 height 22
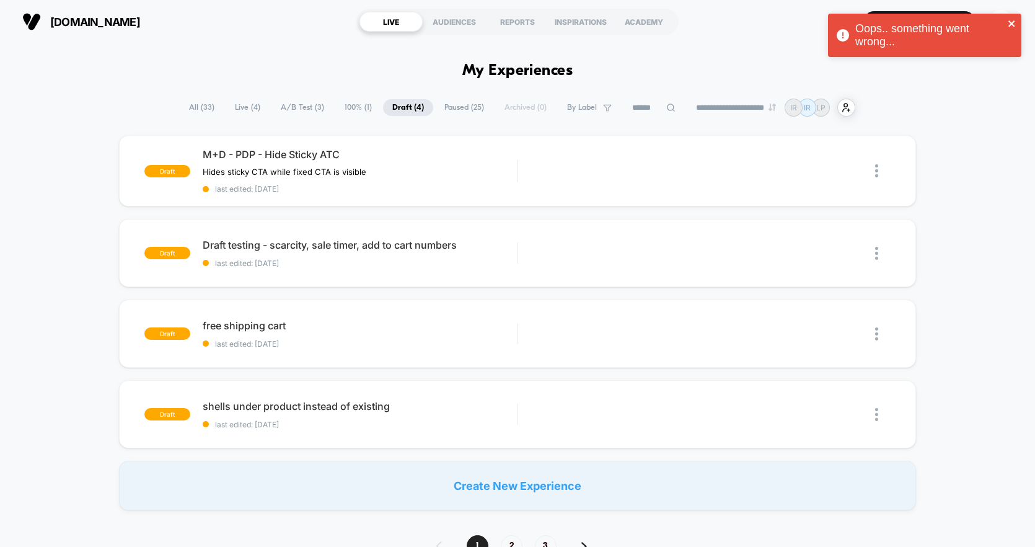
click at [1012, 25] on icon "close" at bounding box center [1012, 24] width 9 height 10
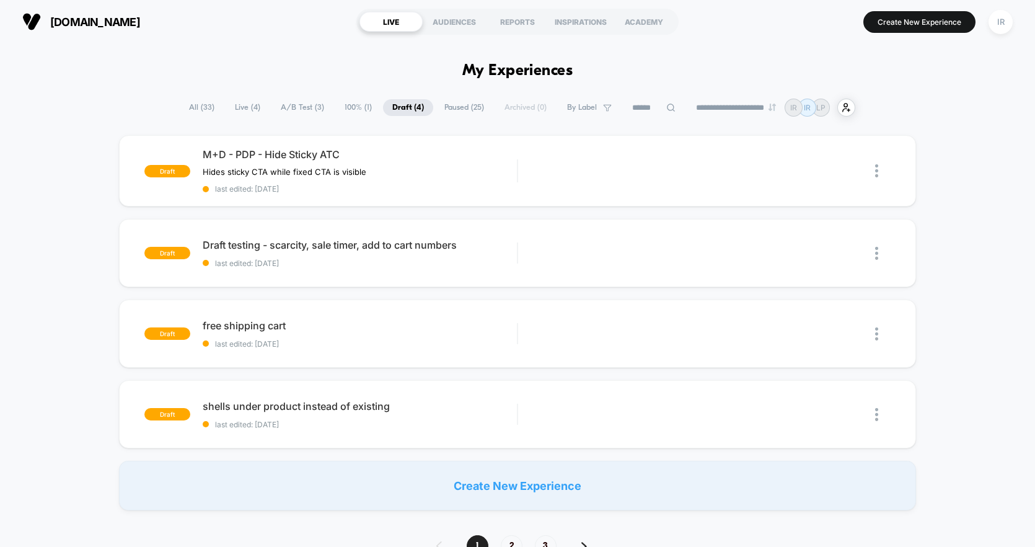
click at [198, 104] on span "All ( 33 )" at bounding box center [202, 107] width 44 height 17
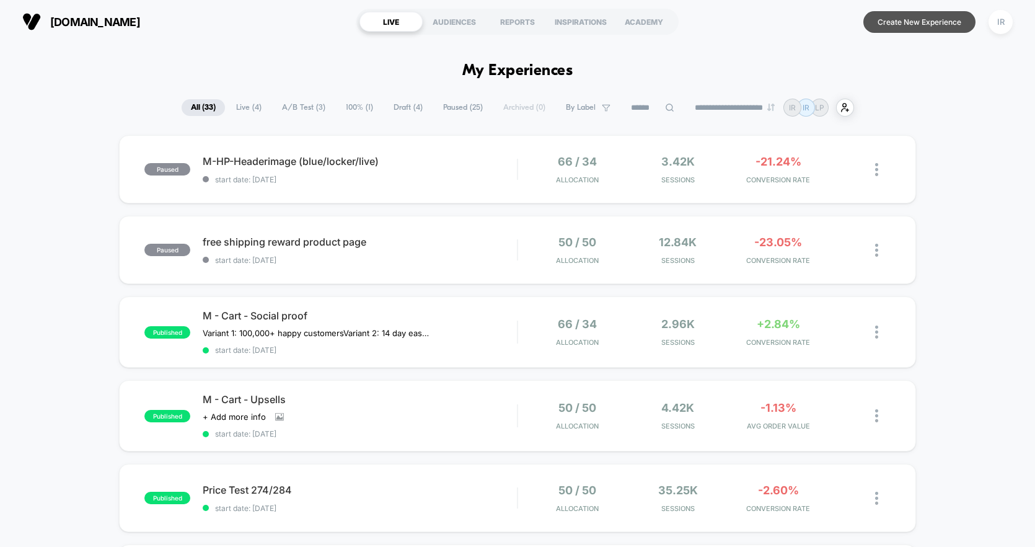
click at [928, 20] on button "Create New Experience" at bounding box center [920, 22] width 112 height 22
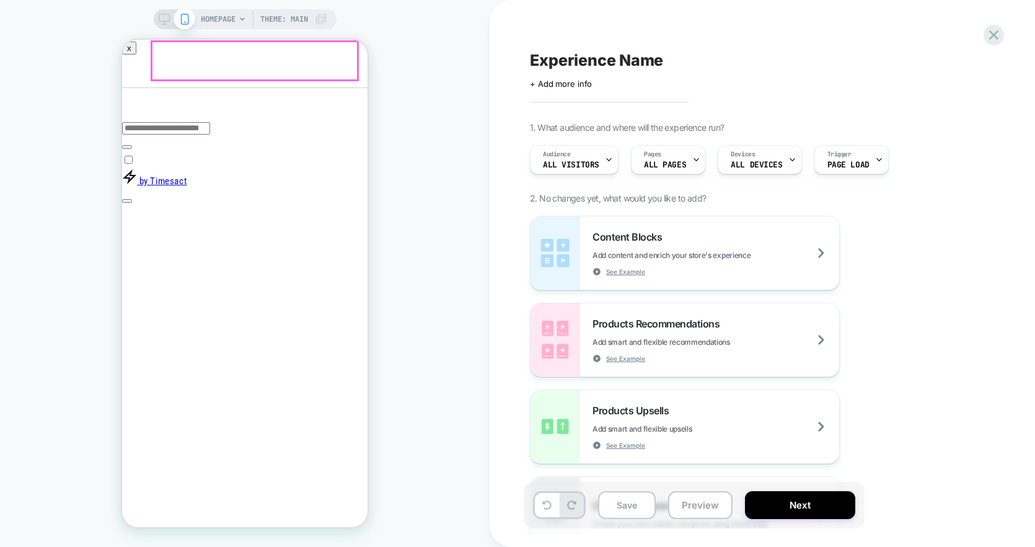
click at [132, 245] on button "Close" at bounding box center [127, 251] width 10 height 13
click at [789, 169] on div at bounding box center [793, 160] width 8 height 28
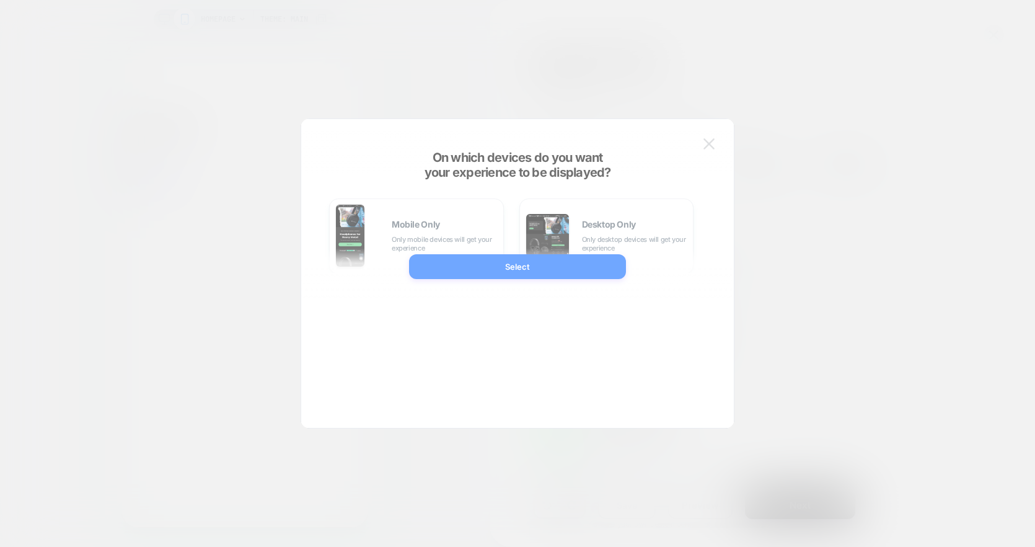
click at [765, 85] on div at bounding box center [517, 273] width 1035 height 547
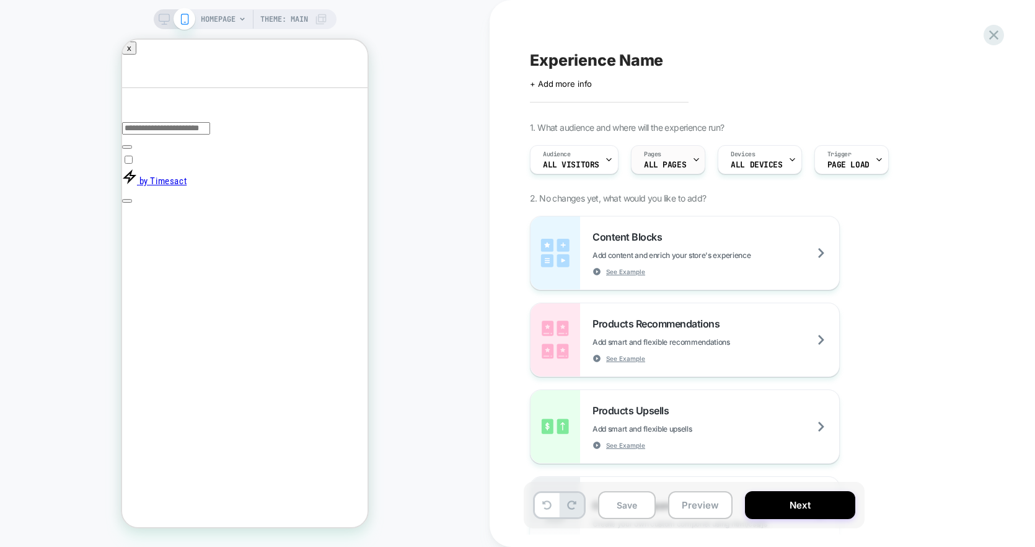
click at [672, 163] on span "ALL PAGES" at bounding box center [665, 165] width 42 height 9
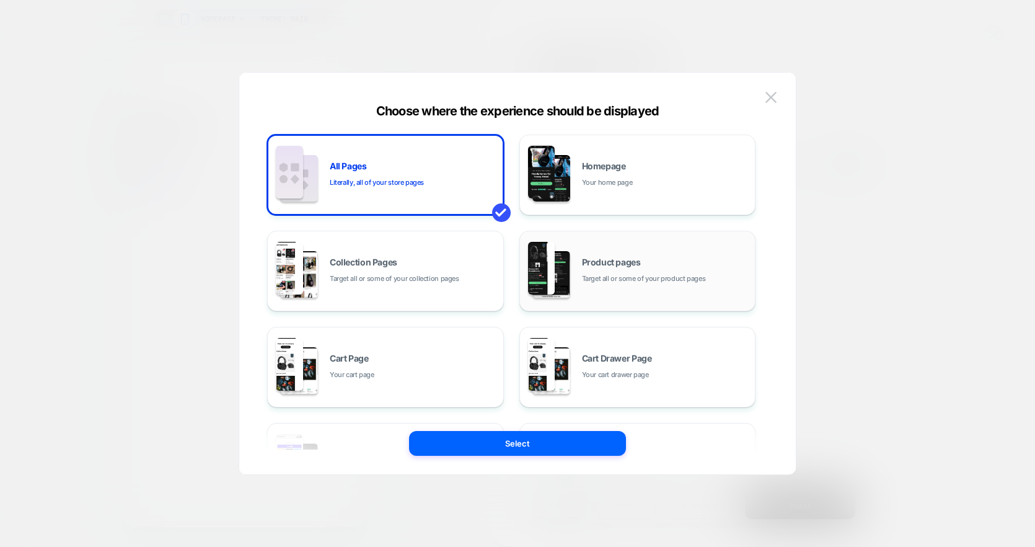
click at [628, 261] on span "Product pages" at bounding box center [611, 262] width 59 height 9
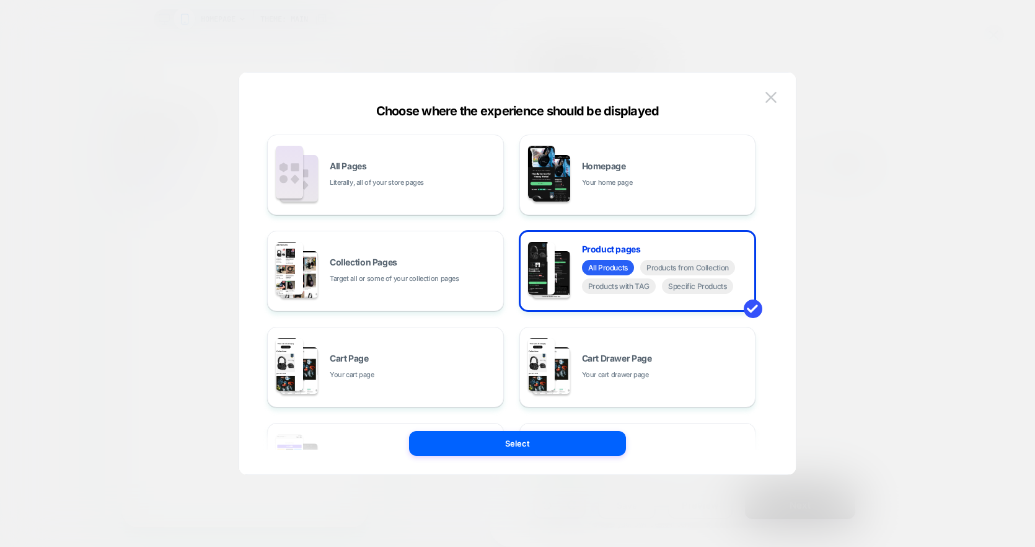
click at [629, 444] on div "Select" at bounding box center [517, 443] width 557 height 25
click at [625, 444] on button "Select" at bounding box center [517, 443] width 217 height 25
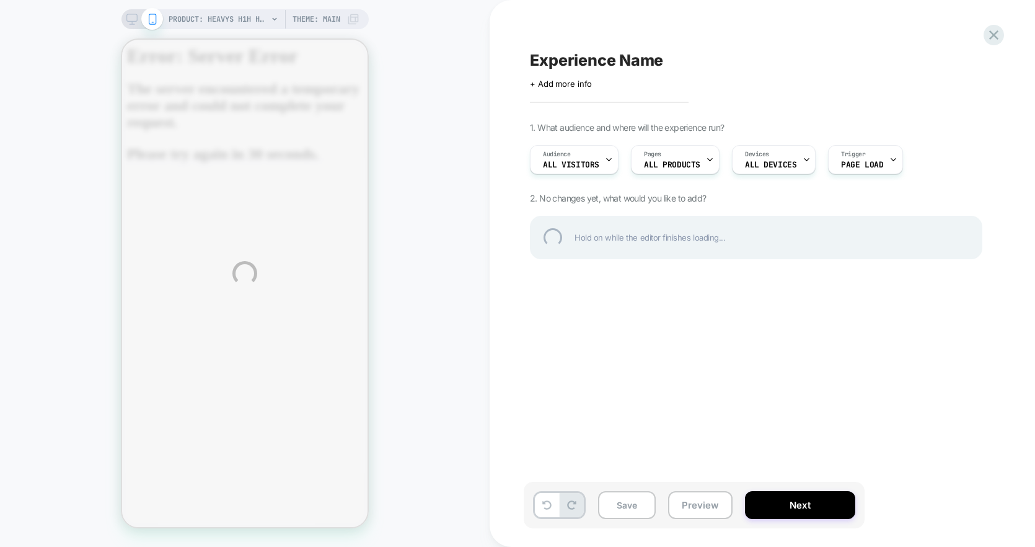
click at [250, 13] on div "PRODUCT: Heavys H1H Headphones [bundle case] PRODUCT: Heavys H1H Headphones [bu…" at bounding box center [517, 273] width 1035 height 547
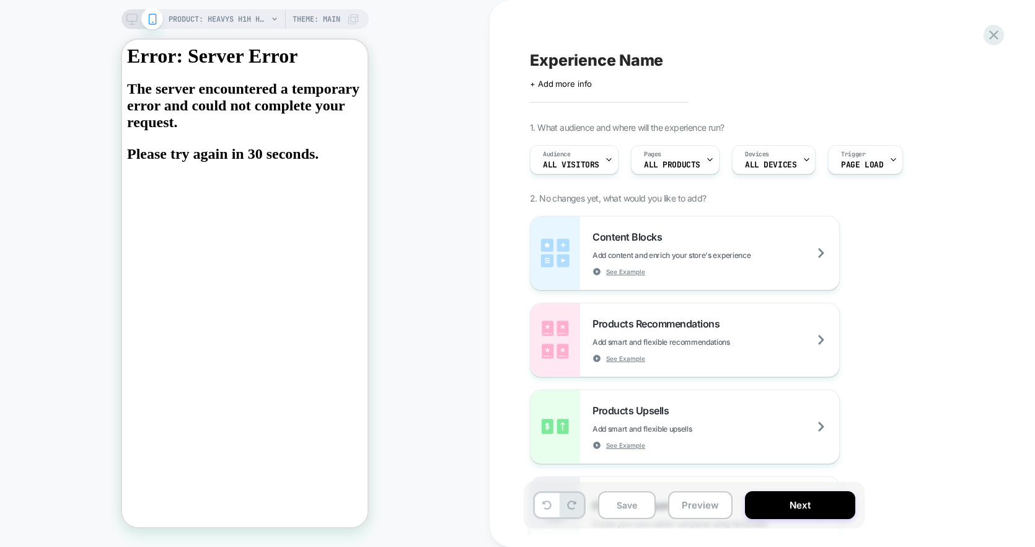
click at [271, 18] on icon at bounding box center [274, 18] width 7 height 7
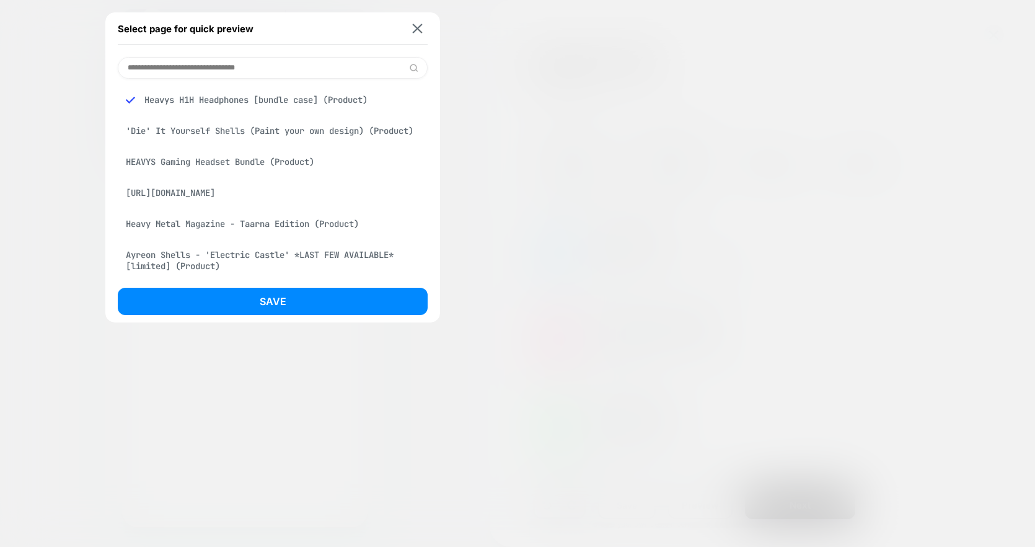
click at [714, 63] on div at bounding box center [517, 273] width 1035 height 547
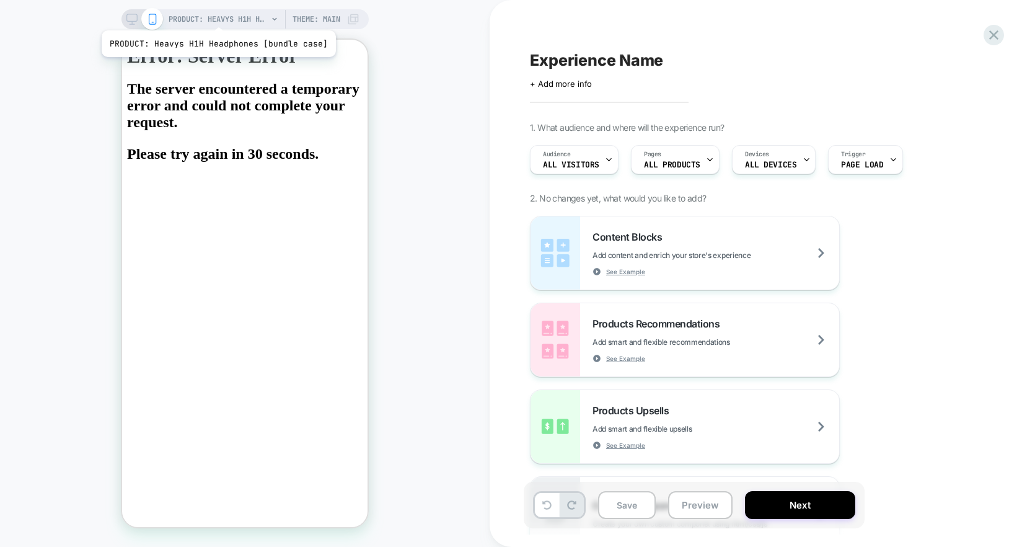
click at [216, 15] on span "PRODUCT: Heavys H1H Headphones [bundle case]" at bounding box center [218, 19] width 99 height 20
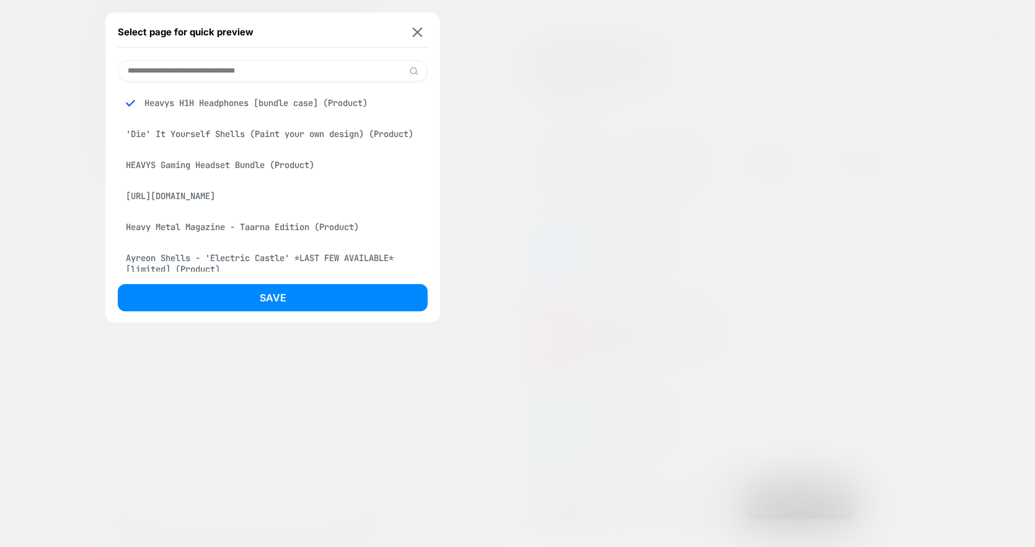
drag, startPoint x: 206, startPoint y: 125, endPoint x: 228, endPoint y: 182, distance: 60.7
click at [228, 177] on div "HEAVYS Gaming Headset Bundle (Product)" at bounding box center [273, 165] width 310 height 24
drag, startPoint x: 290, startPoint y: 322, endPoint x: 168, endPoint y: 258, distance: 138.1
click at [290, 322] on div at bounding box center [517, 273] width 1035 height 547
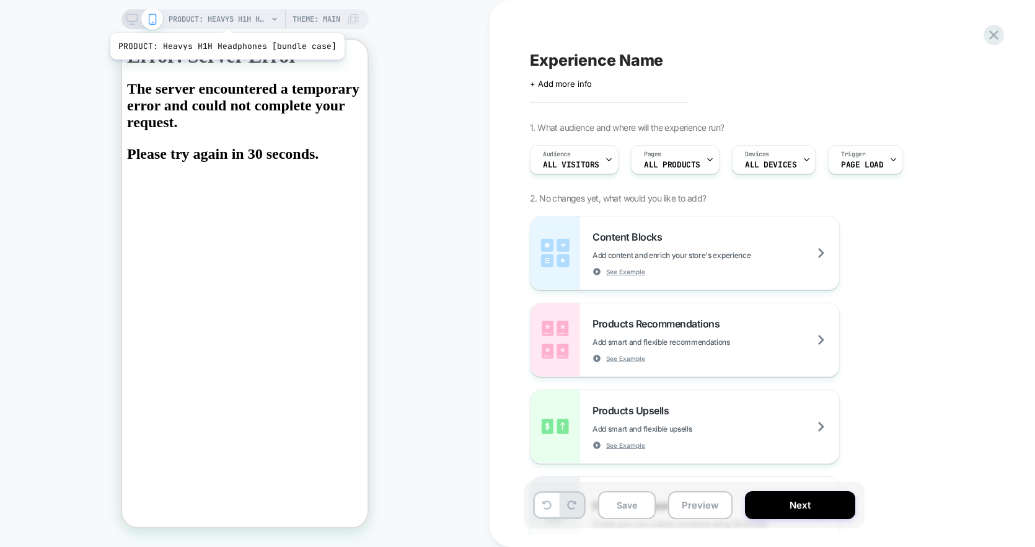
click at [224, 18] on span "PRODUCT: Heavys H1H Headphones [bundle case]" at bounding box center [218, 19] width 99 height 20
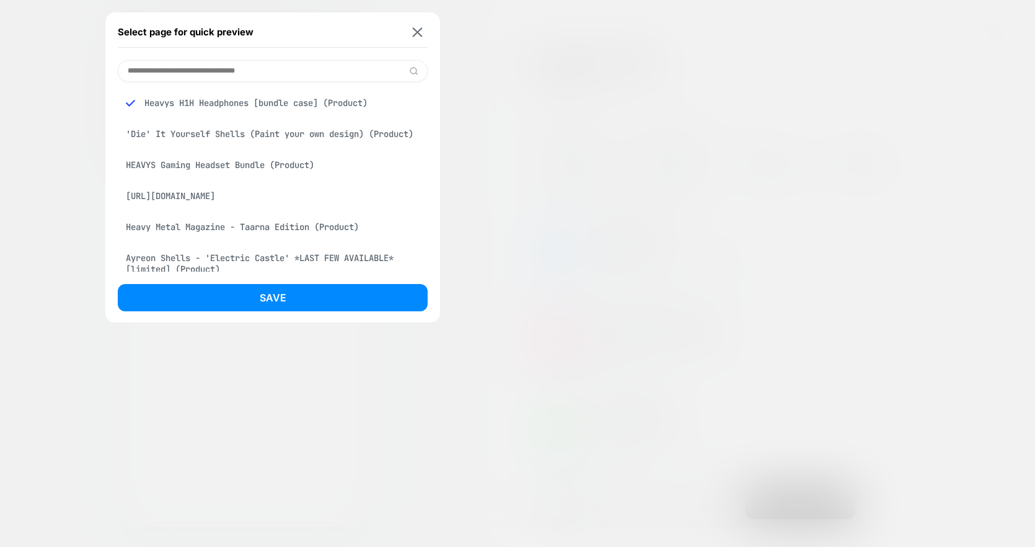
scroll to position [234, 0]
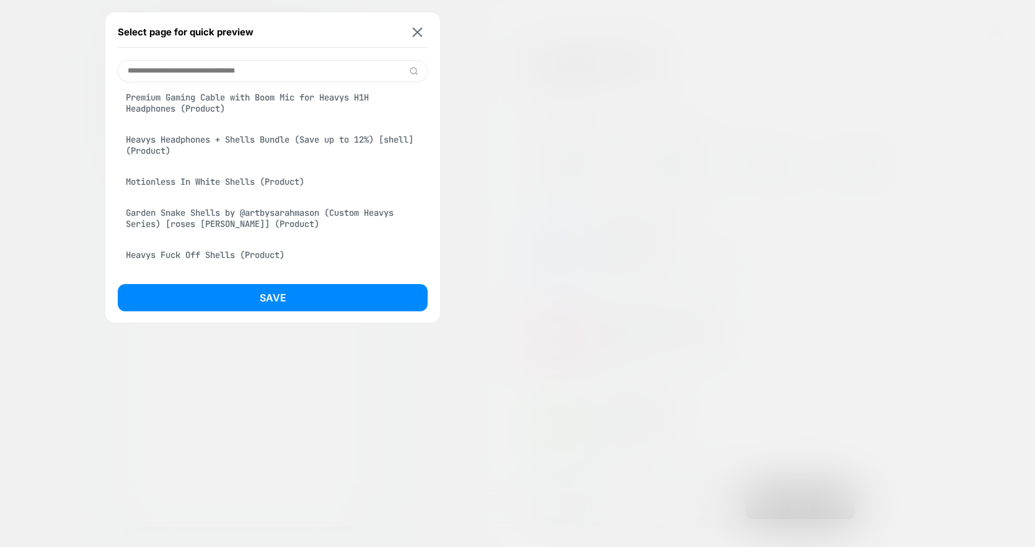
click at [426, 27] on div "Select page for quick preview" at bounding box center [273, 32] width 310 height 31
click at [417, 29] on img at bounding box center [418, 31] width 10 height 9
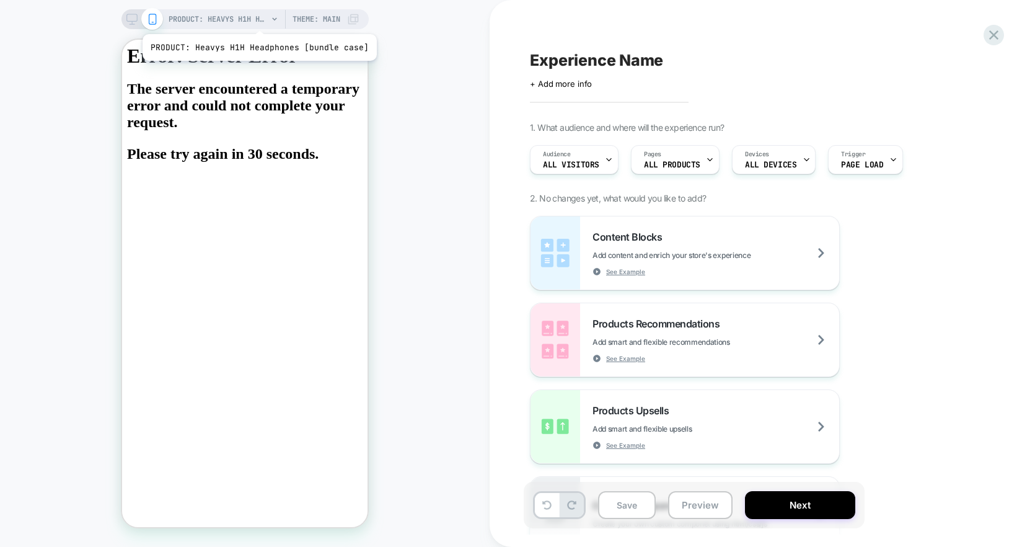
click at [219, 19] on span "PRODUCT: Heavys H1H Headphones [bundle case]" at bounding box center [218, 19] width 99 height 20
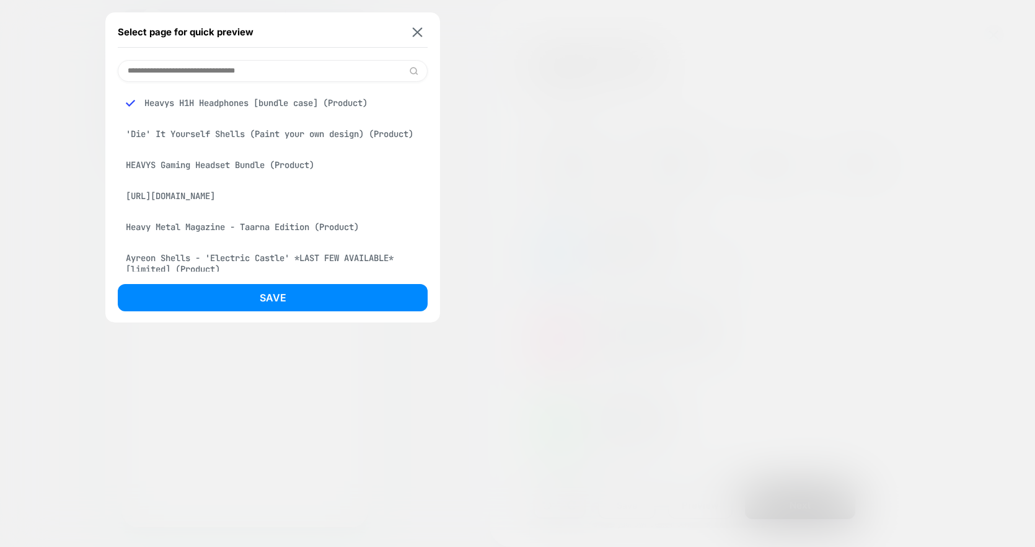
click at [431, 27] on div "Select page for quick preview Heavys H1H Headphones [bundle case] (Product) 'Di…" at bounding box center [272, 167] width 335 height 310
click at [424, 26] on div "Select page for quick preview" at bounding box center [273, 32] width 310 height 31
click at [423, 27] on button at bounding box center [417, 32] width 15 height 11
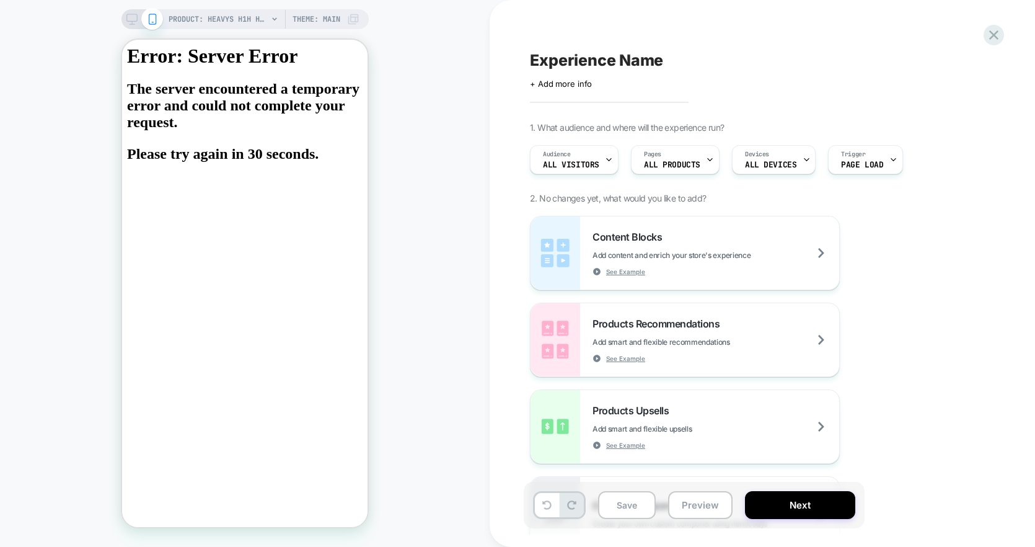
click at [983, 31] on div "Experience Name Click to edit experience details + Add more info 1. What audien…" at bounding box center [756, 273] width 465 height 522
click at [996, 31] on icon at bounding box center [994, 35] width 17 height 17
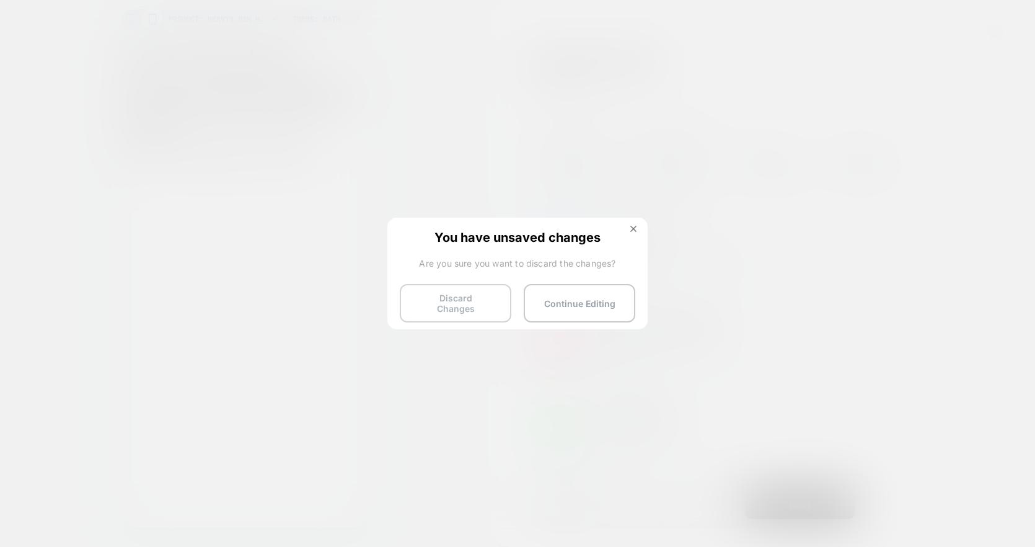
click at [479, 301] on button "Discard Changes" at bounding box center [456, 303] width 112 height 38
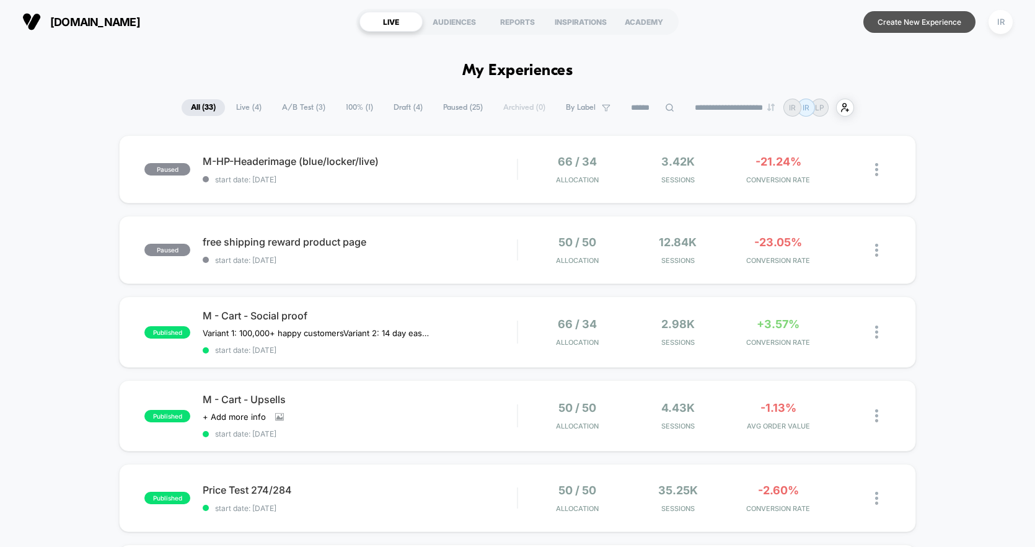
click at [916, 15] on button "Create New Experience" at bounding box center [920, 22] width 112 height 22
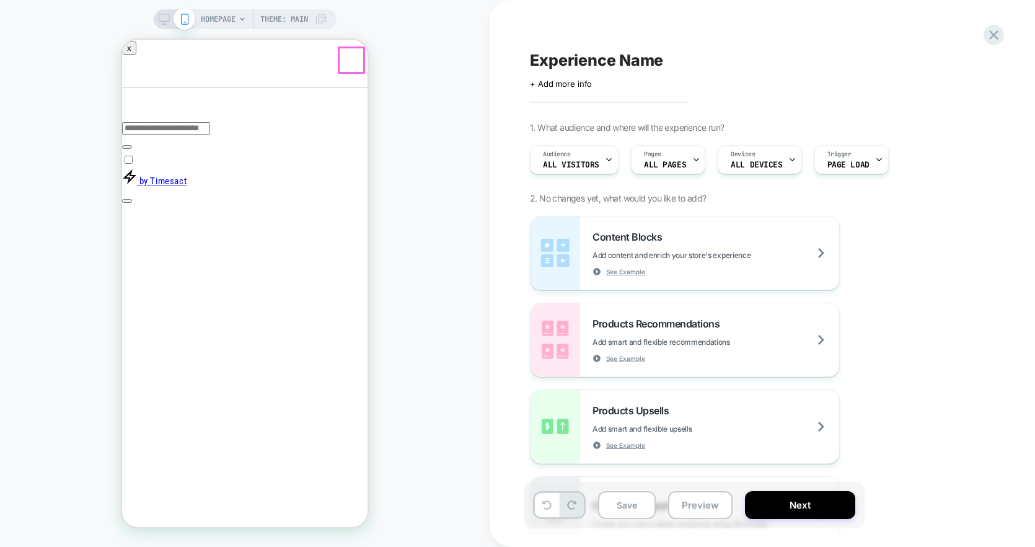
click at [132, 245] on button "Close" at bounding box center [127, 251] width 10 height 13
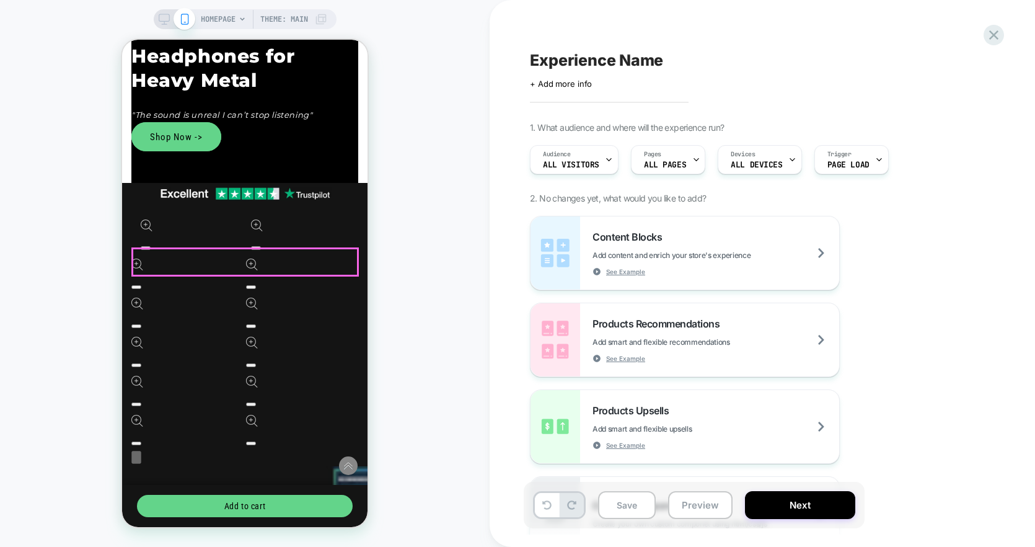
scroll to position [781, 0]
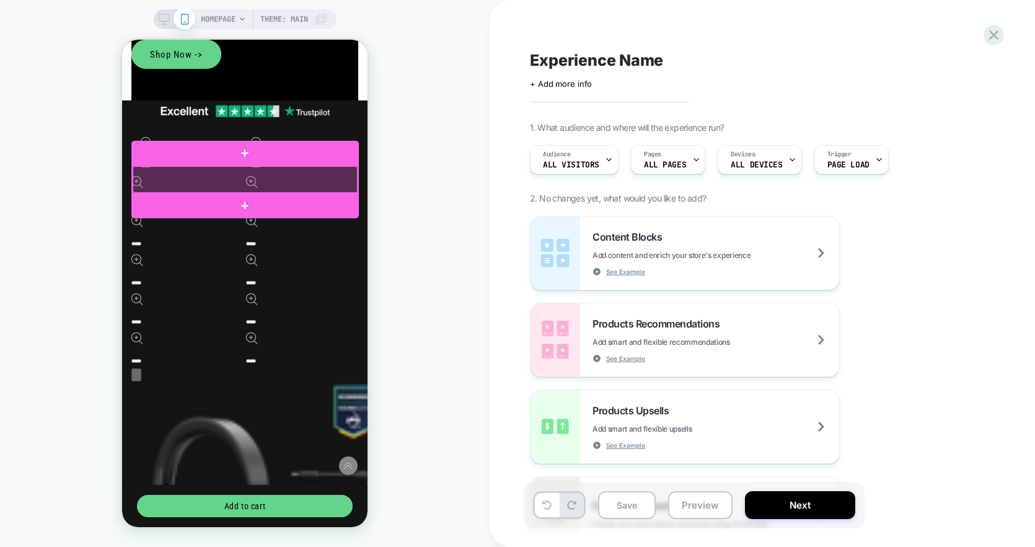
click at [349, 191] on div at bounding box center [245, 179] width 225 height 27
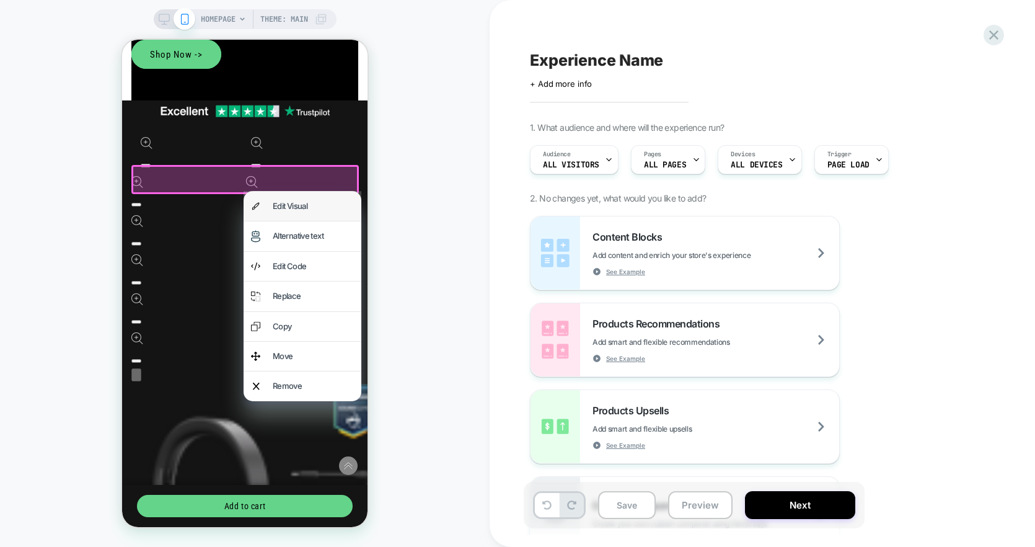
click at [325, 213] on div "Edit Visual" at bounding box center [303, 206] width 118 height 29
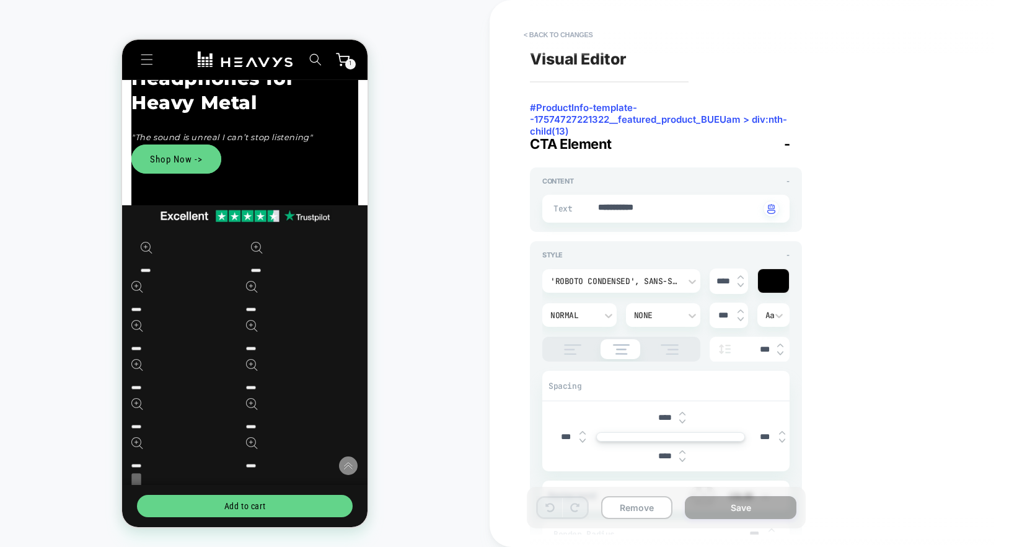
scroll to position [203, 0]
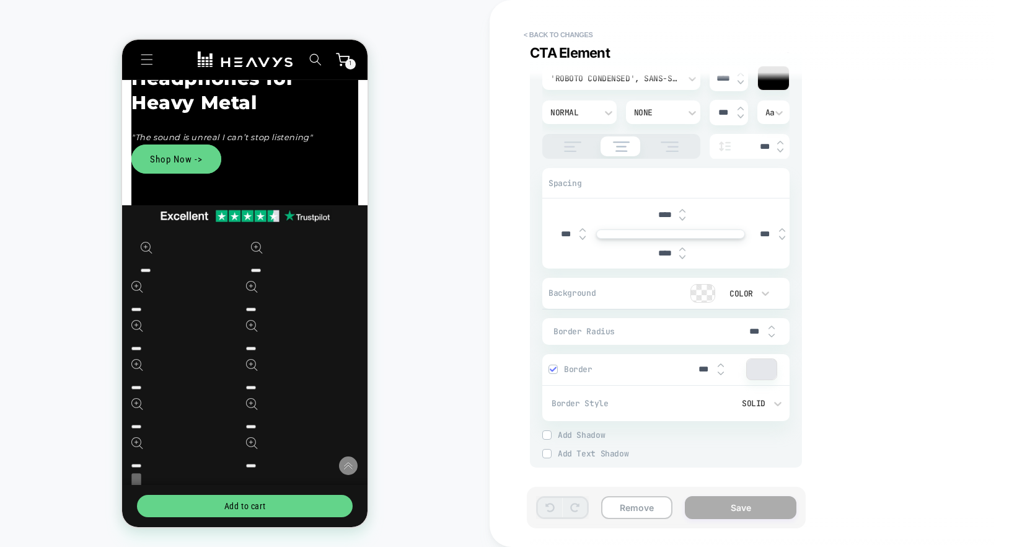
click at [537, 45] on div "CTA Element" at bounding box center [762, 53] width 465 height 16
click at [539, 40] on button "< Back to changes" at bounding box center [559, 35] width 82 height 20
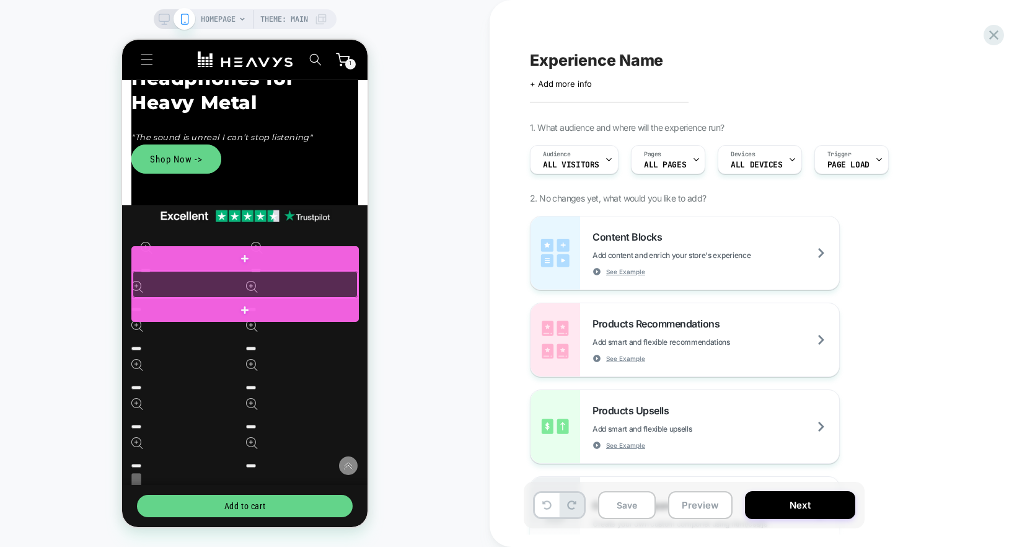
click at [242, 280] on div at bounding box center [245, 284] width 225 height 27
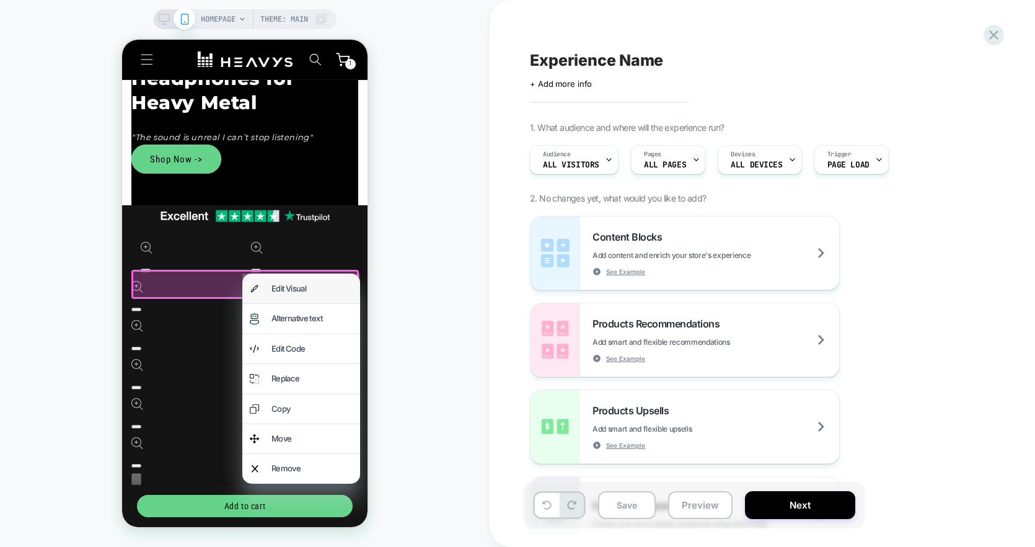
click at [281, 284] on div "Edit Visual" at bounding box center [312, 288] width 81 height 14
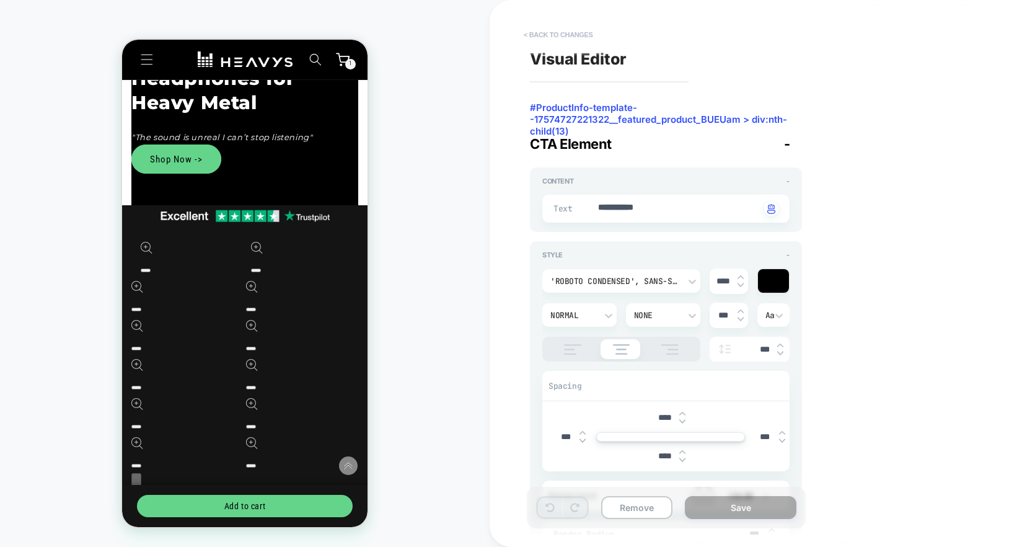
click at [537, 30] on button "< Back to changes" at bounding box center [559, 35] width 82 height 20
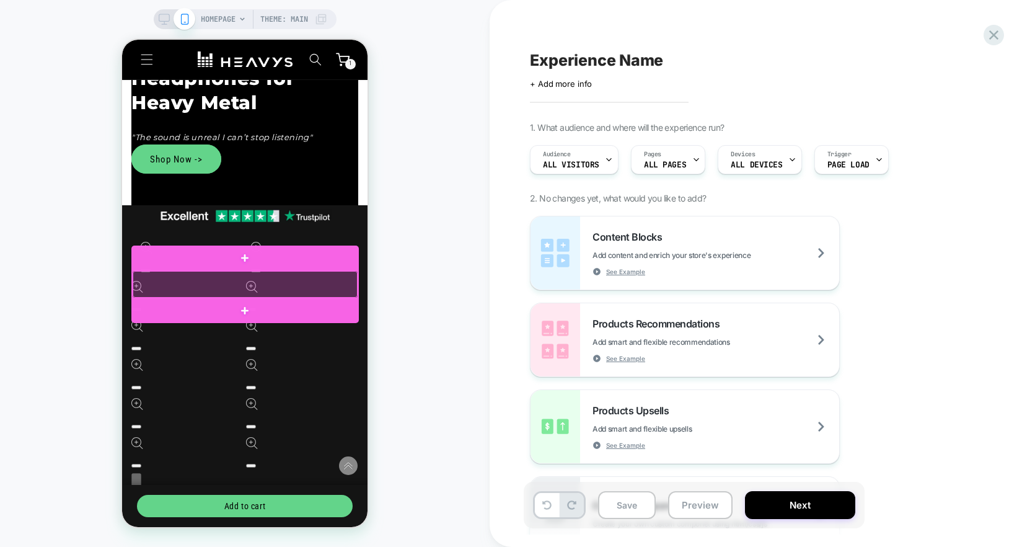
click at [165, 290] on div at bounding box center [245, 284] width 225 height 27
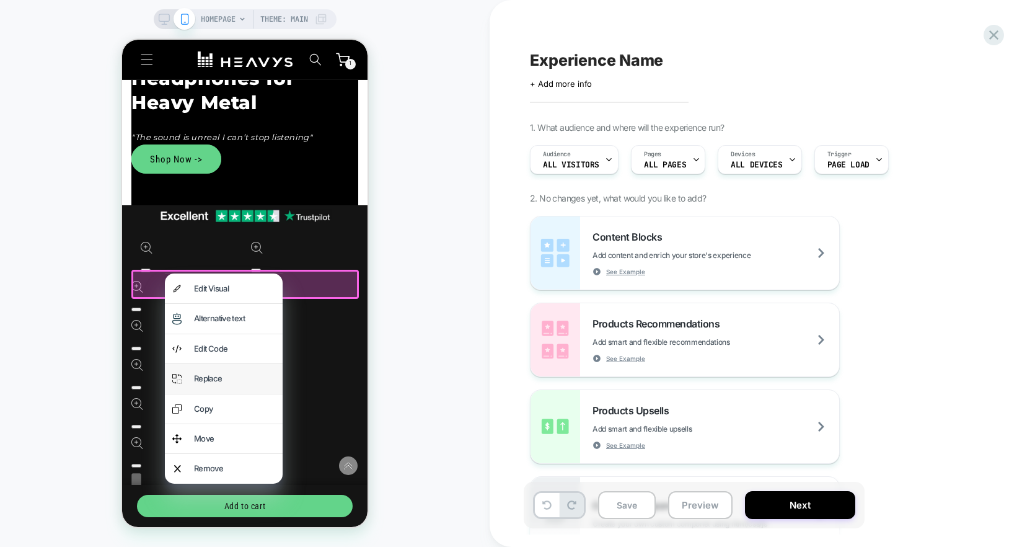
click at [245, 371] on div "Replace" at bounding box center [234, 378] width 81 height 14
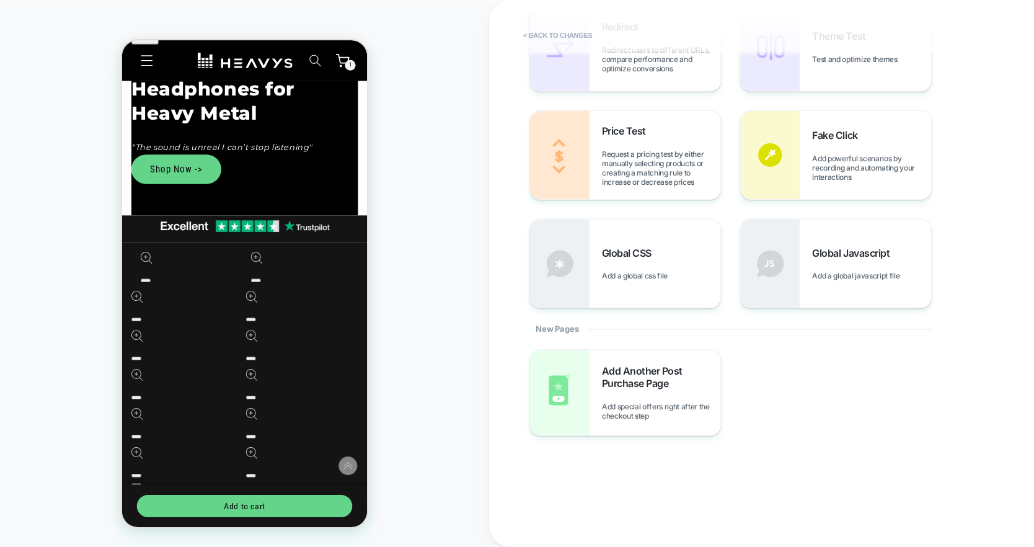
scroll to position [0, 0]
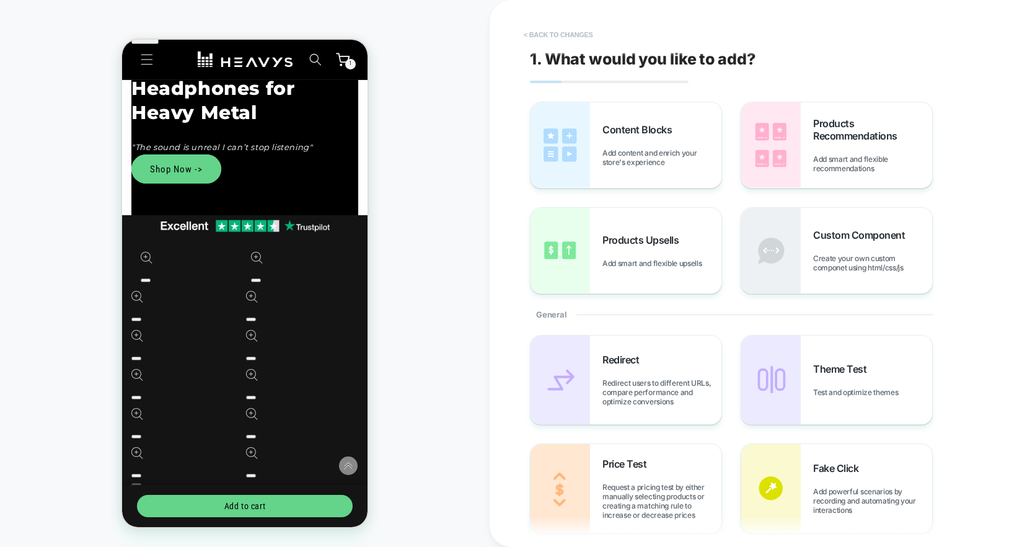
click at [578, 33] on button "< Back to changes" at bounding box center [559, 35] width 82 height 20
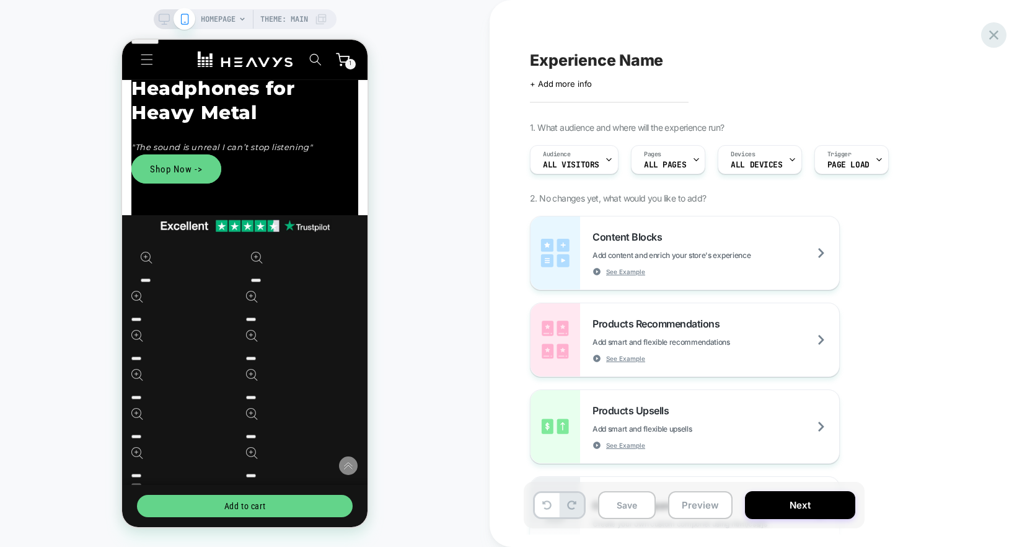
click at [1000, 33] on icon at bounding box center [994, 35] width 17 height 17
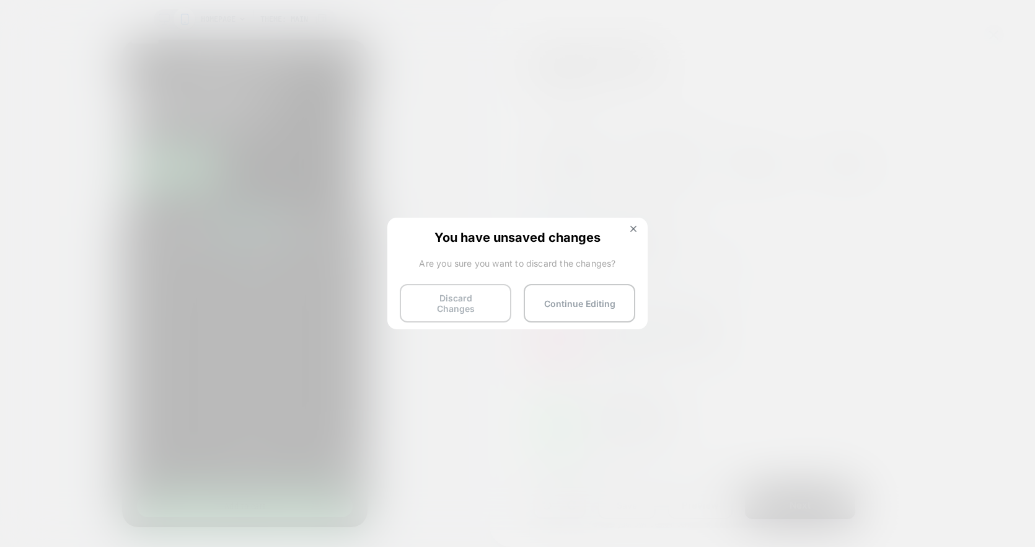
click at [462, 307] on button "Discard Changes" at bounding box center [456, 303] width 112 height 38
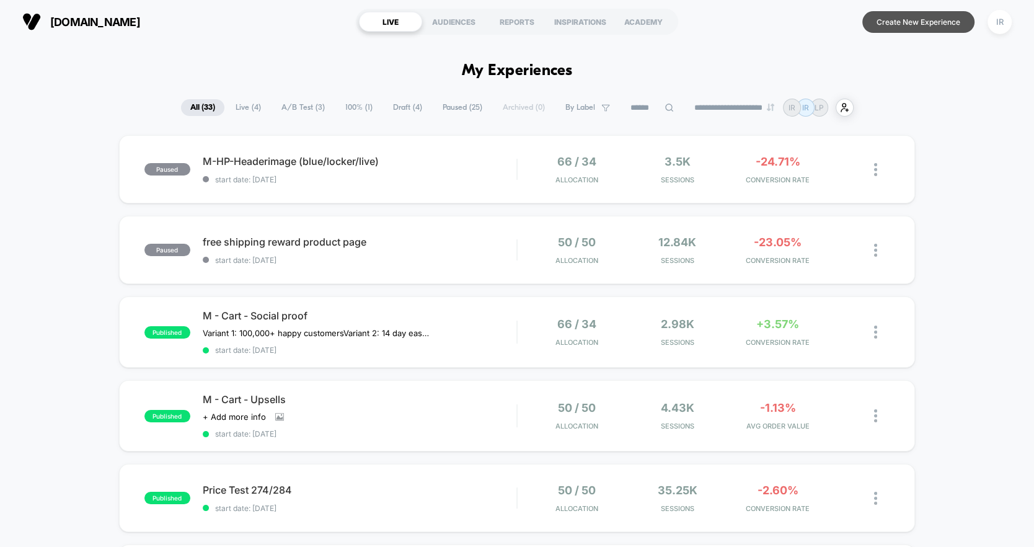
click at [944, 27] on button "Create New Experience" at bounding box center [918, 22] width 112 height 22
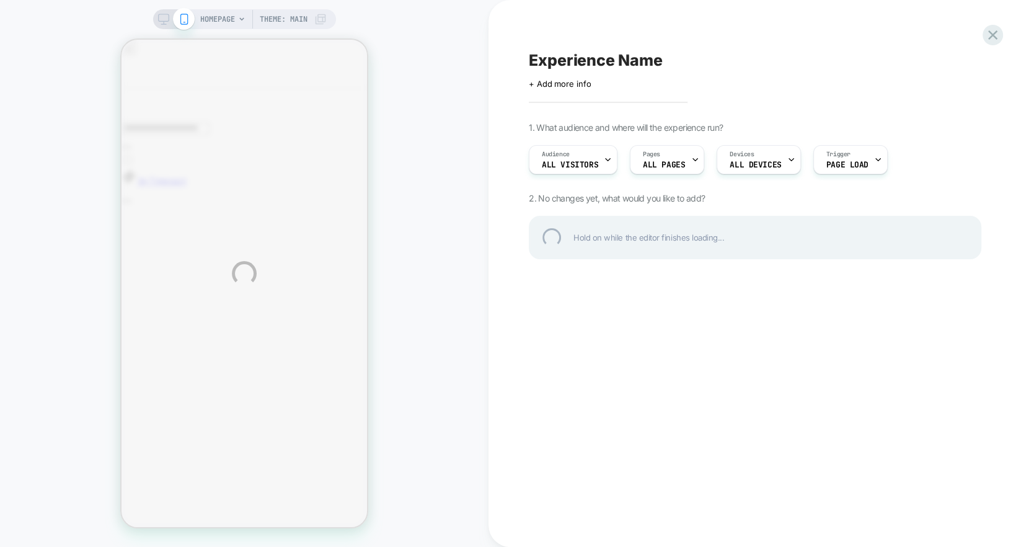
drag, startPoint x: 986, startPoint y: 38, endPoint x: 713, endPoint y: 470, distance: 511.0
click at [713, 470] on div "HOMEPAGE Theme: MAIN Experience Name Click to edit experience details + Add mor…" at bounding box center [517, 273] width 1034 height 547
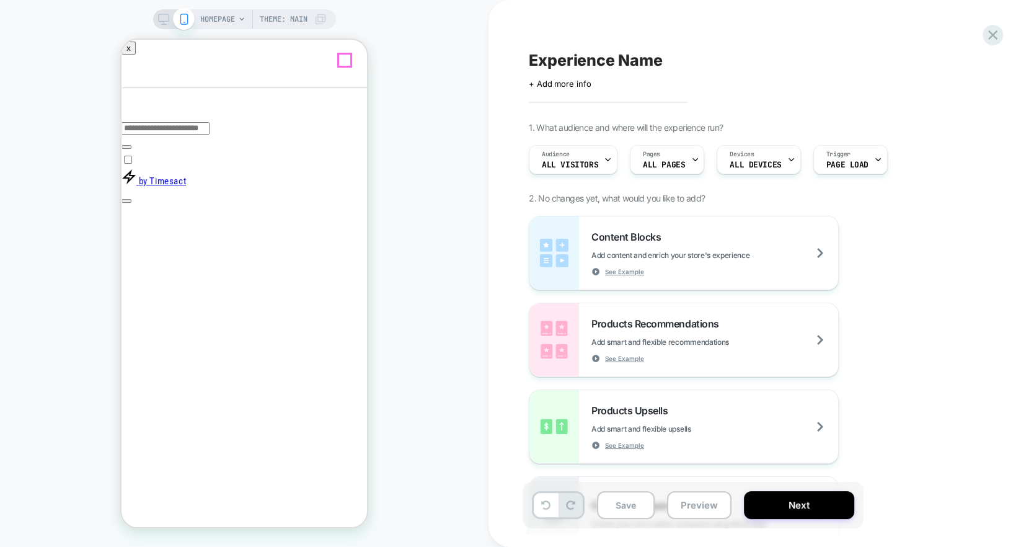
click at [126, 254] on icon "Close" at bounding box center [126, 254] width 0 height 0
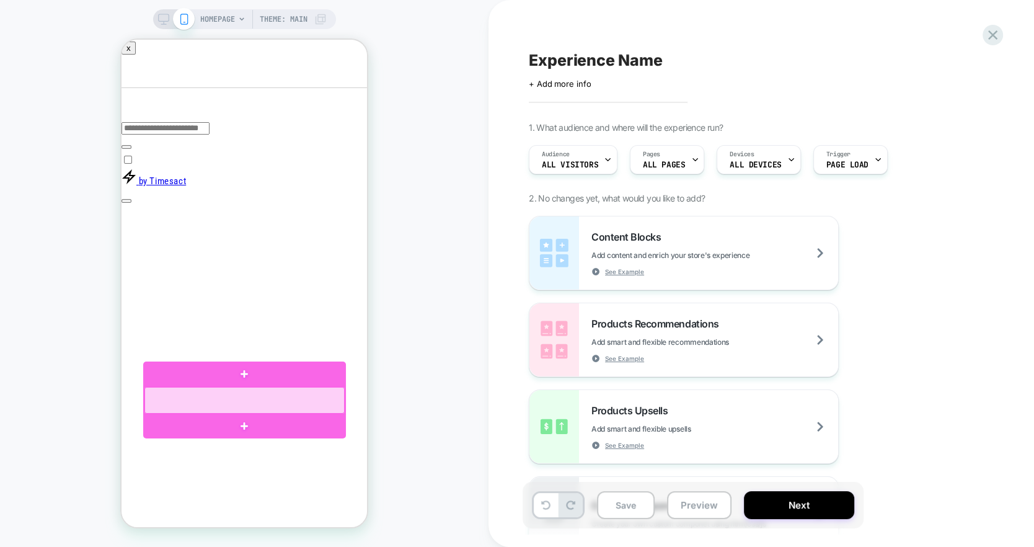
click at [202, 409] on div at bounding box center [244, 400] width 200 height 27
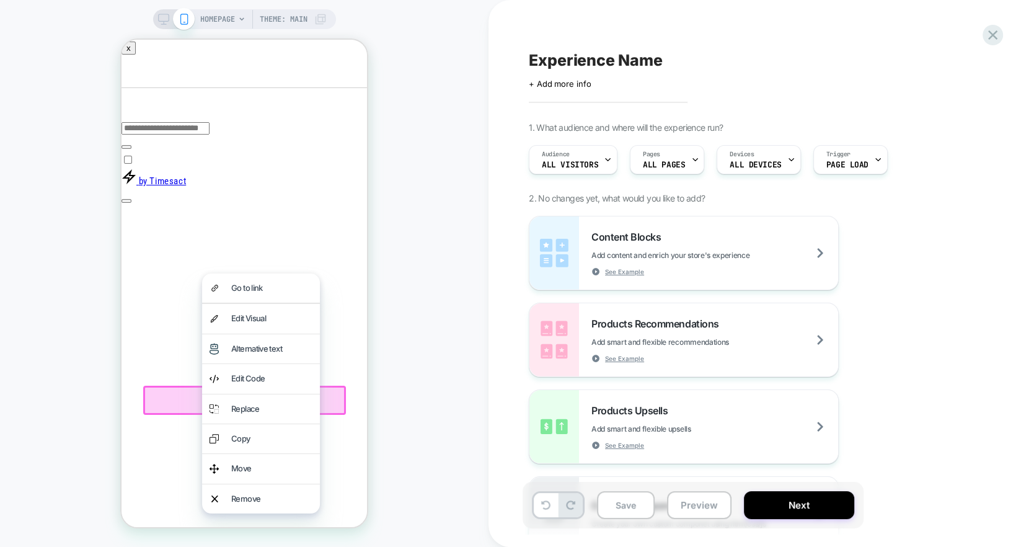
click at [407, 395] on div "HOMEPAGE Theme: MAIN" at bounding box center [244, 273] width 488 height 522
click at [65, 431] on div "HOMEPAGE Theme: MAIN" at bounding box center [244, 273] width 488 height 522
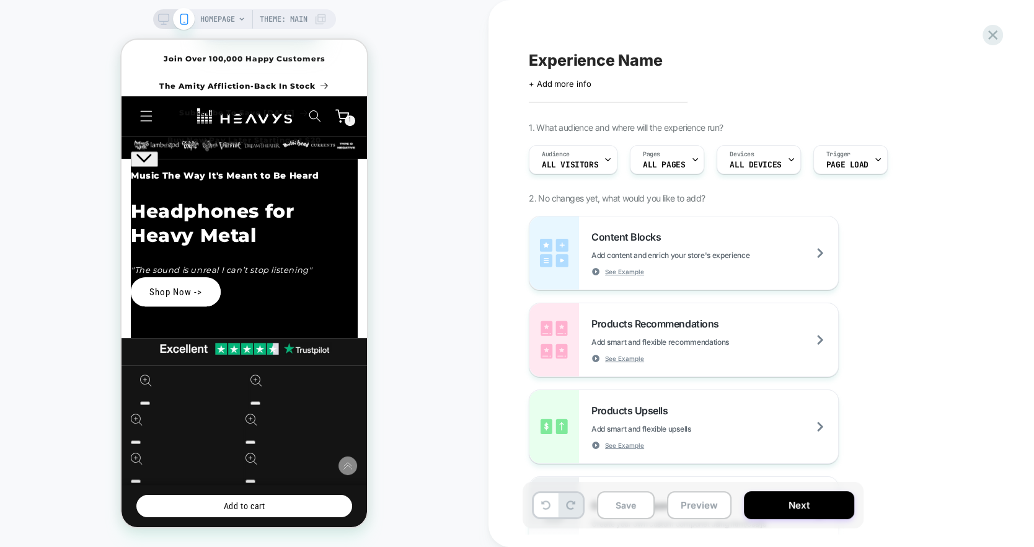
scroll to position [637, 0]
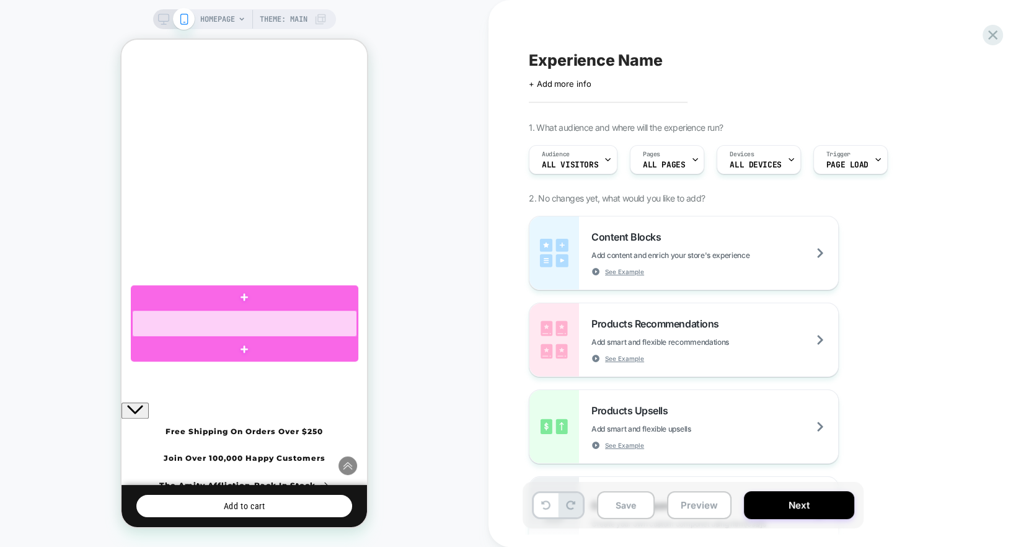
click at [235, 325] on div at bounding box center [244, 323] width 225 height 27
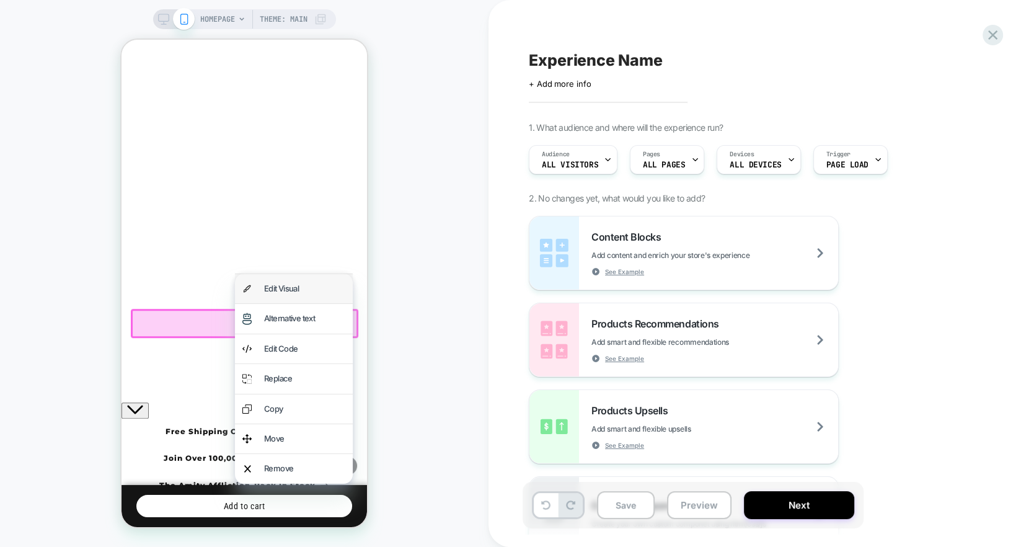
click at [284, 295] on div "Edit Visual" at bounding box center [294, 288] width 118 height 29
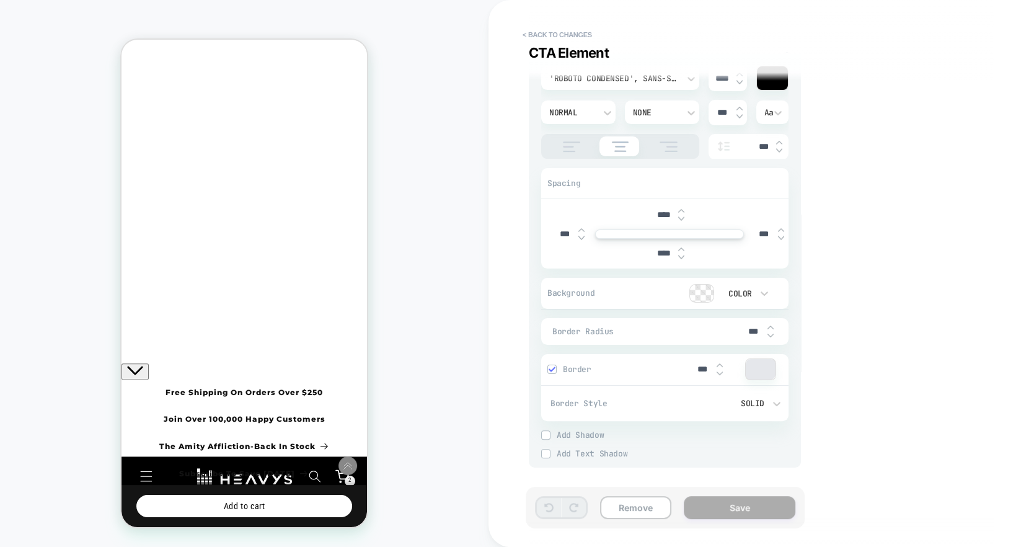
scroll to position [0, 0]
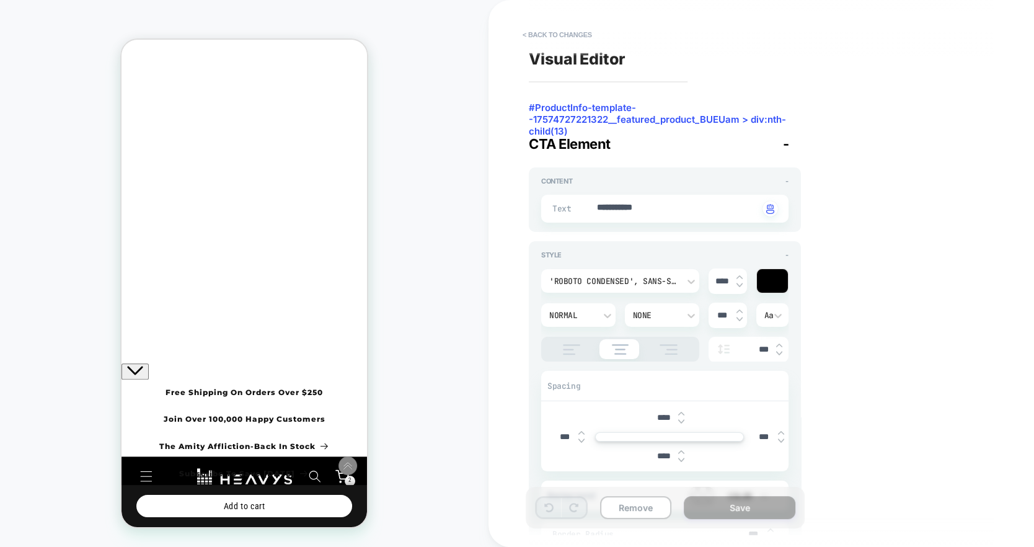
type textarea "*"
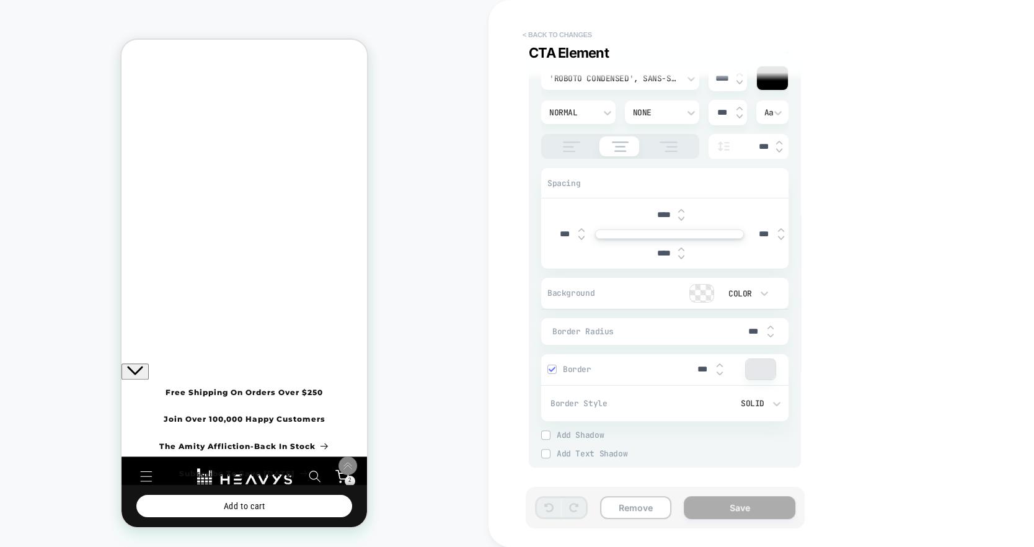
click at [562, 31] on button "< Back to changes" at bounding box center [557, 35] width 82 height 20
